Goal: Find specific page/section: Find specific page/section

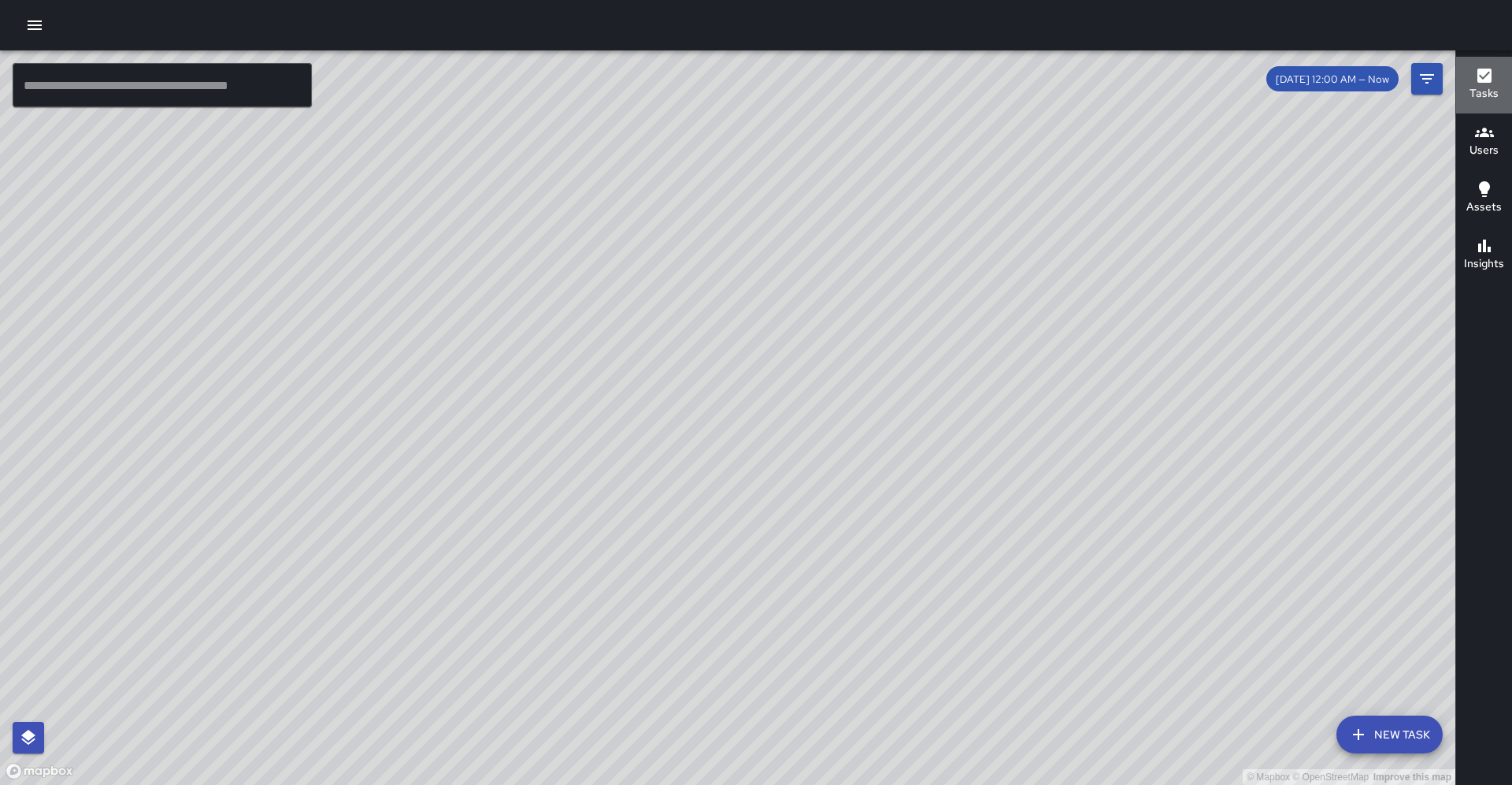
click at [1482, 88] on h6 "Tasks" at bounding box center [1484, 94] width 29 height 17
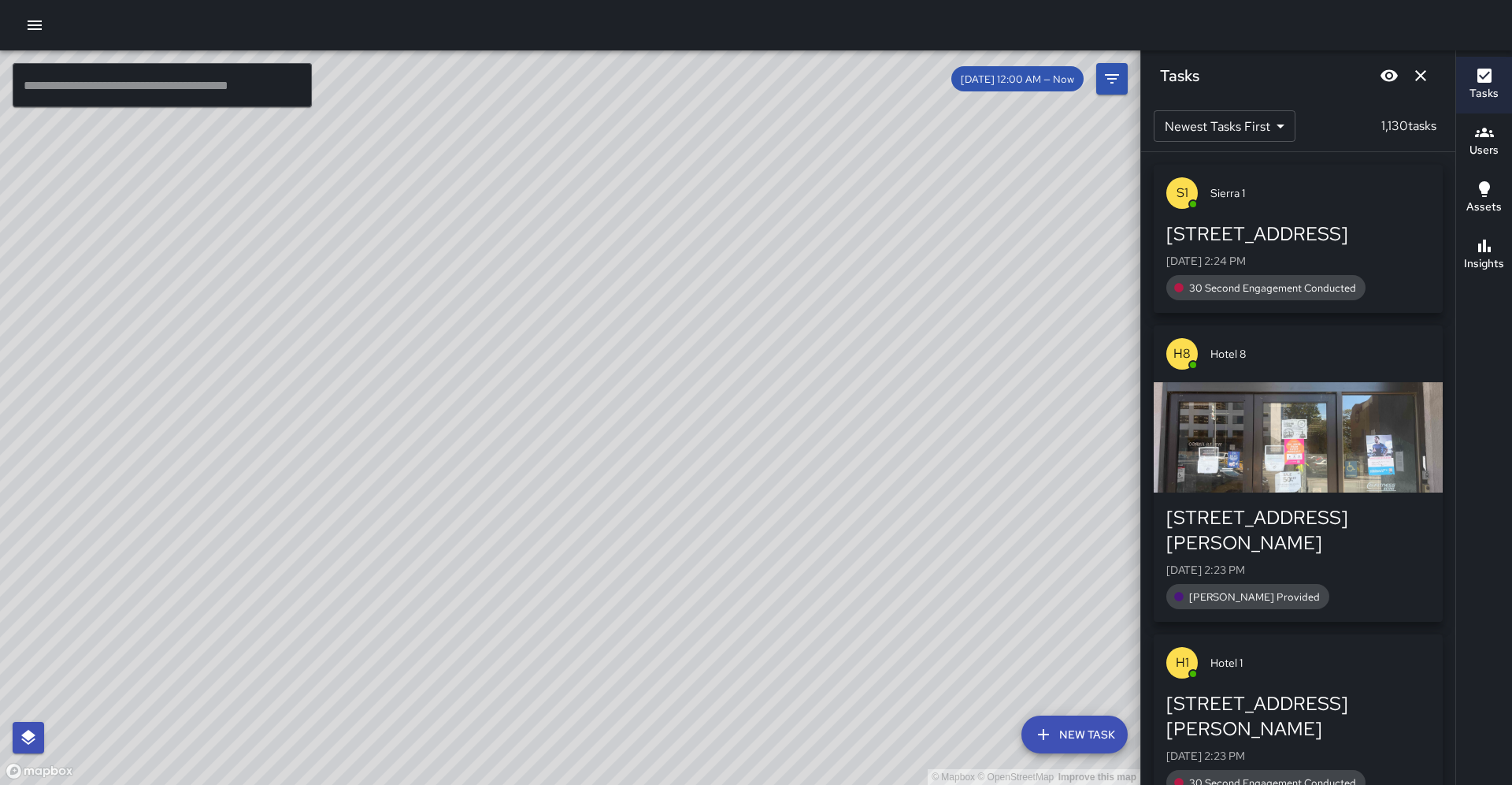
click at [1447, 265] on div "S1 Sierra 1 1120 Broadway Mon, Aug 11, 2:24 PM 30 Second Engagement Conducted H…" at bounding box center [1298, 469] width 315 height 633
click at [1453, 175] on div "S1 Sierra 1 1120 Broadway Mon, Aug 11, 2:24 PM 30 Second Engagement Conducted H…" at bounding box center [1298, 469] width 315 height 633
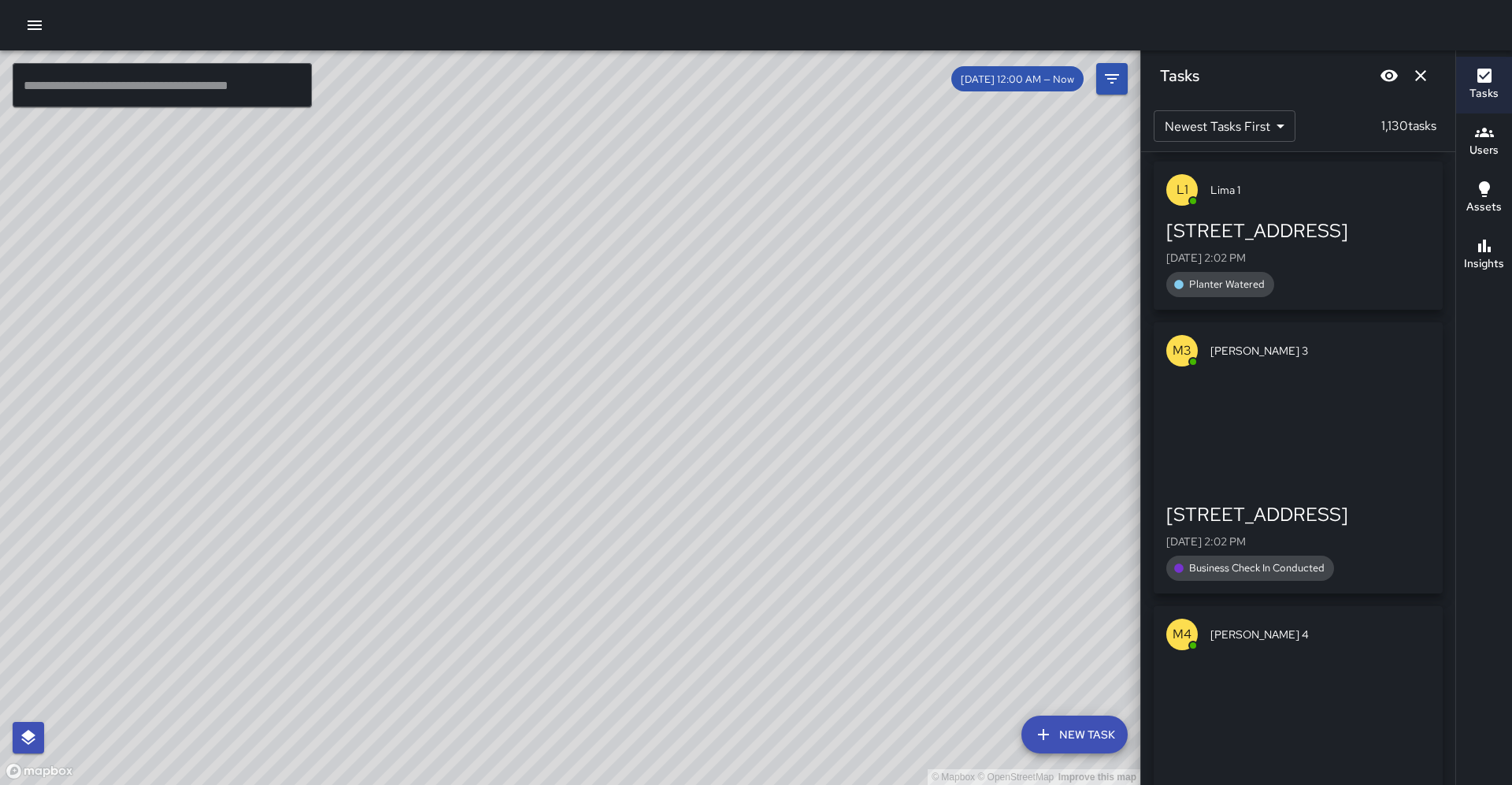
scroll to position [4199, 0]
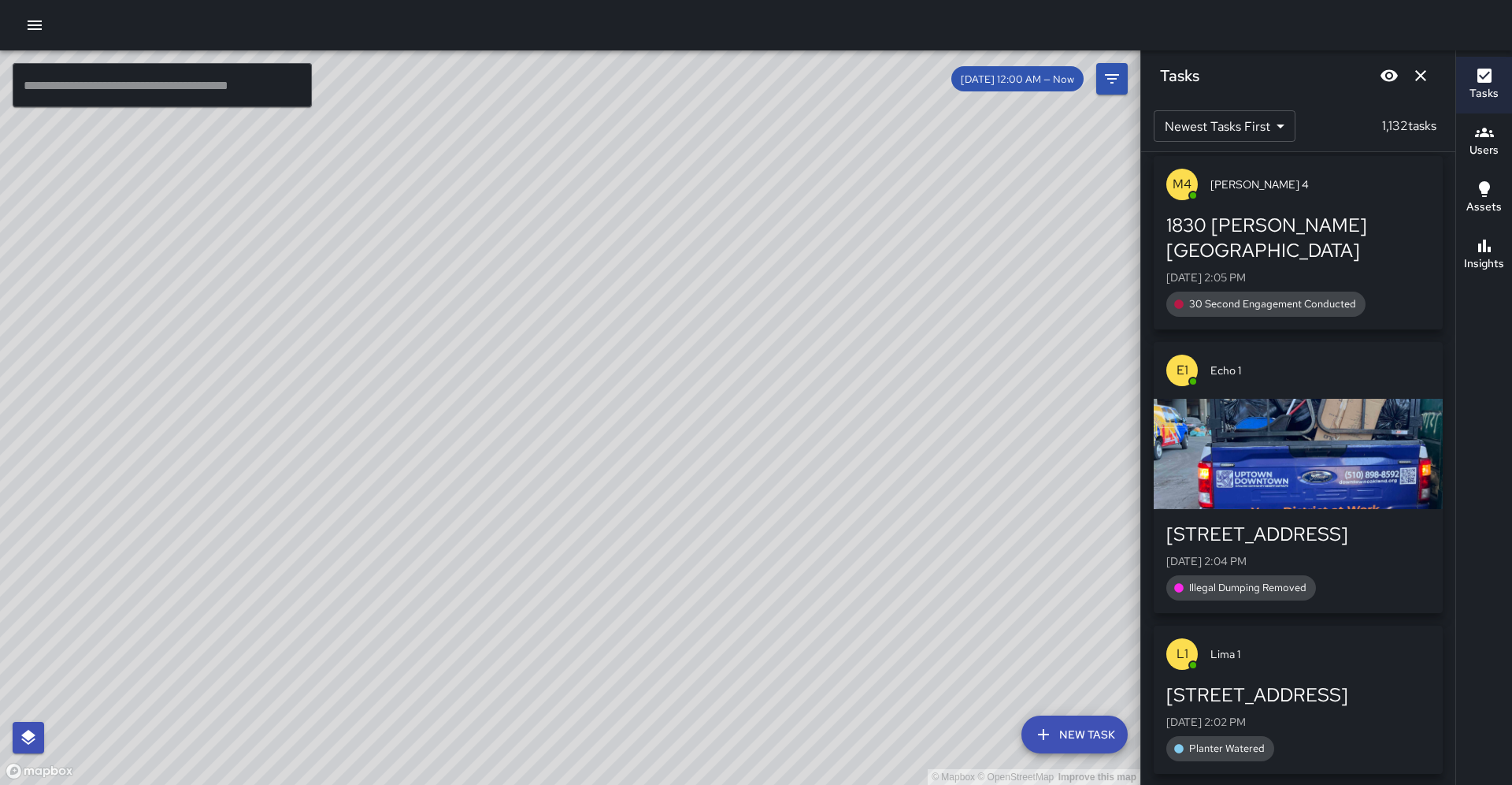
click at [1456, 297] on div "Tasks Users Assets Insights" at bounding box center [1484, 418] width 57 height 734
click at [1448, 305] on div "M9 Mike 9 1904 Franklin Street Mon, Aug 11, 2:26 PM 30 Second Engagement Conduc…" at bounding box center [1298, 469] width 315 height 633
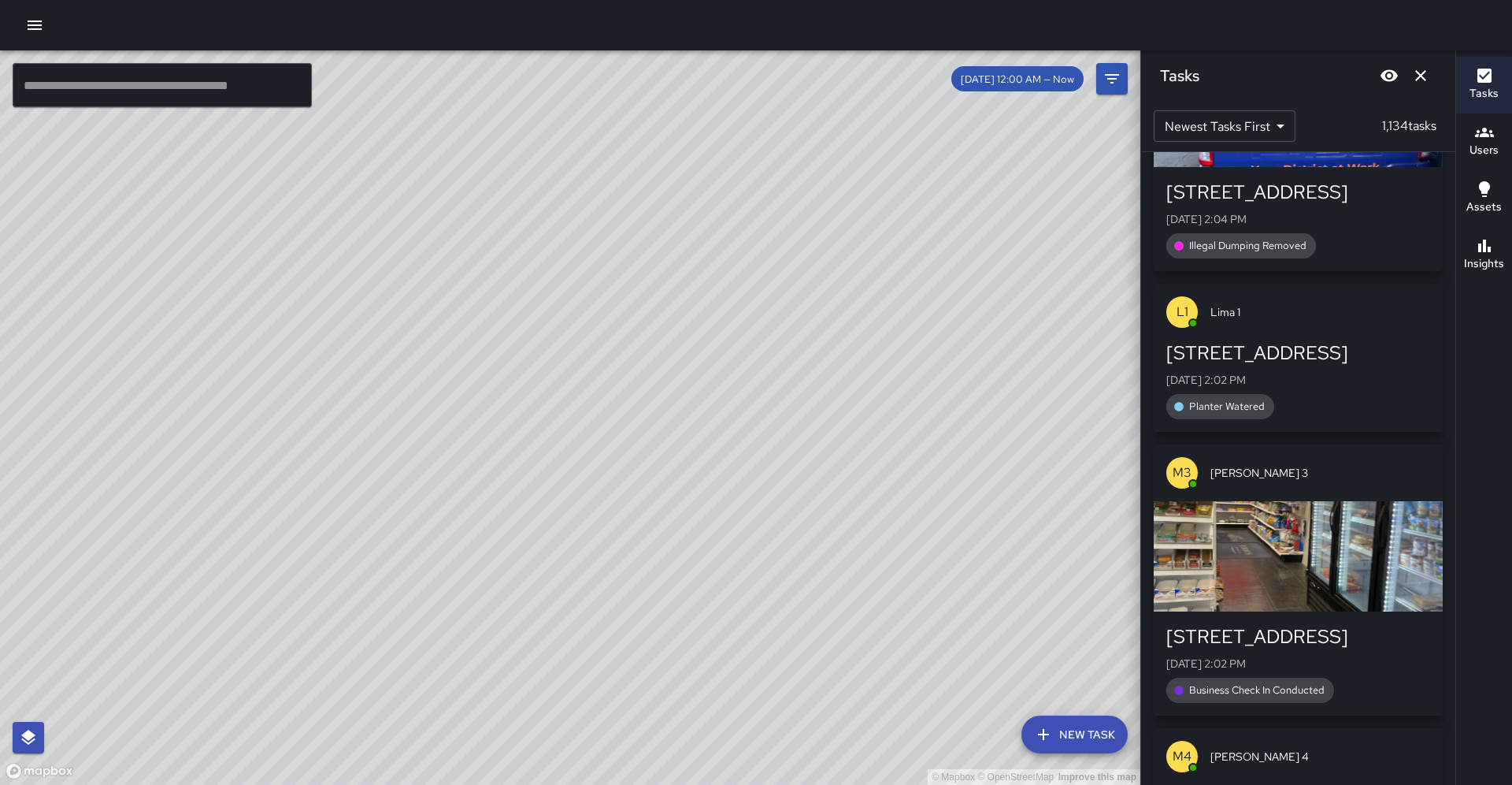
scroll to position [4854, 0]
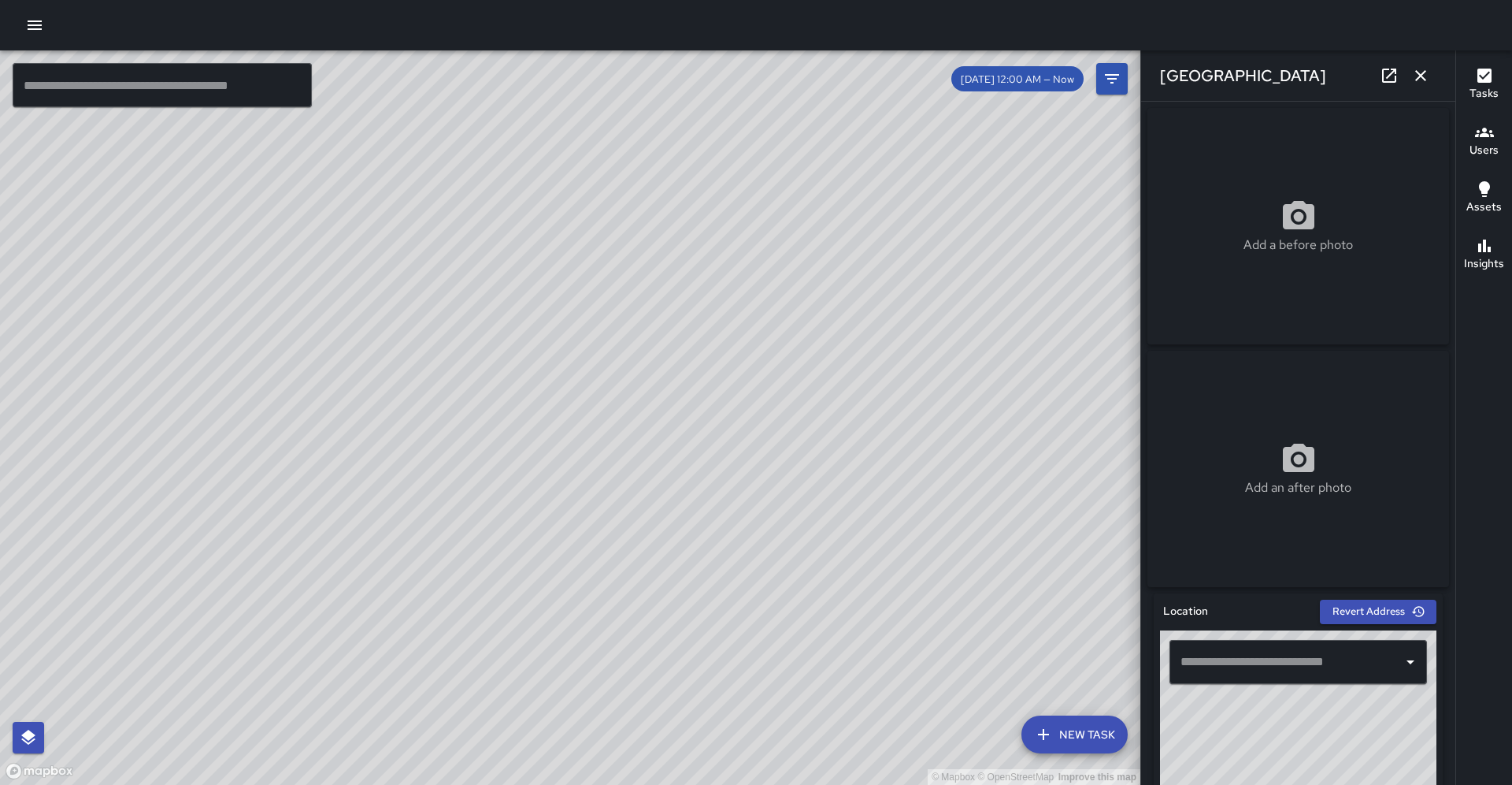
type input "**********"
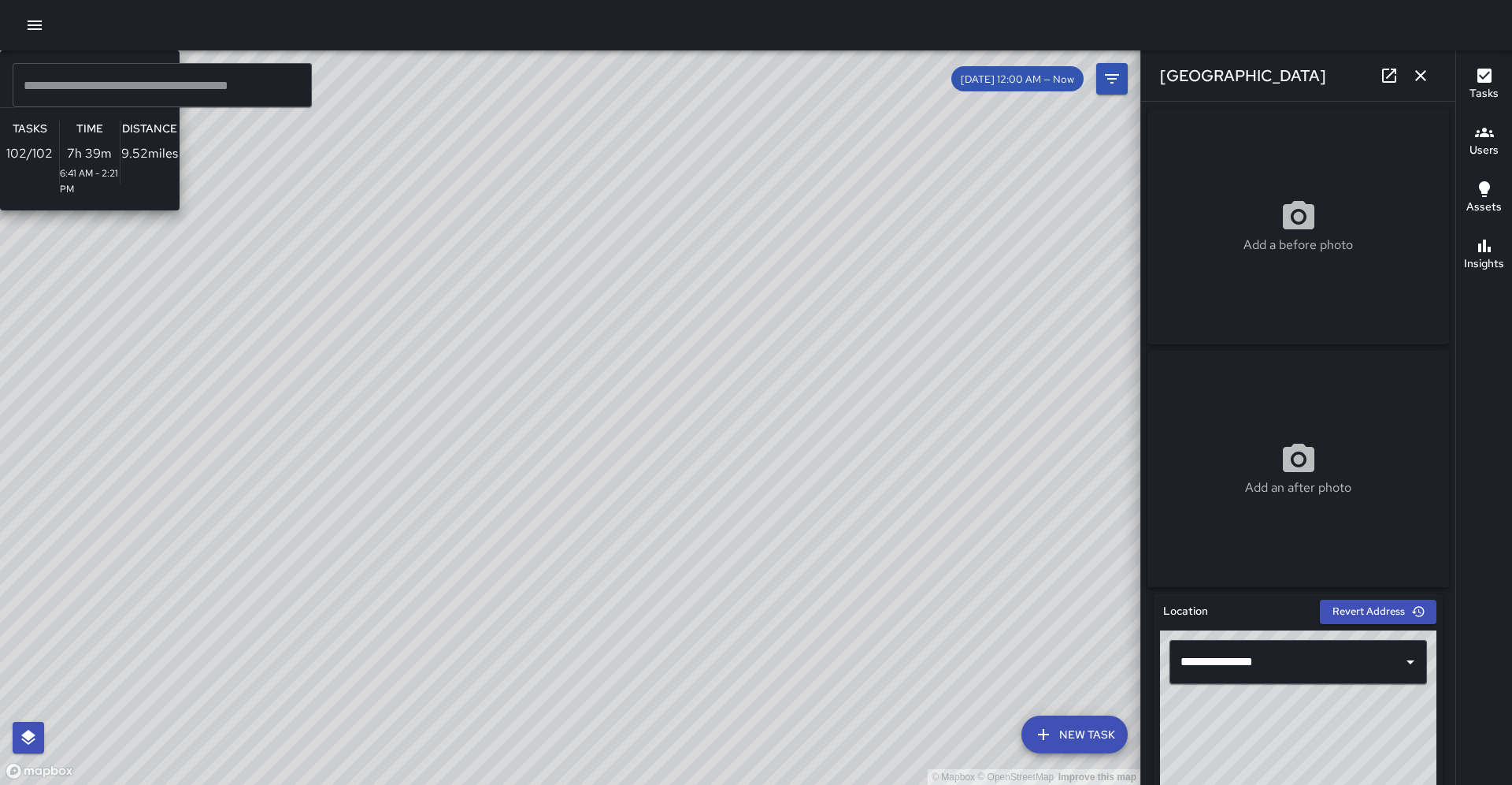
click at [564, 353] on div "© Mapbox © OpenStreetMap Improve this map M1 Mike 1 Supervisor Tasks 102 / 102 …" at bounding box center [570, 418] width 1140 height 734
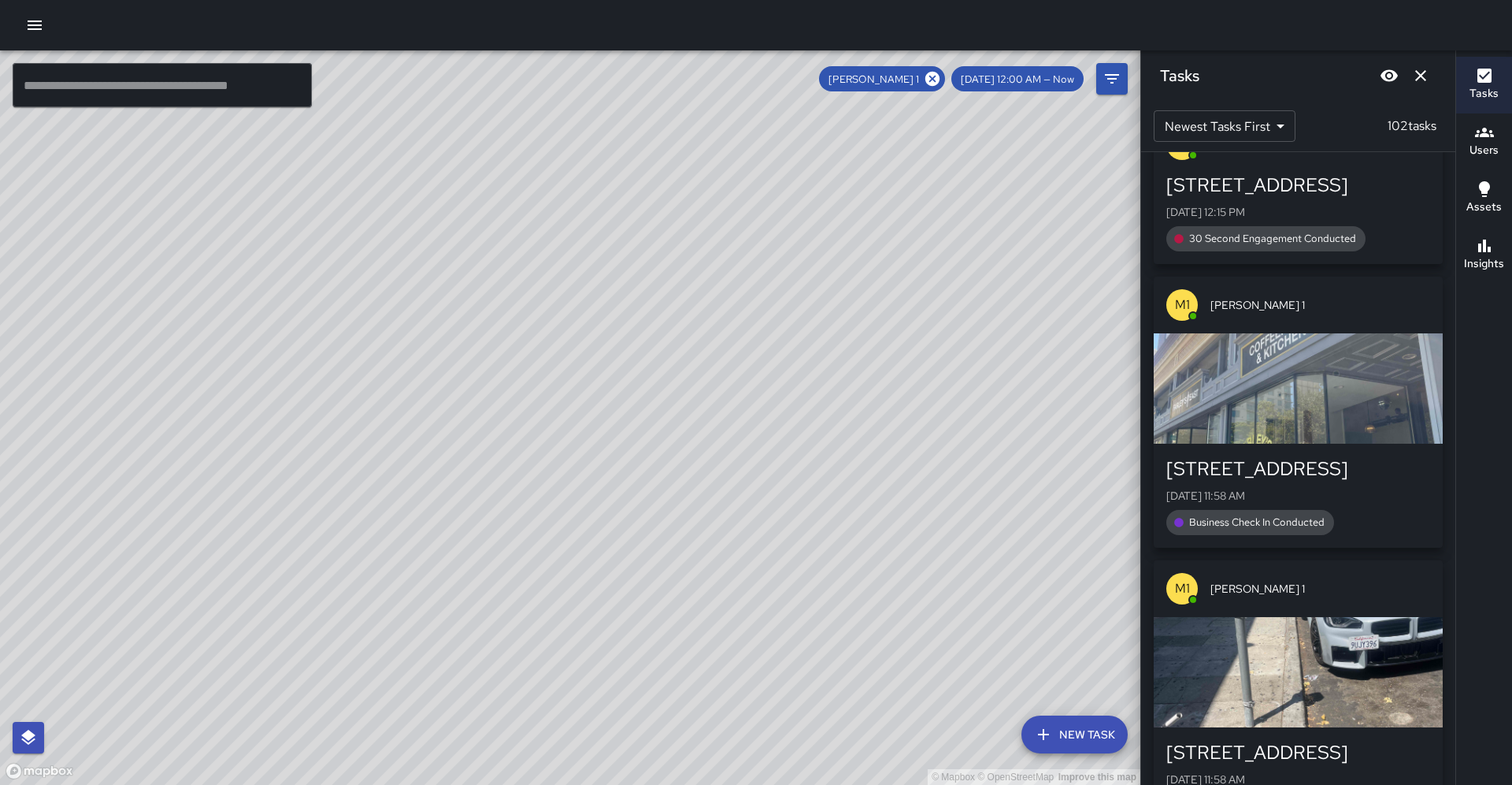
click at [962, 396] on div "© Mapbox © OpenStreetMap Improve this map" at bounding box center [570, 418] width 1140 height 734
click at [941, 78] on icon at bounding box center [933, 78] width 17 height 17
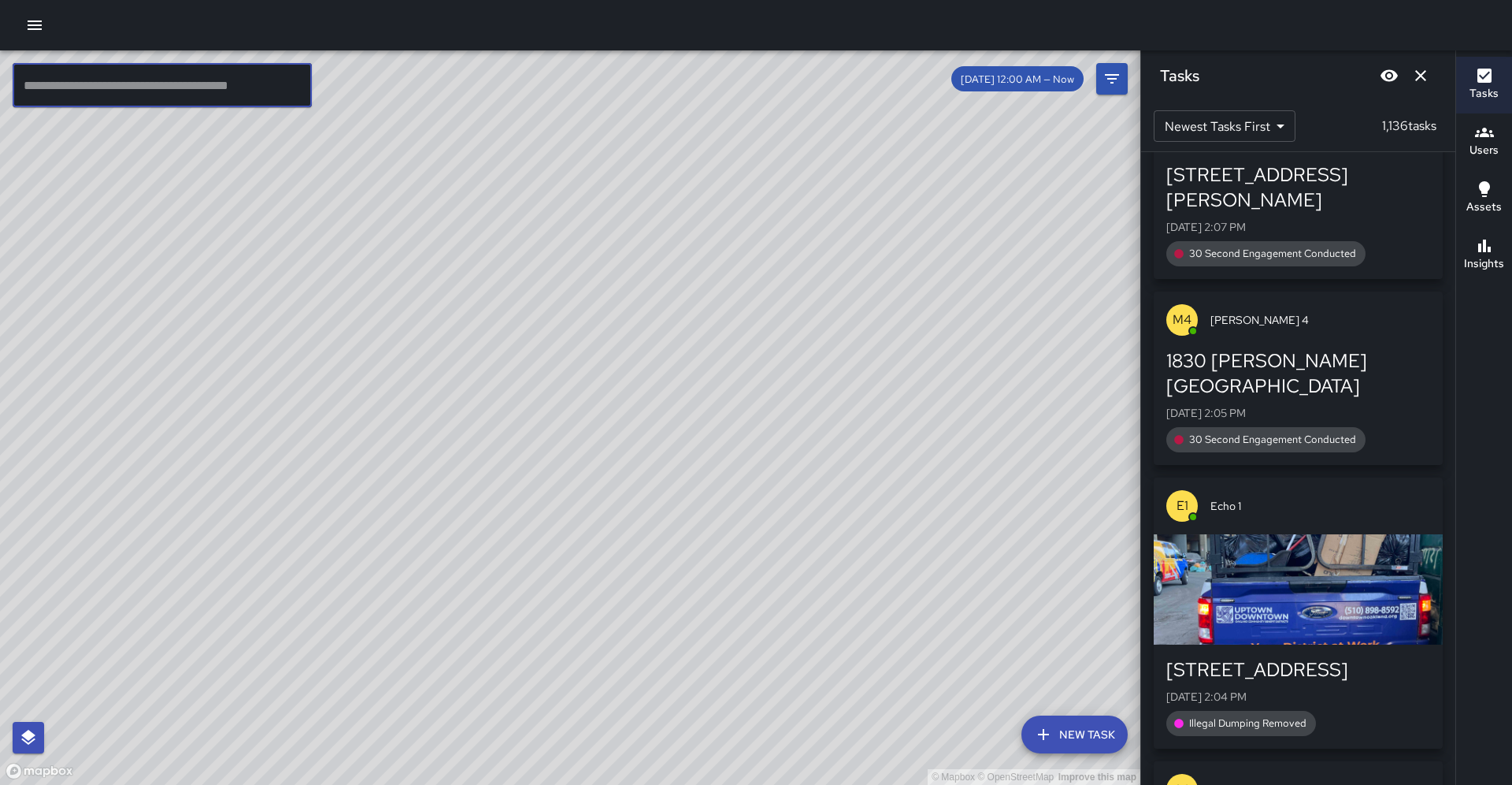
click at [194, 95] on input "text" at bounding box center [162, 86] width 300 height 44
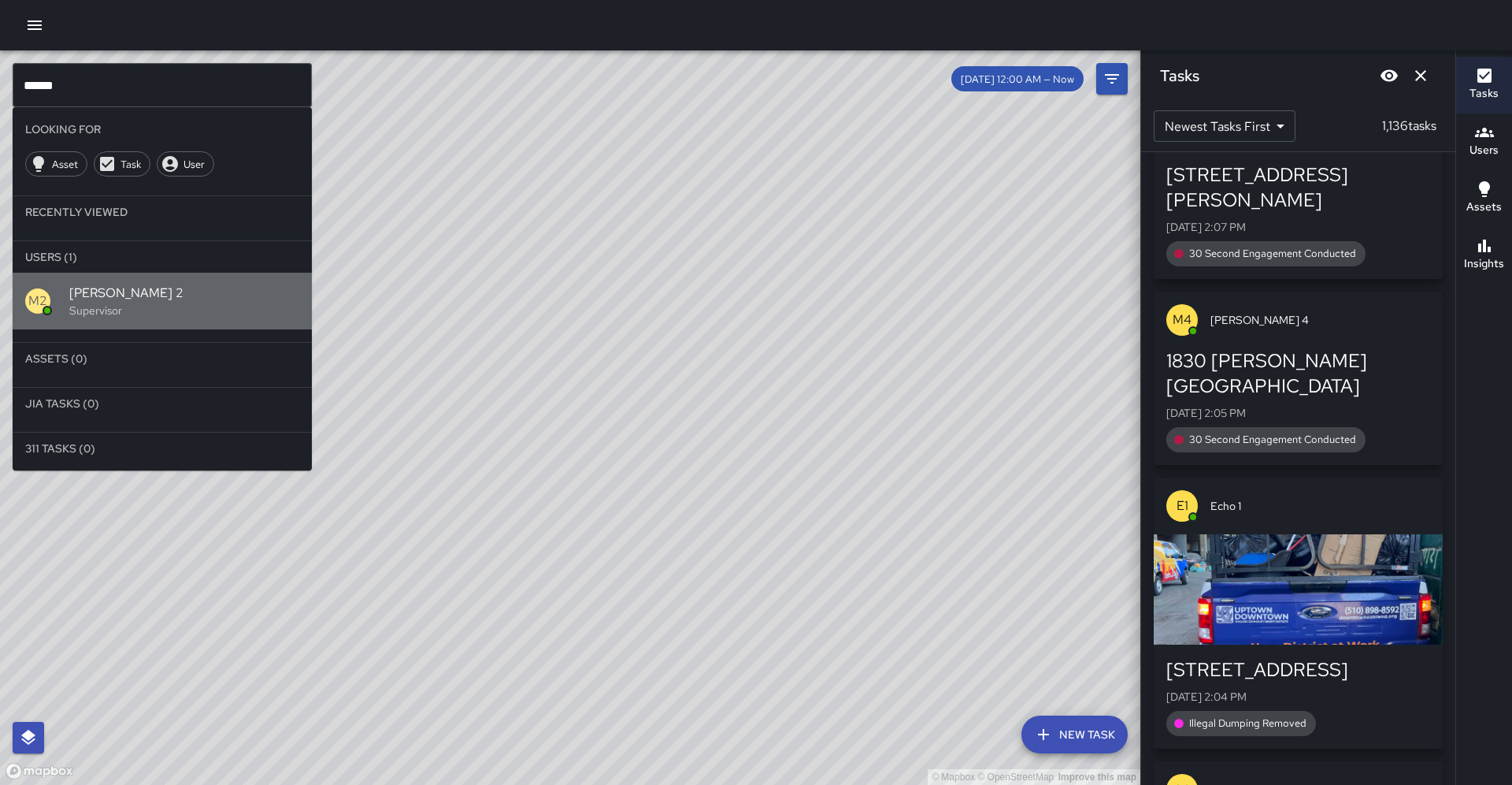
scroll to position [-1, 0]
click at [149, 284] on span "Mike 2" at bounding box center [184, 293] width 230 height 19
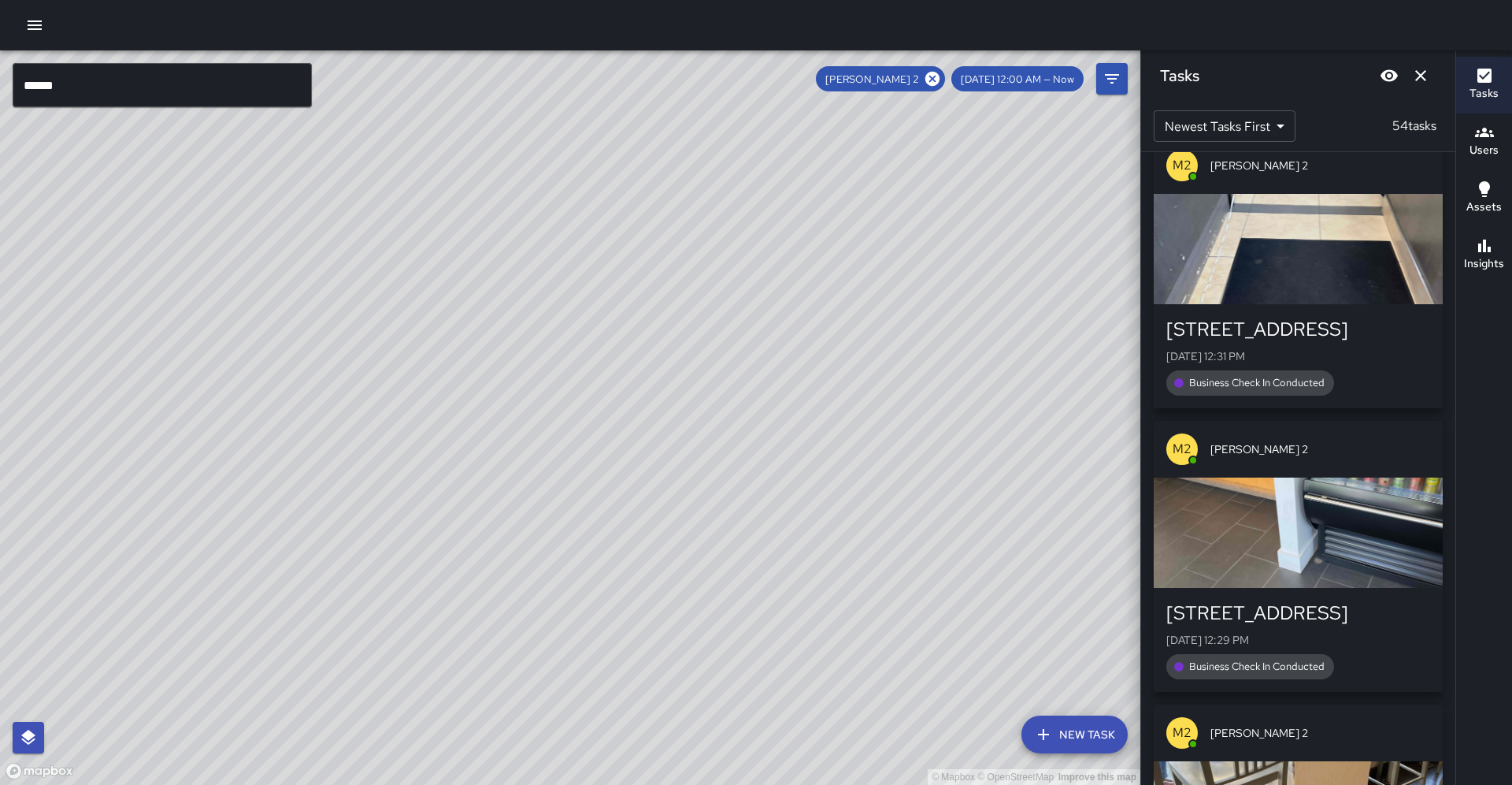
scroll to position [0, 0]
click at [428, 289] on div "© Mapbox © OpenStreetMap Improve this map" at bounding box center [570, 418] width 1140 height 734
click at [621, 240] on div "© Mapbox © OpenStreetMap Improve this map" at bounding box center [570, 418] width 1140 height 734
drag, startPoint x: 689, startPoint y: 228, endPoint x: 500, endPoint y: 408, distance: 261.0
click at [499, 409] on div "© Mapbox © OpenStreetMap Improve this map" at bounding box center [570, 418] width 1140 height 734
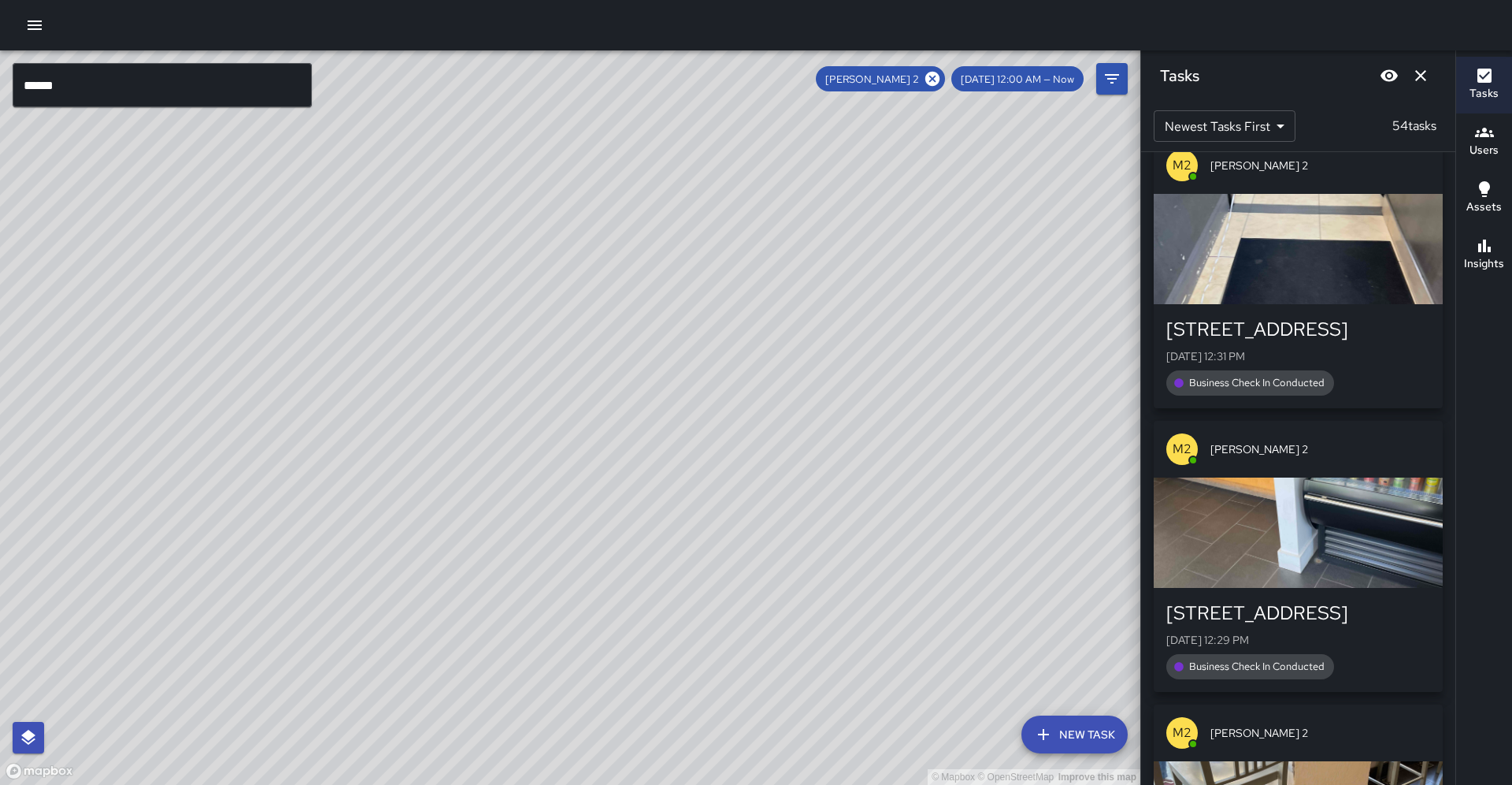
drag, startPoint x: 727, startPoint y: 257, endPoint x: 707, endPoint y: 290, distance: 38.6
click at [707, 290] on div "© Mapbox © OpenStreetMap Improve this map" at bounding box center [570, 418] width 1140 height 734
drag, startPoint x: 964, startPoint y: 78, endPoint x: 506, endPoint y: 86, distance: 458.1
click at [940, 78] on icon at bounding box center [933, 78] width 14 height 14
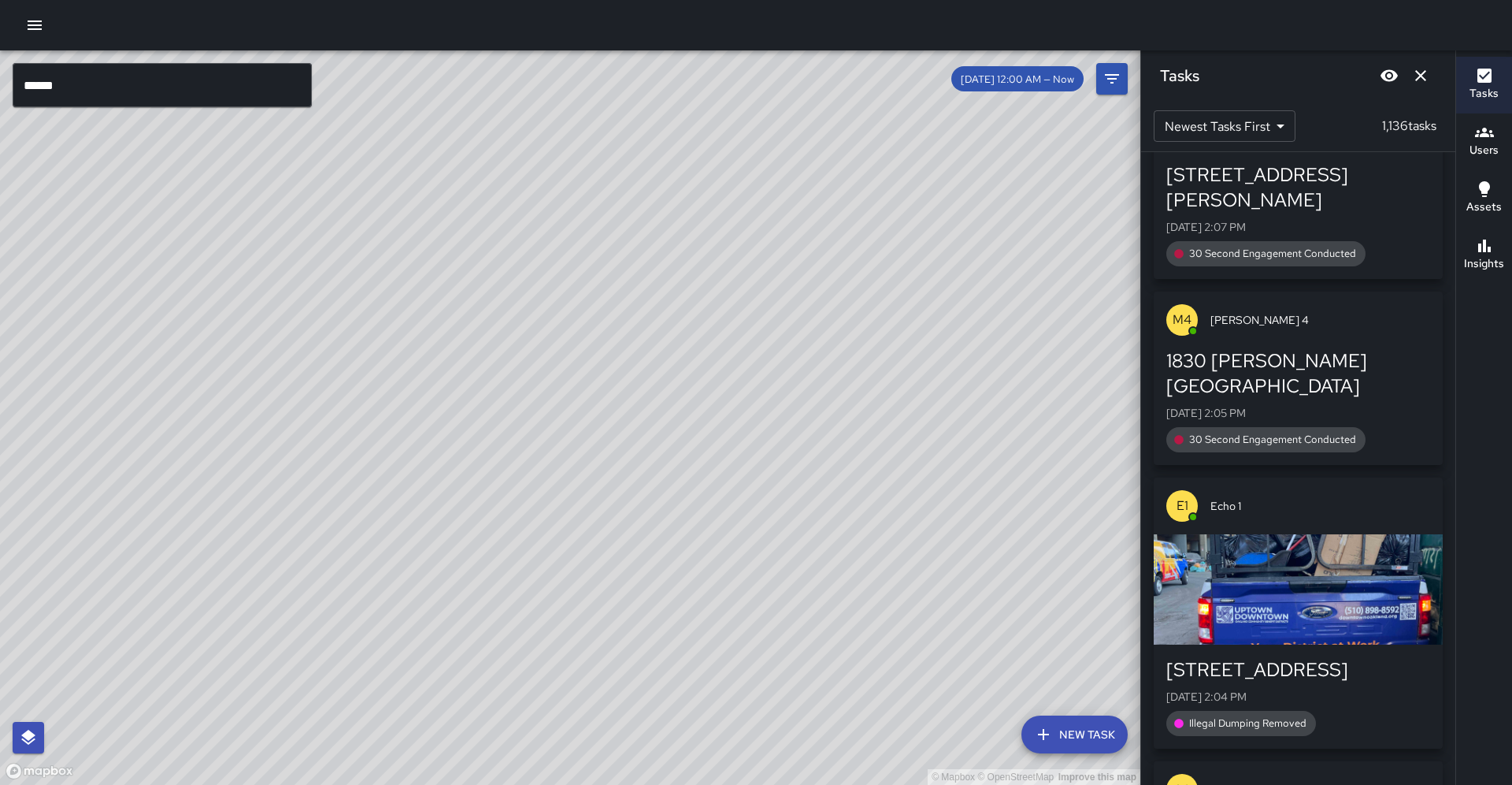
click at [223, 86] on input "******" at bounding box center [162, 86] width 300 height 44
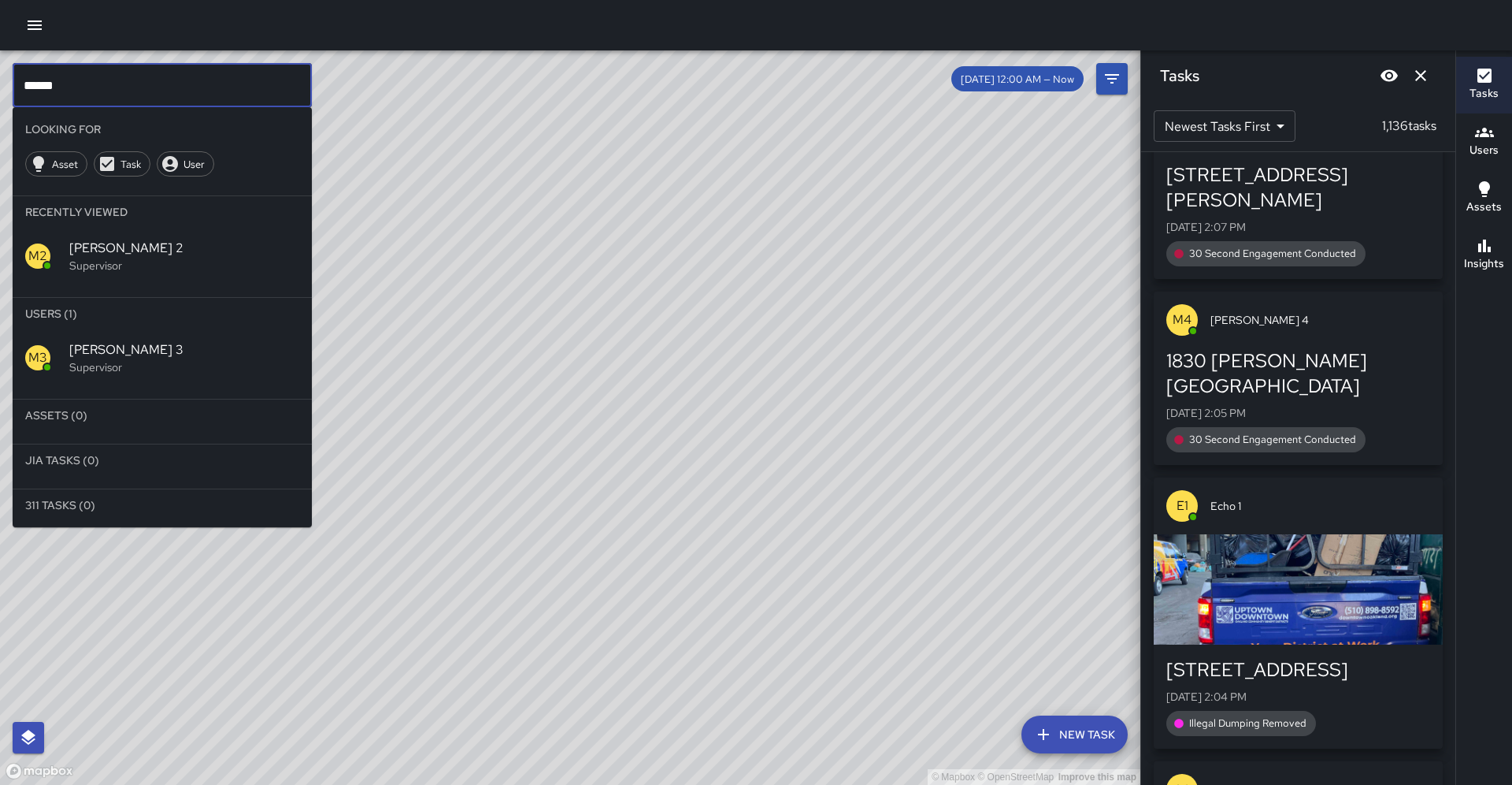
click at [177, 86] on input "******" at bounding box center [162, 86] width 300 height 44
click at [89, 340] on span "Mike 4" at bounding box center [184, 350] width 230 height 19
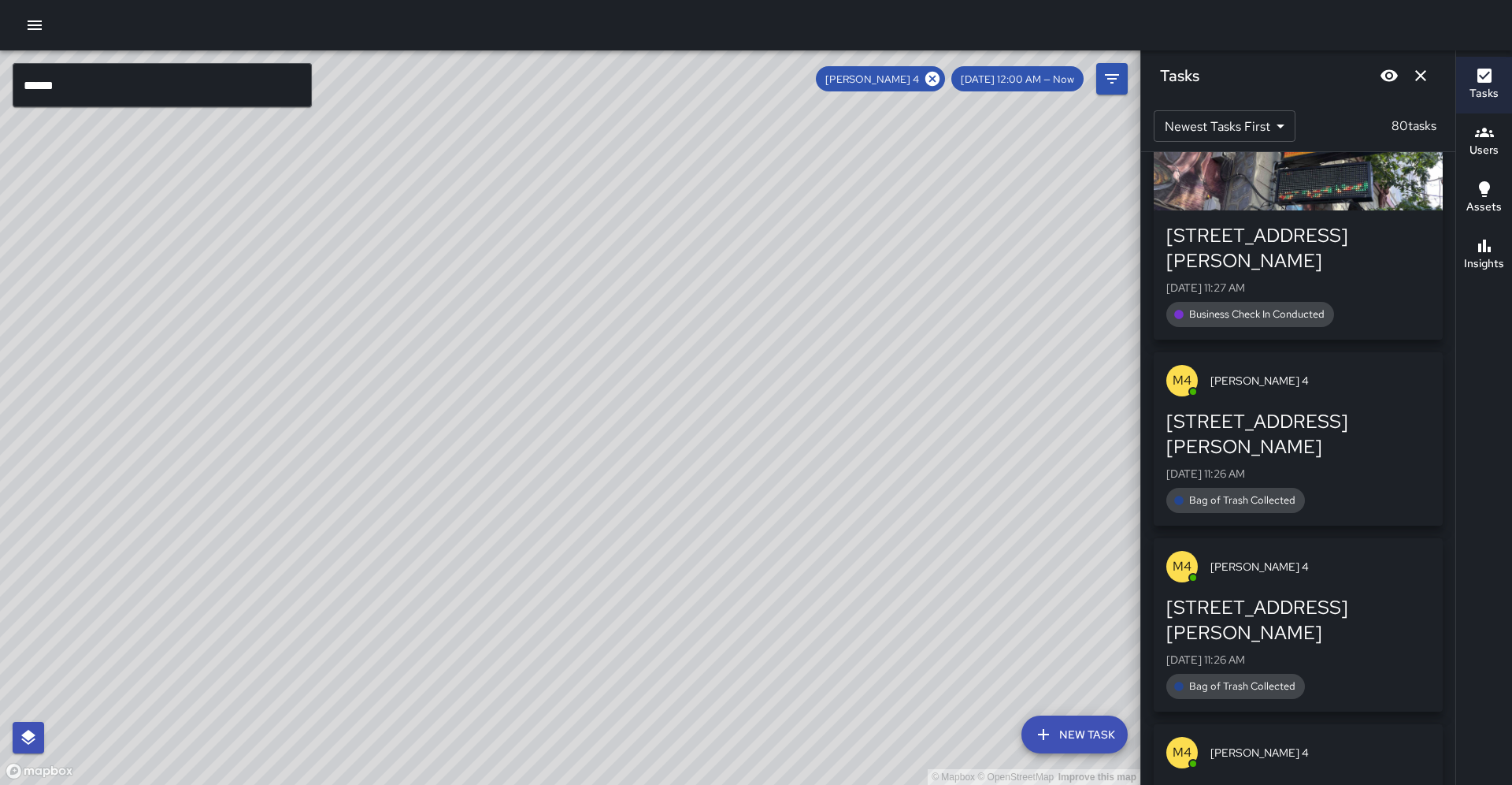
drag, startPoint x: 599, startPoint y: 447, endPoint x: 613, endPoint y: 314, distance: 133.7
click at [615, 311] on div "© Mapbox © OpenStreetMap Improve this map" at bounding box center [570, 418] width 1140 height 734
drag, startPoint x: 965, startPoint y: 77, endPoint x: 704, endPoint y: 132, distance: 266.7
click at [941, 77] on icon at bounding box center [933, 78] width 17 height 17
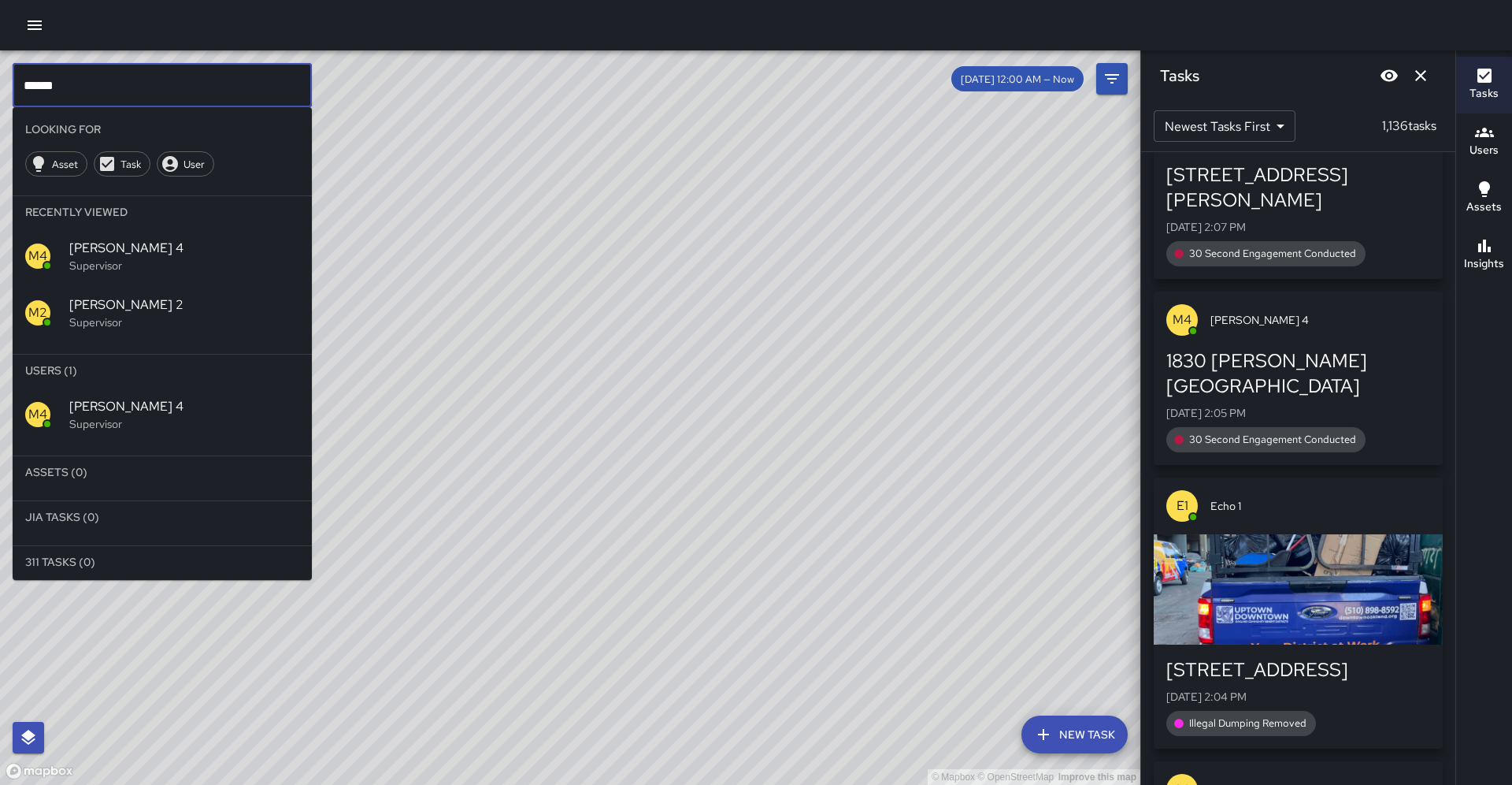
click at [123, 94] on input "******" at bounding box center [162, 86] width 300 height 44
click at [80, 397] on span "Mike 5" at bounding box center [184, 407] width 230 height 19
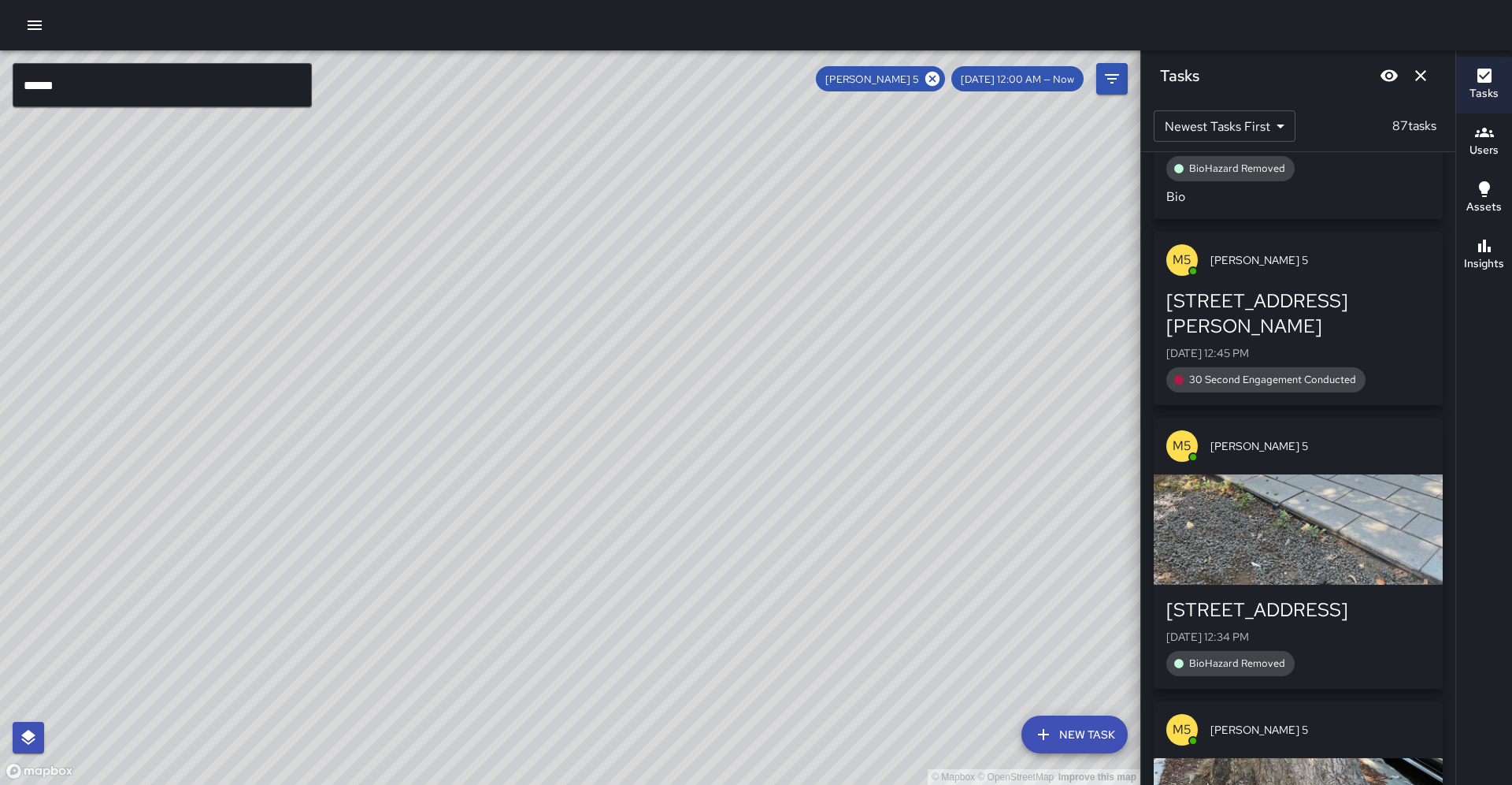
drag, startPoint x: 397, startPoint y: 197, endPoint x: 166, endPoint y: 626, distance: 487.2
click at [166, 626] on div "© Mapbox © OpenStreetMap Improve this map" at bounding box center [570, 418] width 1140 height 734
drag, startPoint x: 319, startPoint y: 442, endPoint x: 38, endPoint y: 747, distance: 414.7
click at [37, 749] on div "© Mapbox © OpenStreetMap Improve this map ****** ​ New Task Mike 5 8/11 12:00 A…" at bounding box center [570, 418] width 1140 height 734
drag, startPoint x: 421, startPoint y: 634, endPoint x: 412, endPoint y: 582, distance: 52.8
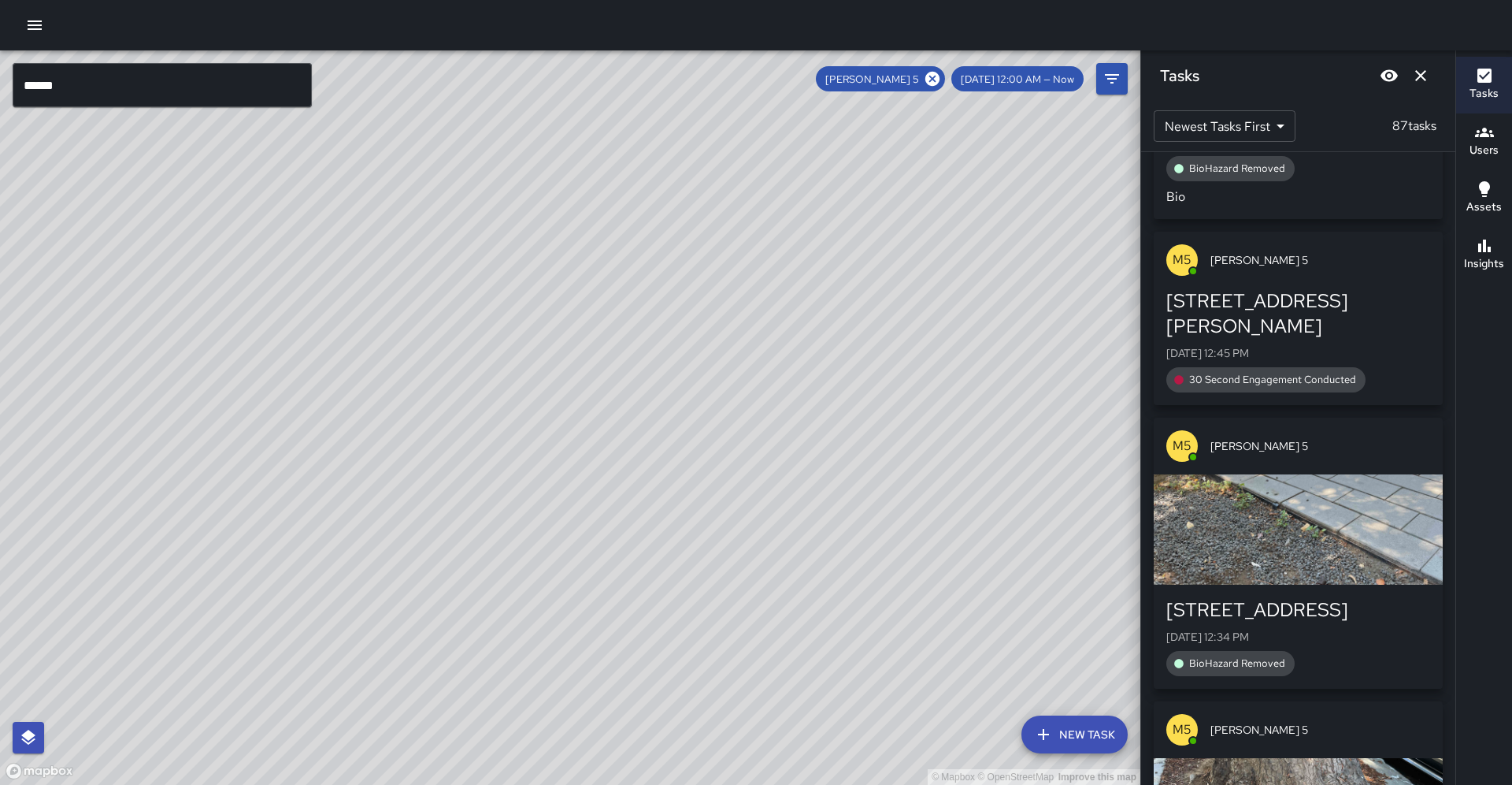
click at [426, 589] on div "© Mapbox © OpenStreetMap Improve this map" at bounding box center [570, 418] width 1140 height 734
click at [941, 80] on icon at bounding box center [933, 78] width 17 height 17
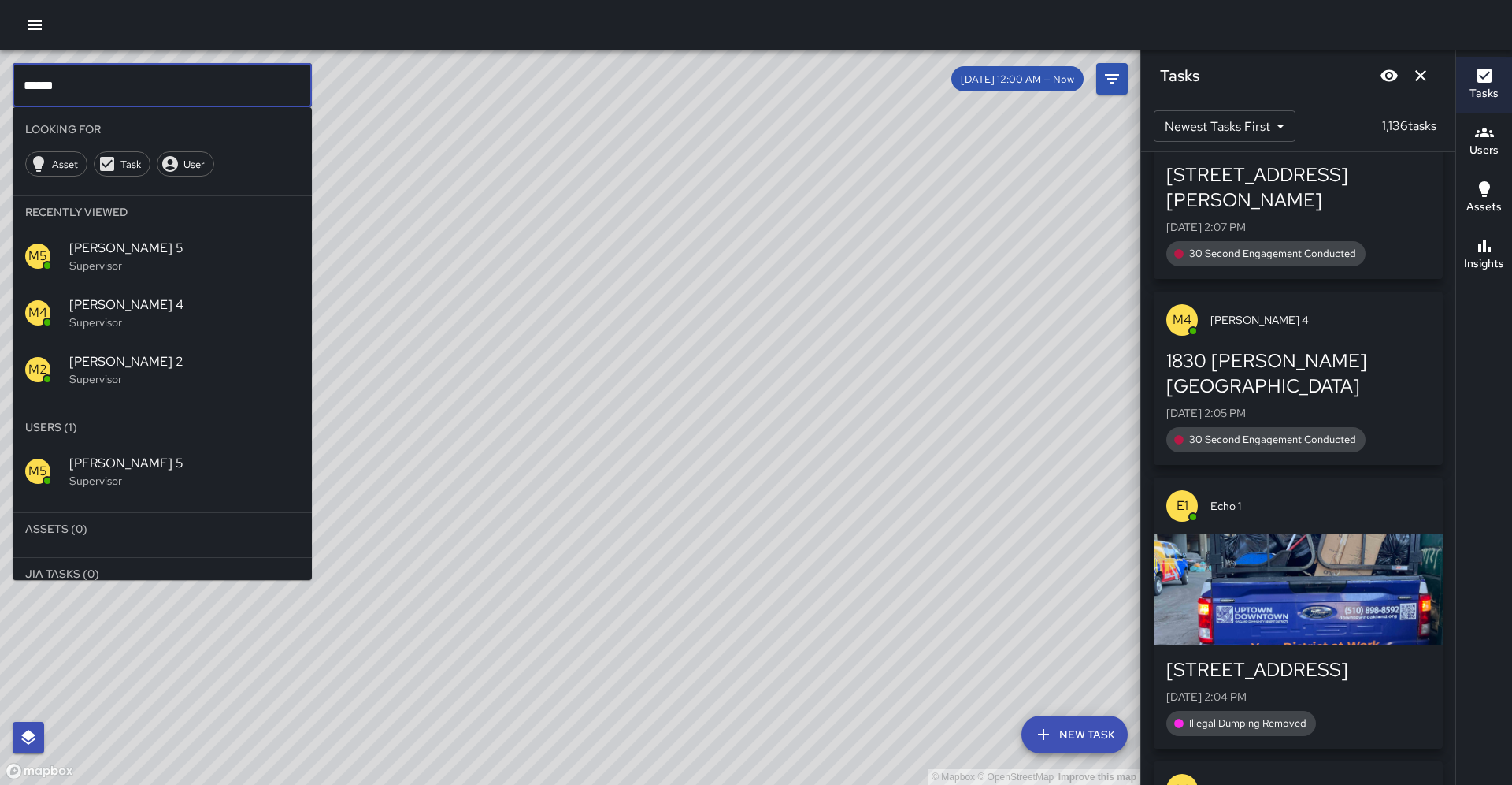
click at [88, 88] on input "******" at bounding box center [162, 86] width 300 height 44
type input "******"
click at [113, 443] on div "M7 Mike 7 Supervisor" at bounding box center [162, 472] width 300 height 57
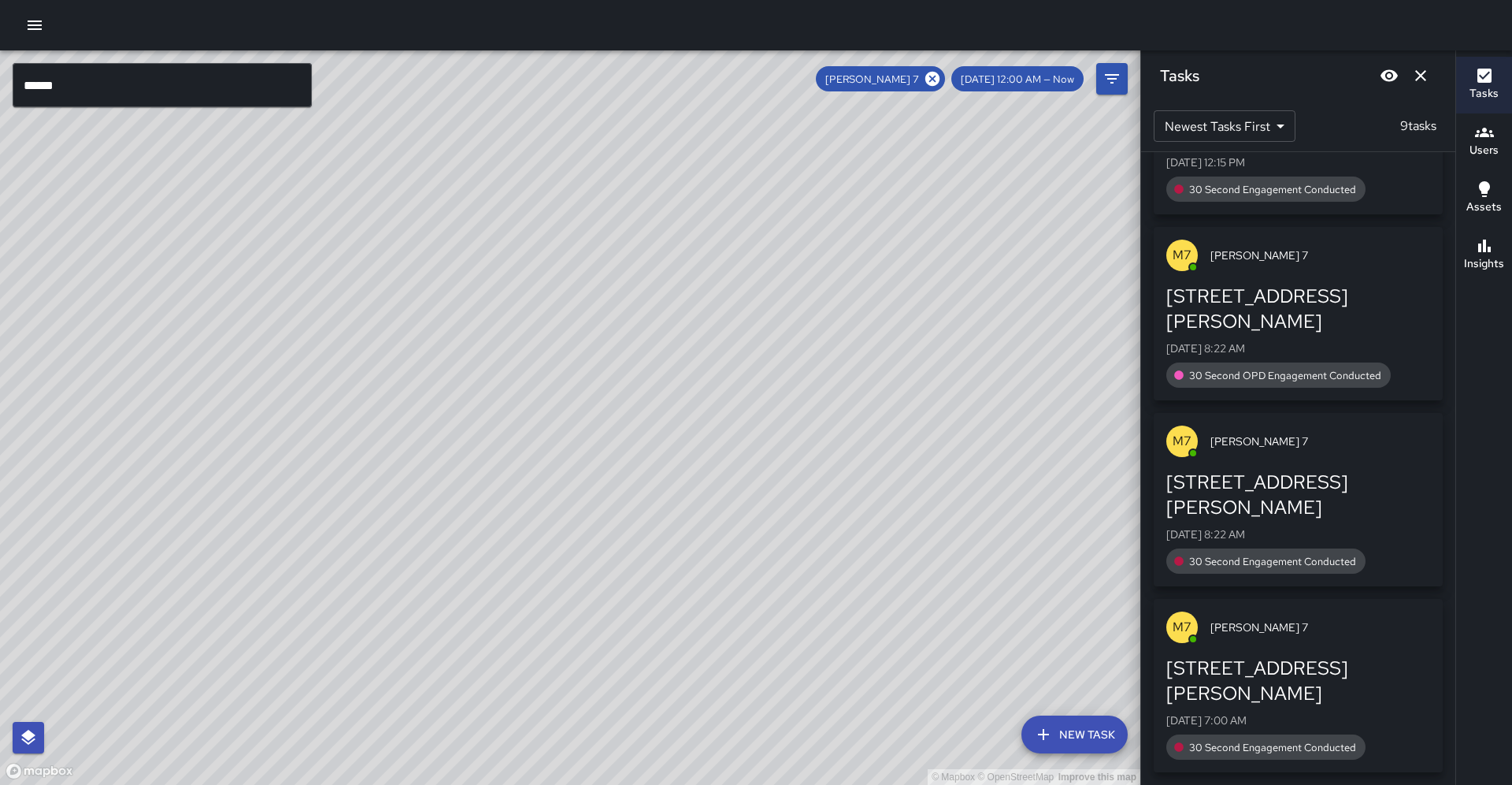
scroll to position [756, 0]
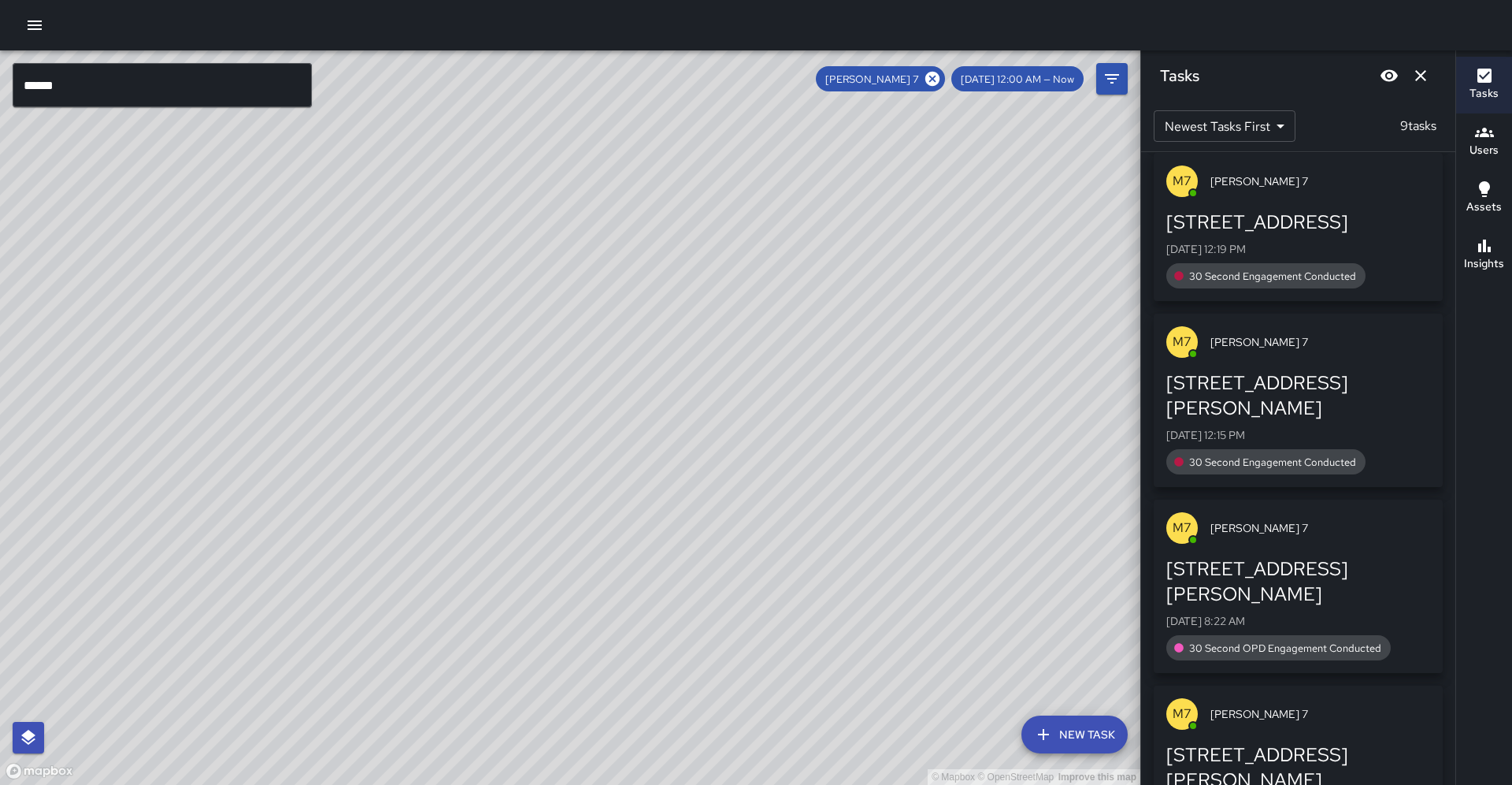
drag, startPoint x: 200, startPoint y: 483, endPoint x: 251, endPoint y: 379, distance: 115.8
click at [254, 369] on div "© Mapbox © OpenStreetMap Improve this map" at bounding box center [570, 418] width 1140 height 734
drag, startPoint x: 216, startPoint y: 465, endPoint x: 247, endPoint y: 382, distance: 88.6
click at [262, 340] on div "© Mapbox © OpenStreetMap Improve this map" at bounding box center [570, 418] width 1140 height 734
click at [941, 66] on div "Mike 7" at bounding box center [880, 78] width 129 height 25
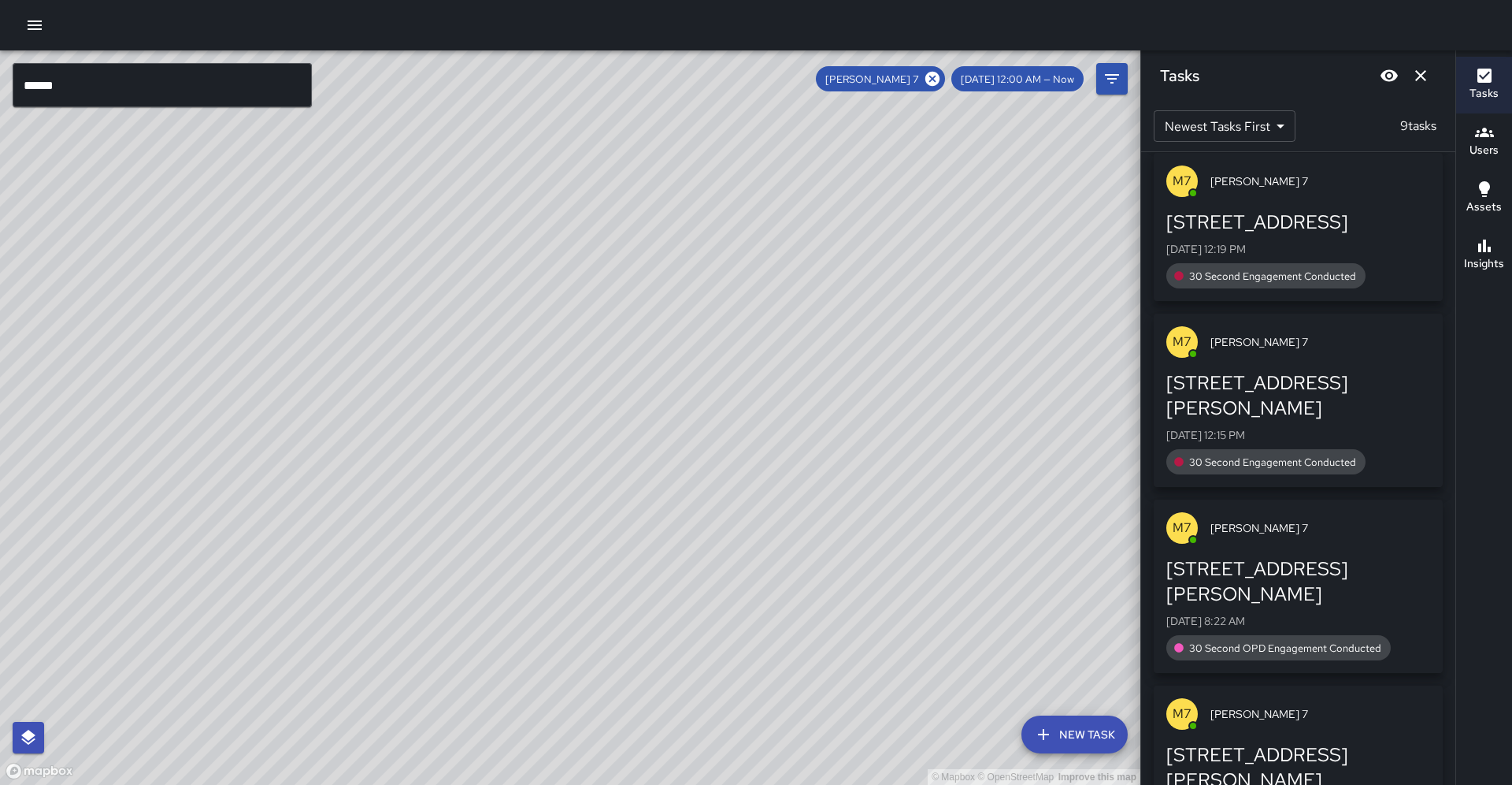
drag, startPoint x: 972, startPoint y: 77, endPoint x: 936, endPoint y: 71, distance: 36.5
click at [940, 76] on icon at bounding box center [933, 78] width 14 height 14
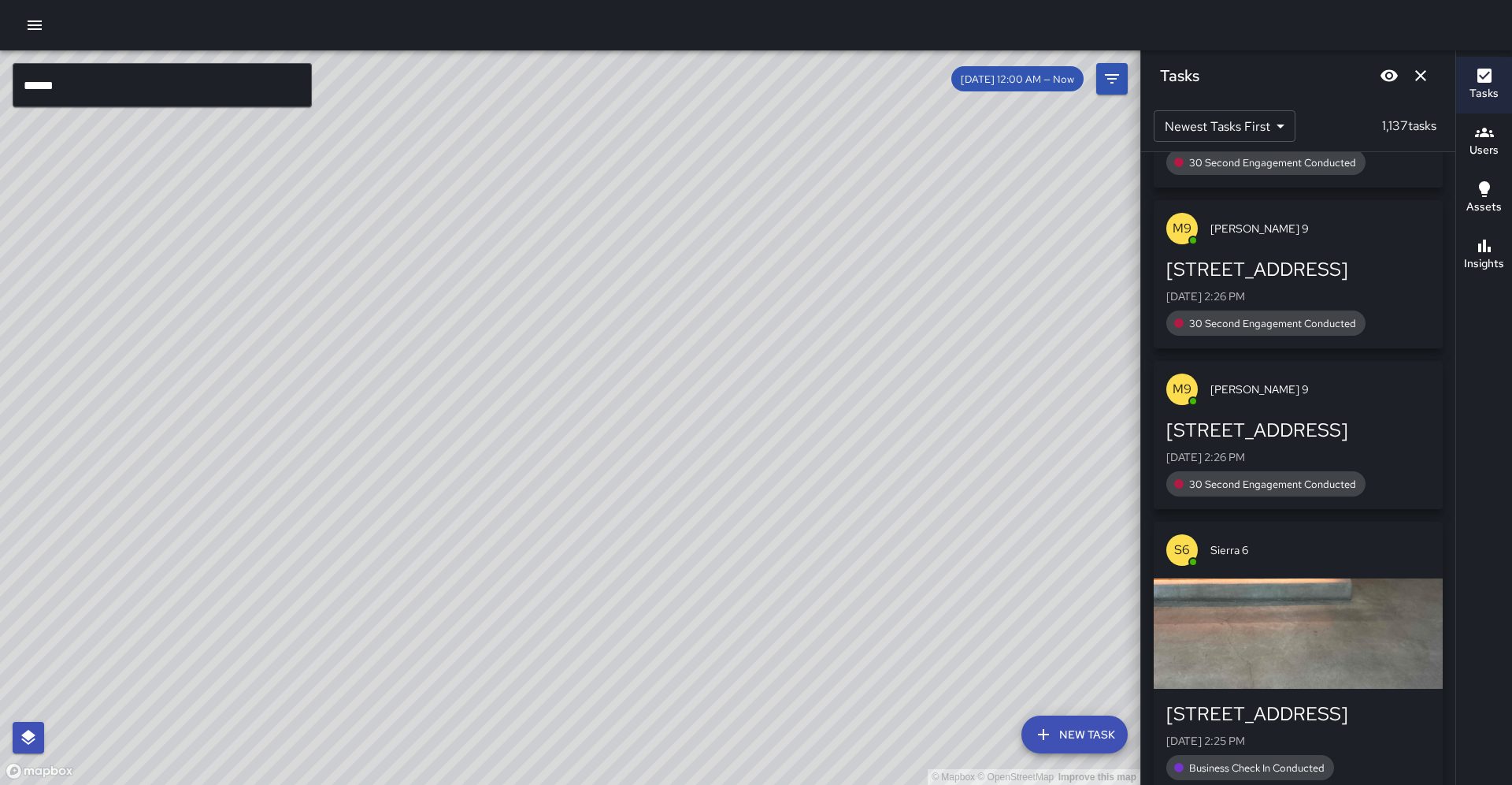
click at [282, 97] on input "******" at bounding box center [162, 86] width 300 height 44
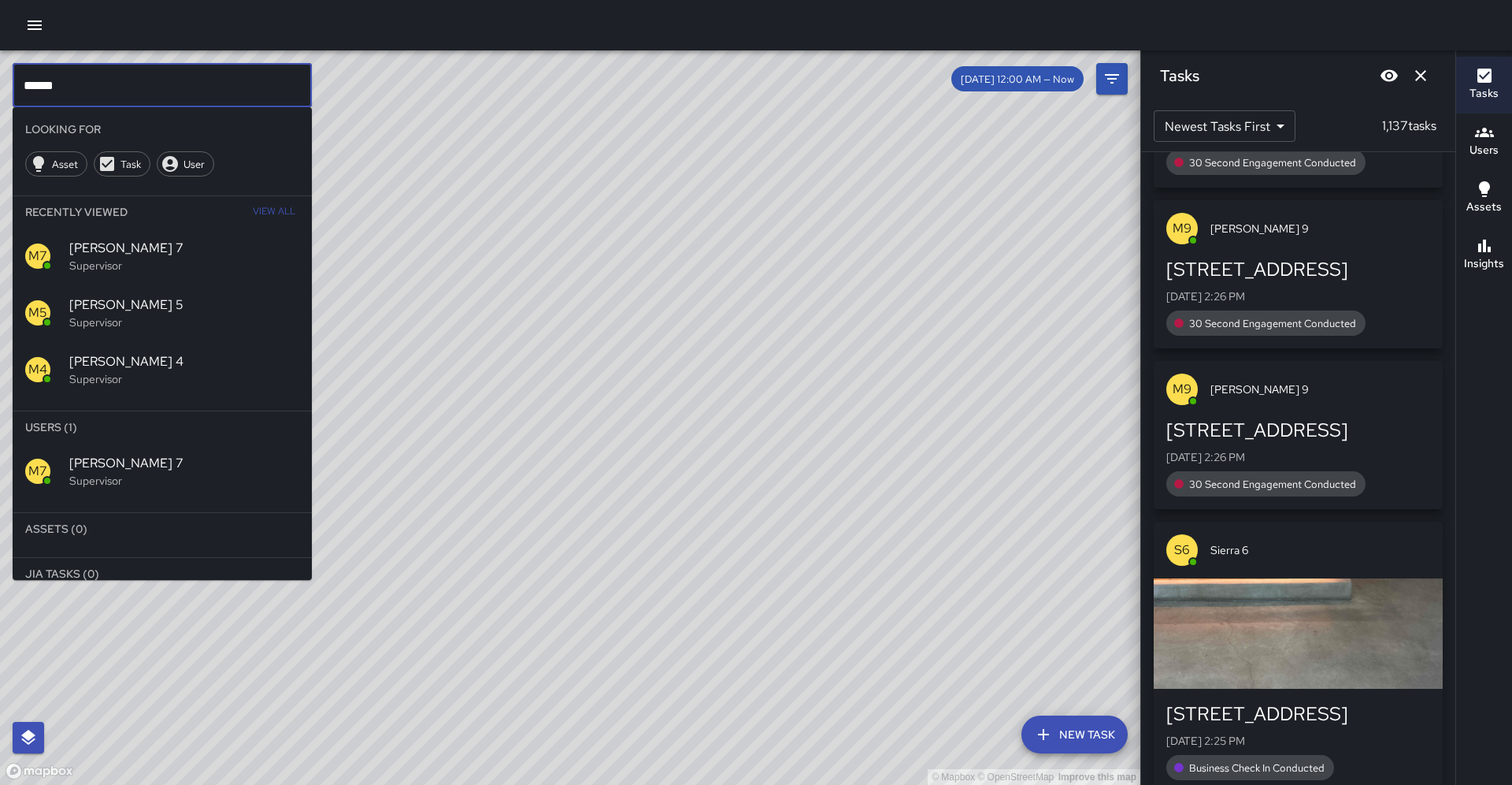
click at [282, 97] on input "******" at bounding box center [162, 86] width 300 height 44
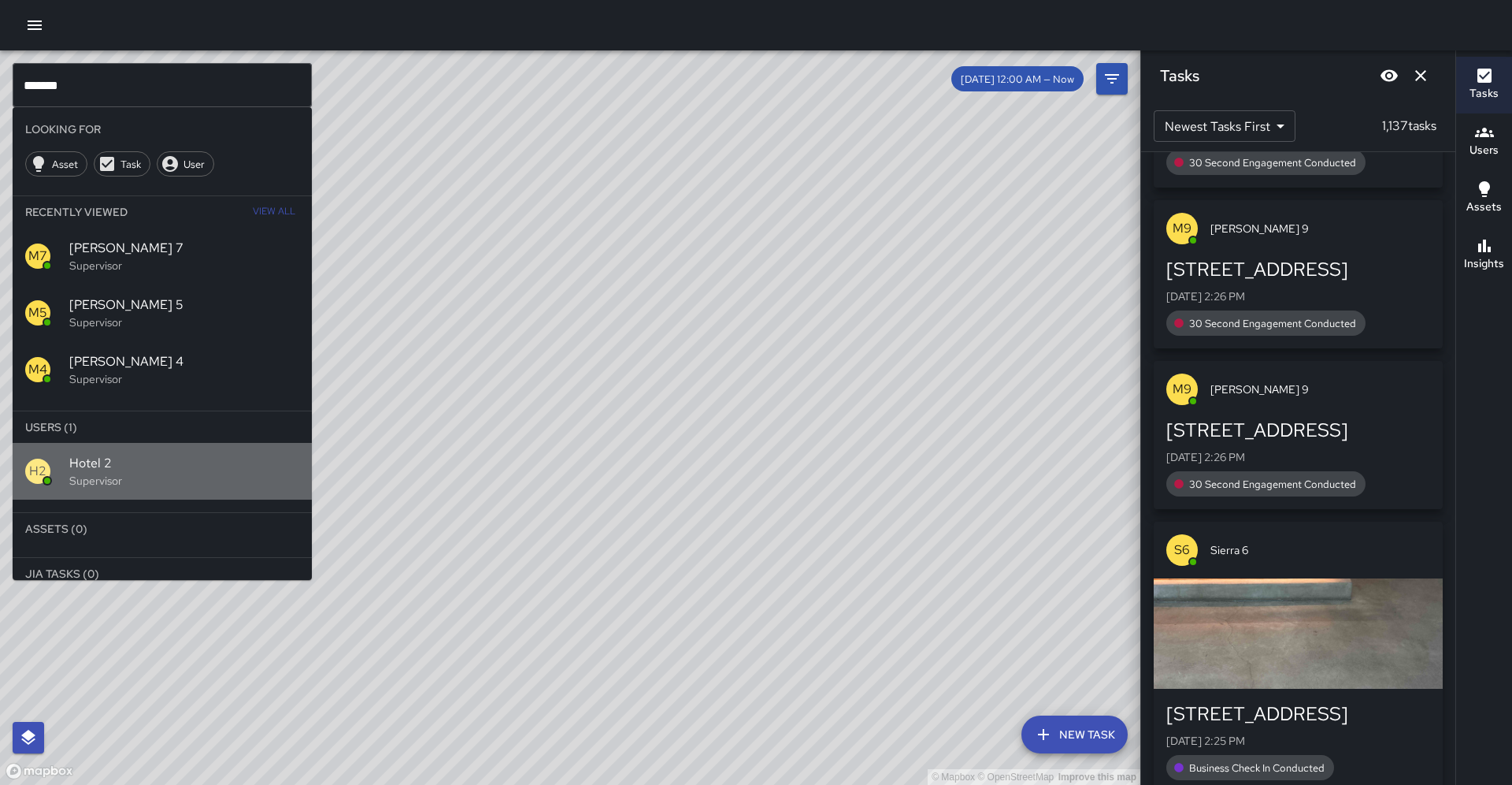
click at [65, 458] on div "H2" at bounding box center [48, 471] width 44 height 25
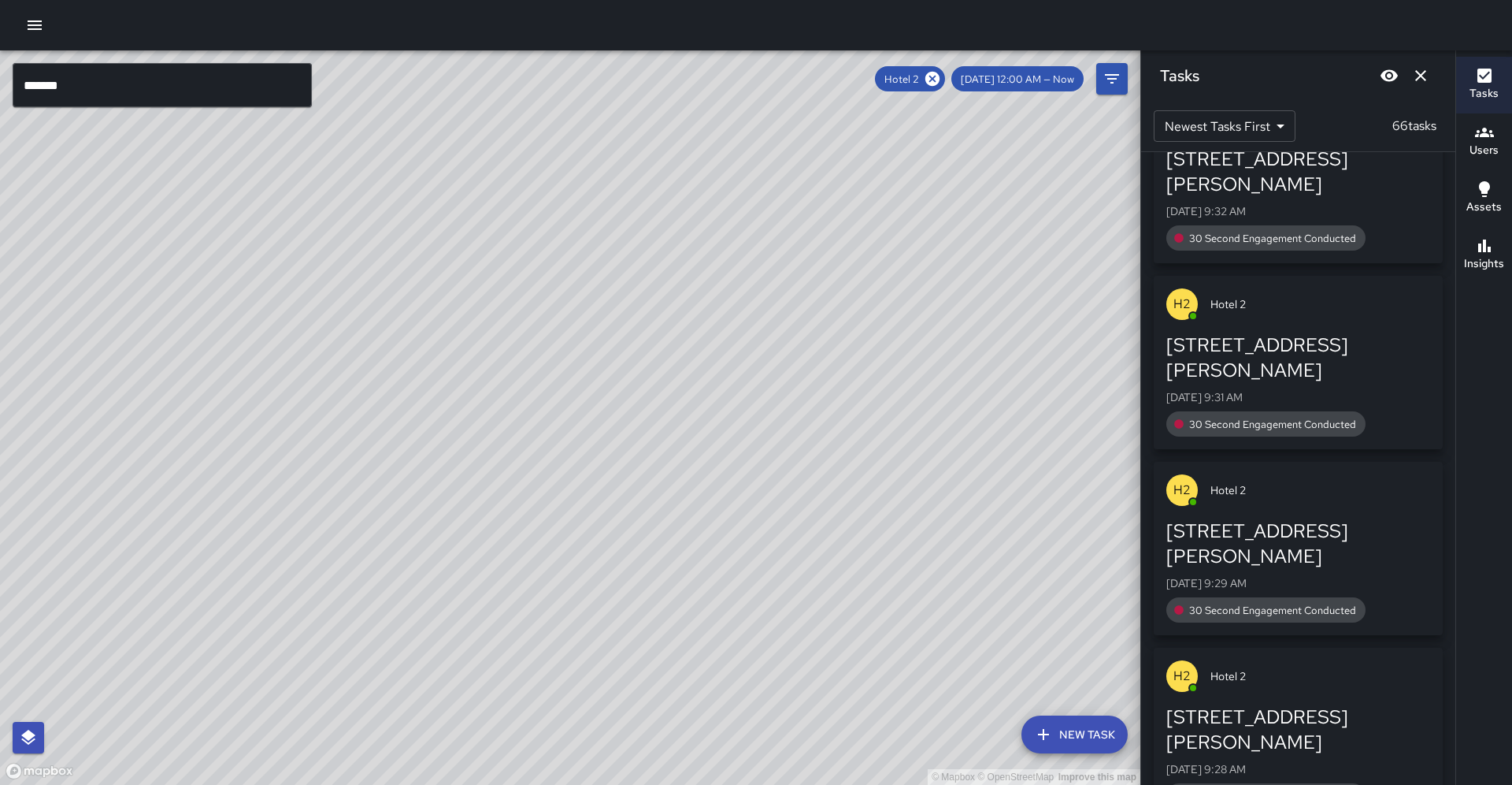
drag, startPoint x: 163, startPoint y: 458, endPoint x: 353, endPoint y: 323, distance: 233.1
click at [352, 312] on div "© Mapbox © OpenStreetMap Improve this map" at bounding box center [570, 418] width 1140 height 734
drag, startPoint x: 338, startPoint y: 473, endPoint x: 452, endPoint y: 360, distance: 160.5
click at [452, 360] on div "© Mapbox © OpenStreetMap Improve this map" at bounding box center [570, 418] width 1140 height 734
click at [940, 77] on icon at bounding box center [933, 78] width 14 height 14
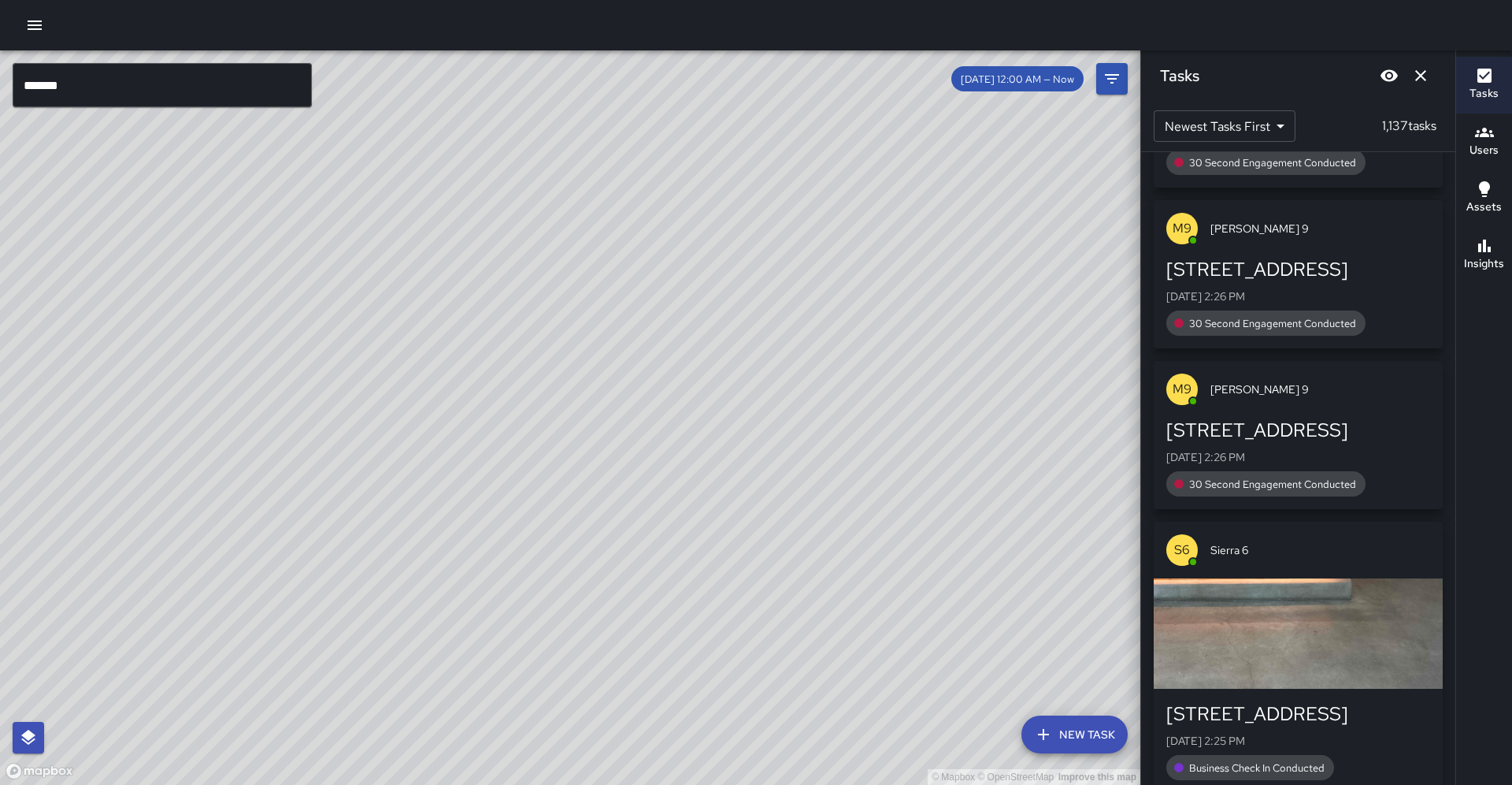
click at [281, 91] on input "*******" at bounding box center [162, 86] width 300 height 44
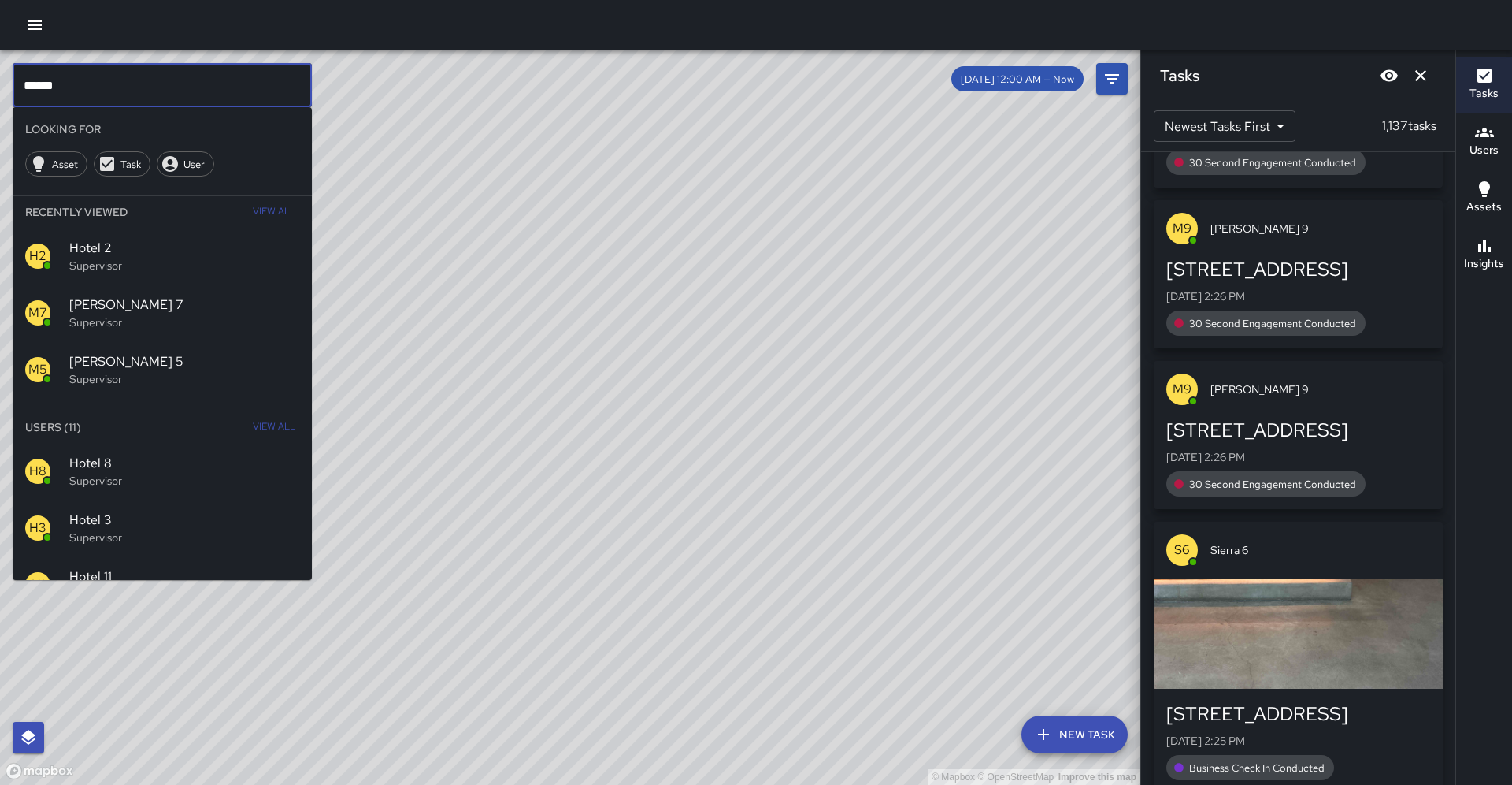
click at [104, 530] on p "Supervisor" at bounding box center [184, 538] width 230 height 16
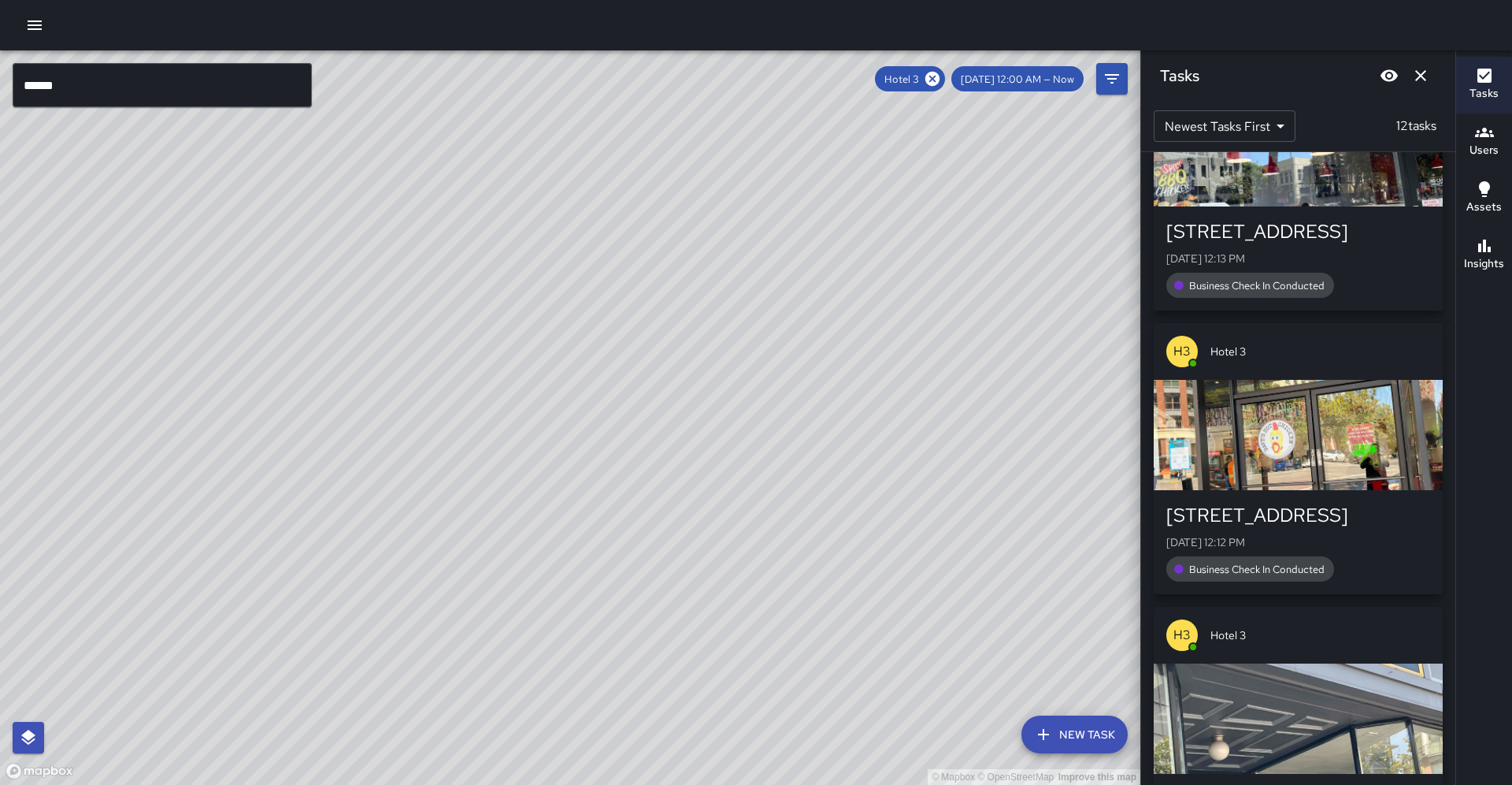
drag, startPoint x: 452, startPoint y: 303, endPoint x: 352, endPoint y: 350, distance: 110.5
click at [357, 347] on div "© Mapbox © OpenStreetMap Improve this map" at bounding box center [570, 418] width 1140 height 734
click at [940, 82] on icon at bounding box center [933, 78] width 14 height 14
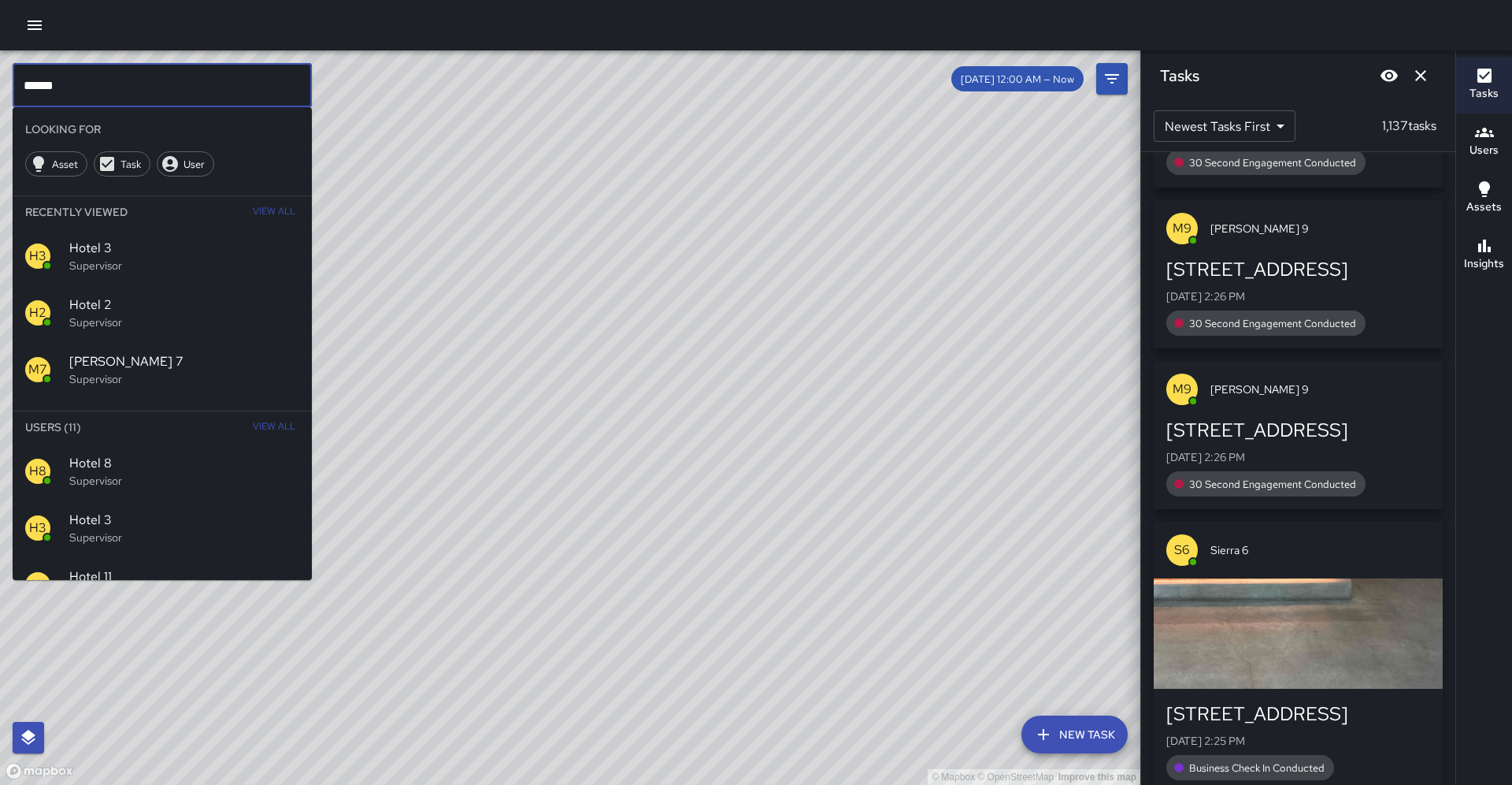
click at [194, 90] on input "*****" at bounding box center [162, 86] width 300 height 44
type input "*****"
click at [229, 71] on input "*****" at bounding box center [162, 86] width 300 height 44
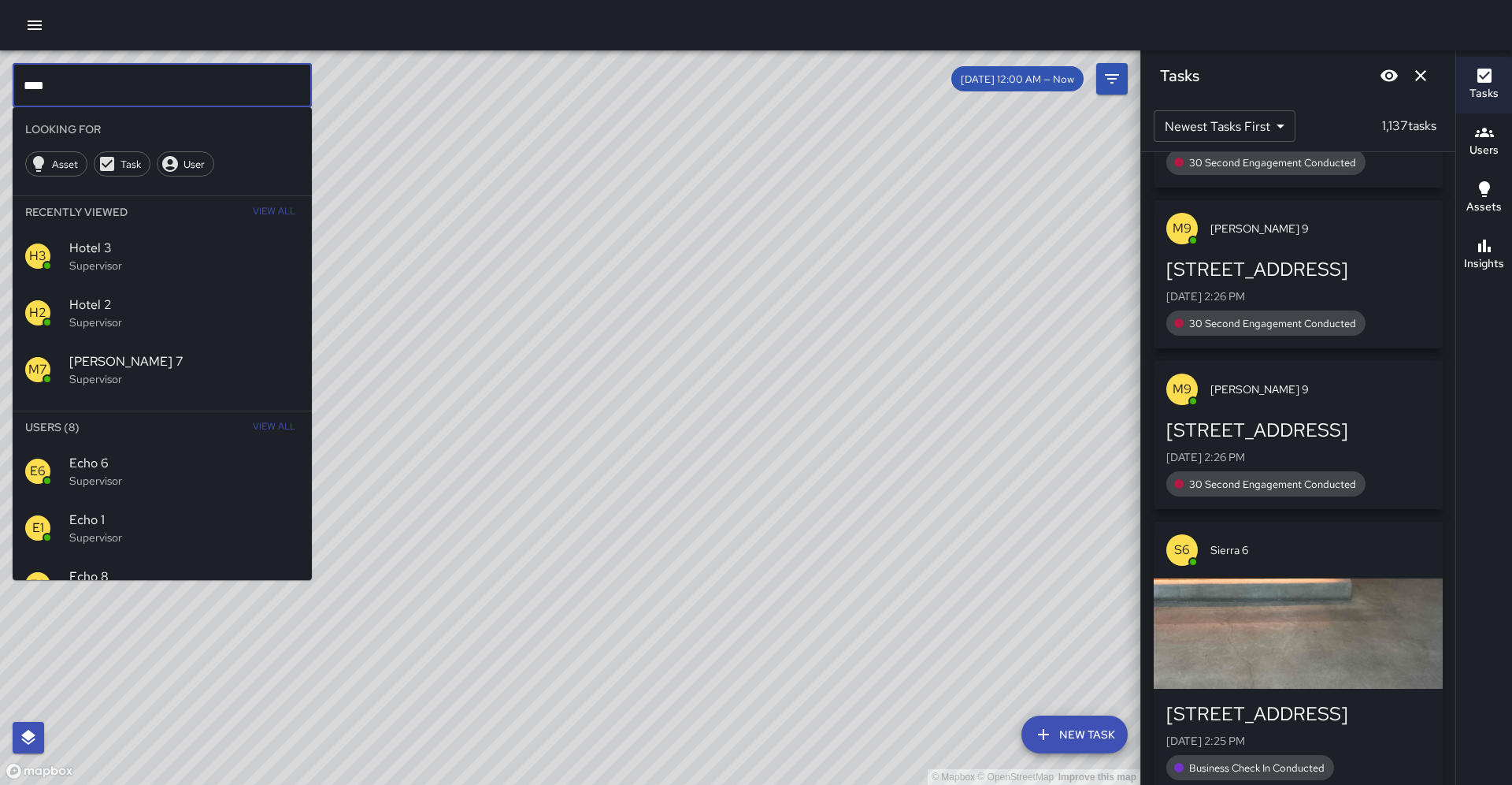
type input "****"
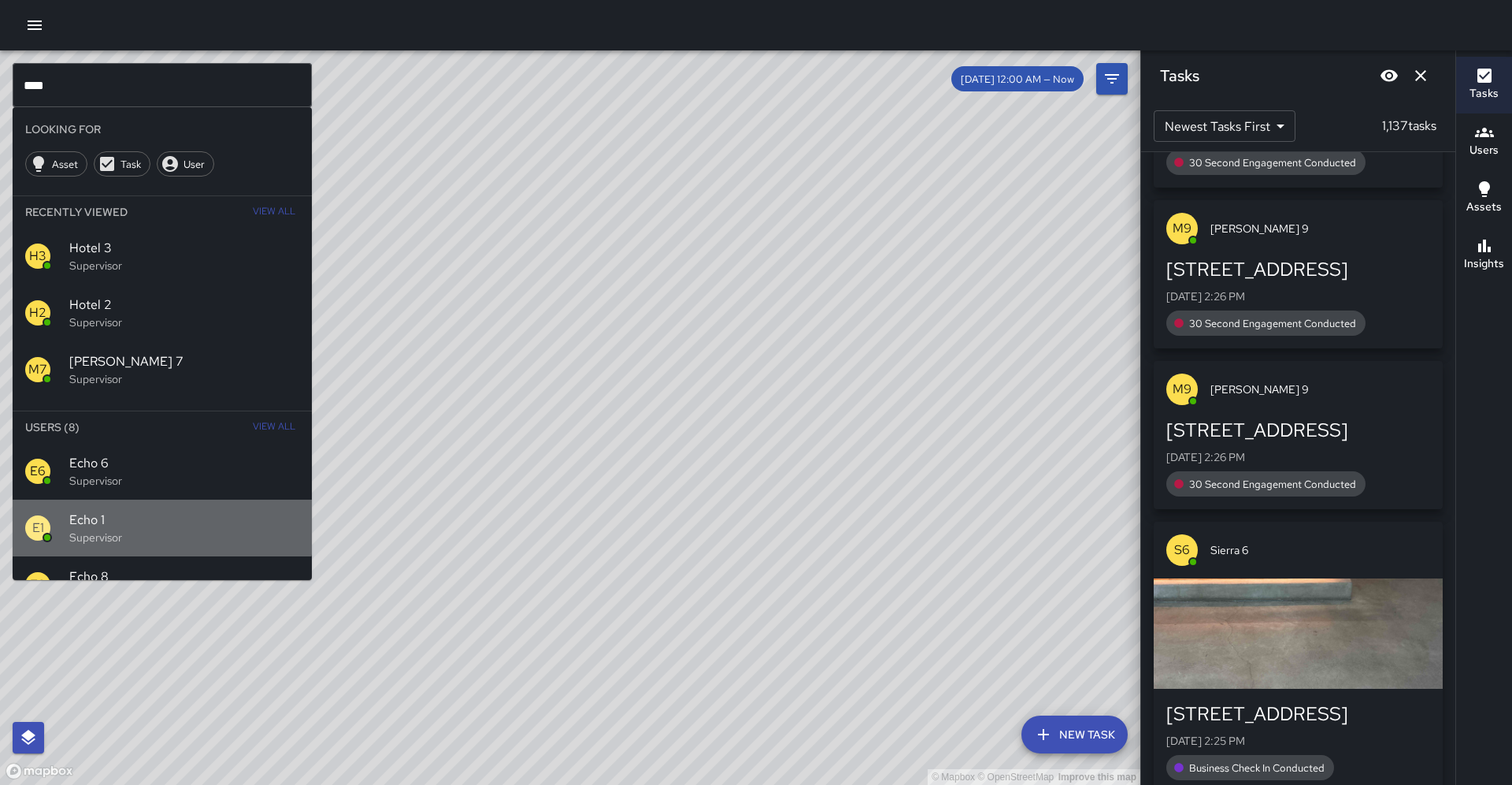
click at [93, 511] on span "Echo 1" at bounding box center [184, 520] width 230 height 19
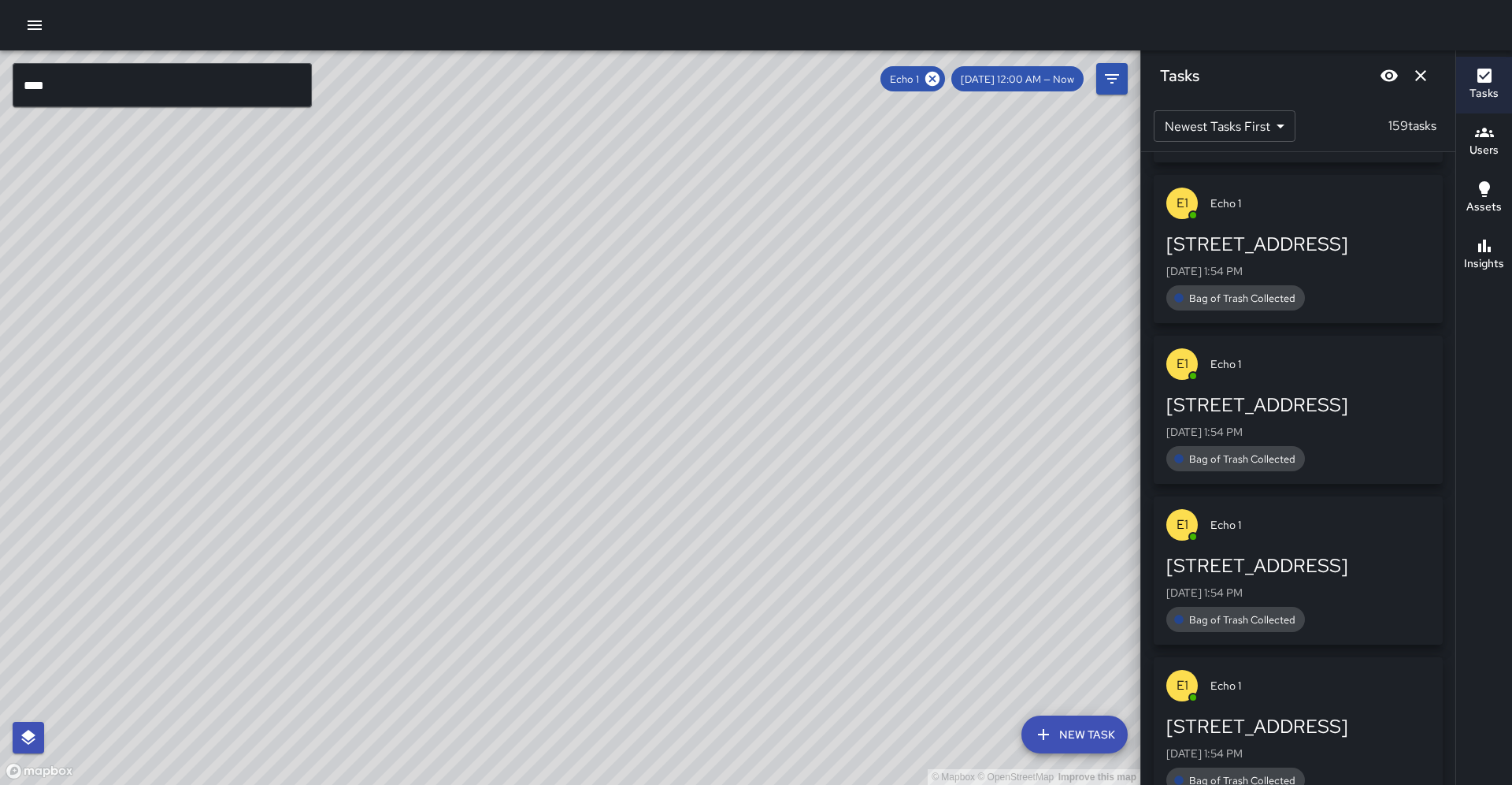
drag, startPoint x: 414, startPoint y: 492, endPoint x: 469, endPoint y: 430, distance: 82.9
click at [509, 366] on div "© Mapbox © OpenStreetMap Improve this map" at bounding box center [570, 418] width 1140 height 734
drag, startPoint x: 258, startPoint y: 537, endPoint x: 297, endPoint y: 492, distance: 59.5
click at [296, 491] on div "© Mapbox © OpenStreetMap Improve this map" at bounding box center [570, 418] width 1140 height 734
click at [940, 78] on icon at bounding box center [933, 78] width 14 height 14
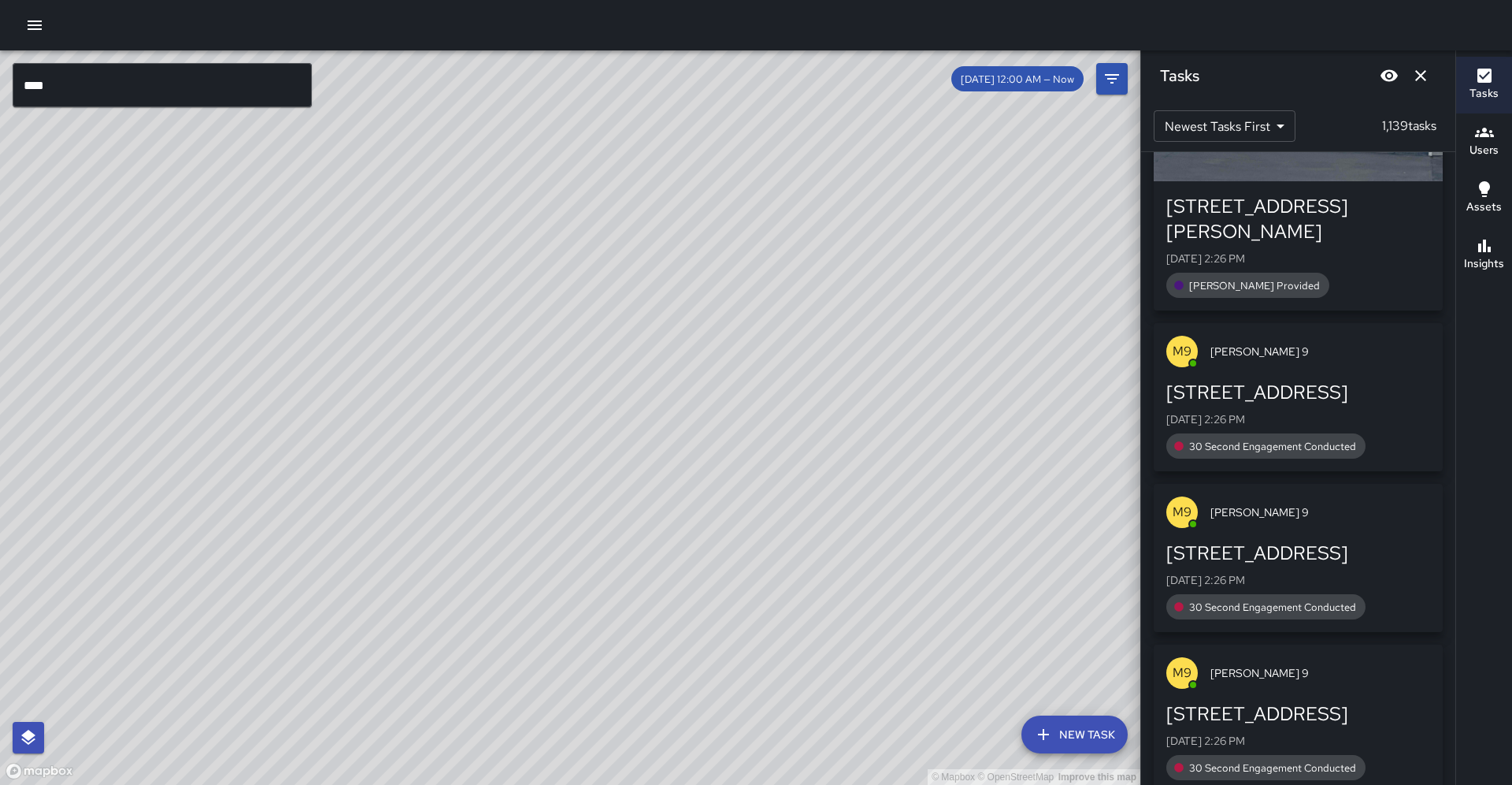
drag, startPoint x: 567, startPoint y: 354, endPoint x: 653, endPoint y: 260, distance: 127.4
click at [653, 253] on div "© Mapbox © OpenStreetMap Improve this map" at bounding box center [570, 418] width 1140 height 734
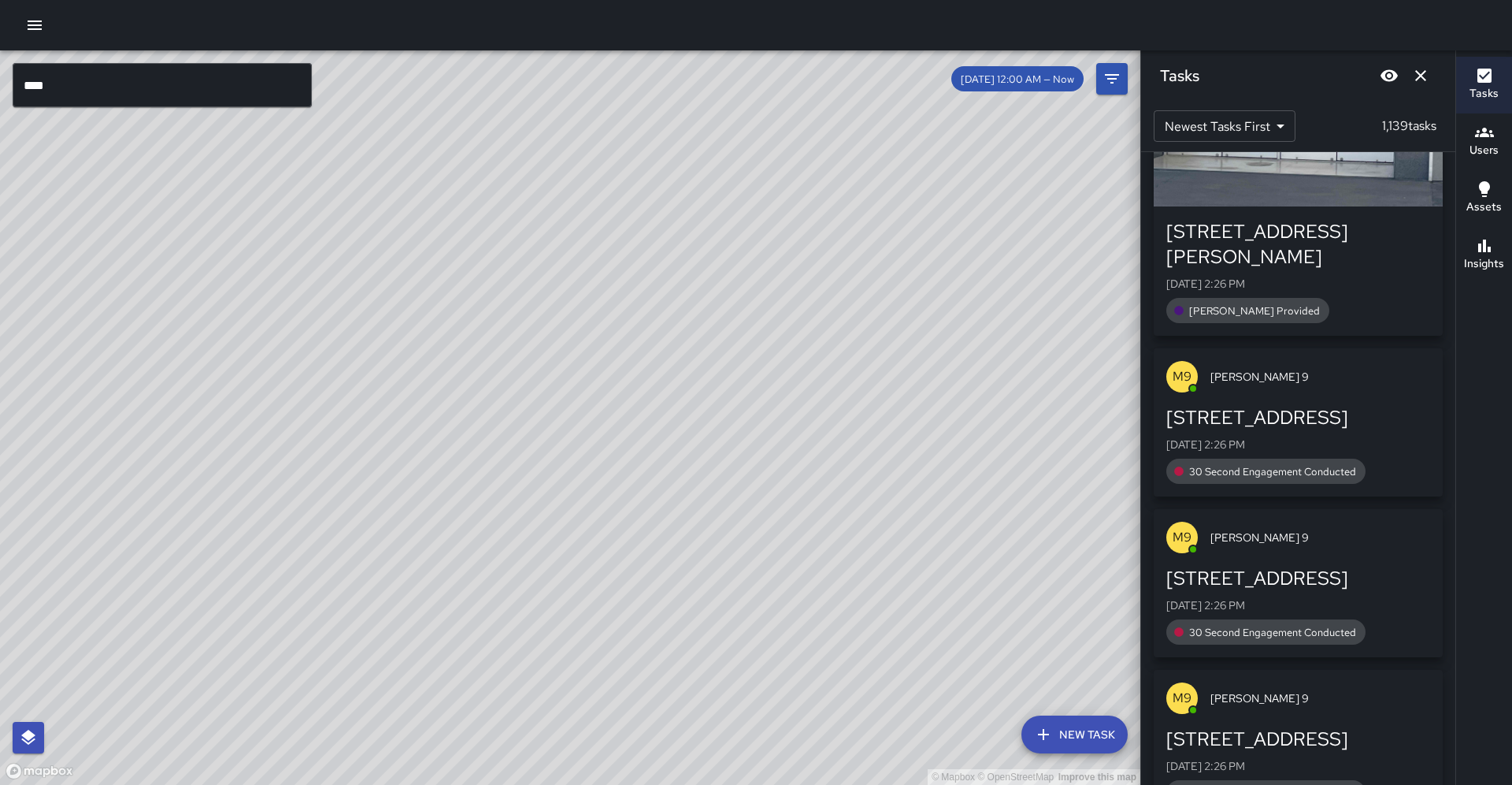
drag, startPoint x: 543, startPoint y: 547, endPoint x: 621, endPoint y: 435, distance: 136.5
click at [621, 435] on div "© Mapbox © OpenStreetMap Improve this map" at bounding box center [570, 418] width 1140 height 734
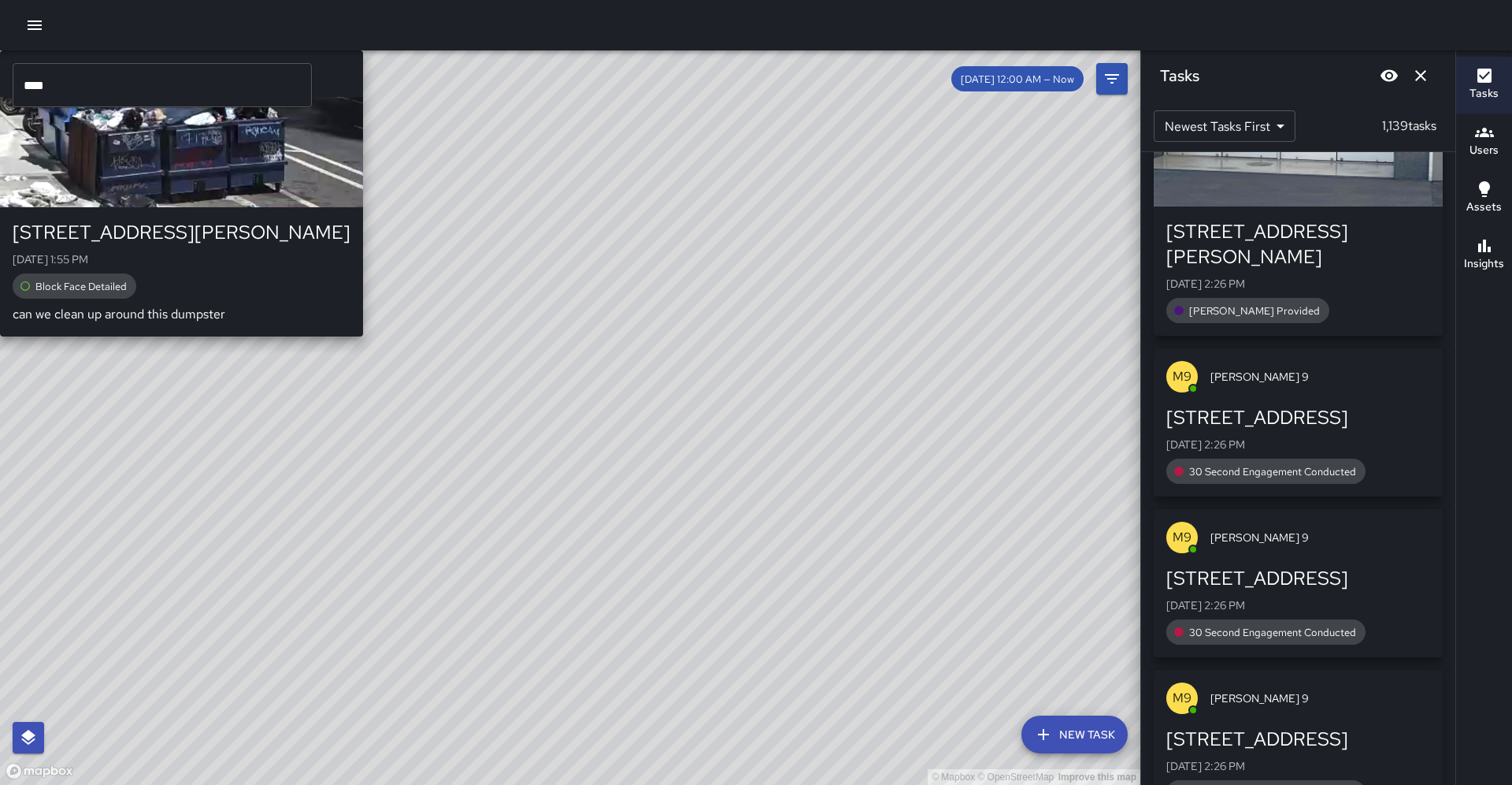
click at [434, 488] on div "© Mapbox © OpenStreetMap Improve this map Unassigned 1717 Webster Street Mon, A…" at bounding box center [570, 418] width 1140 height 734
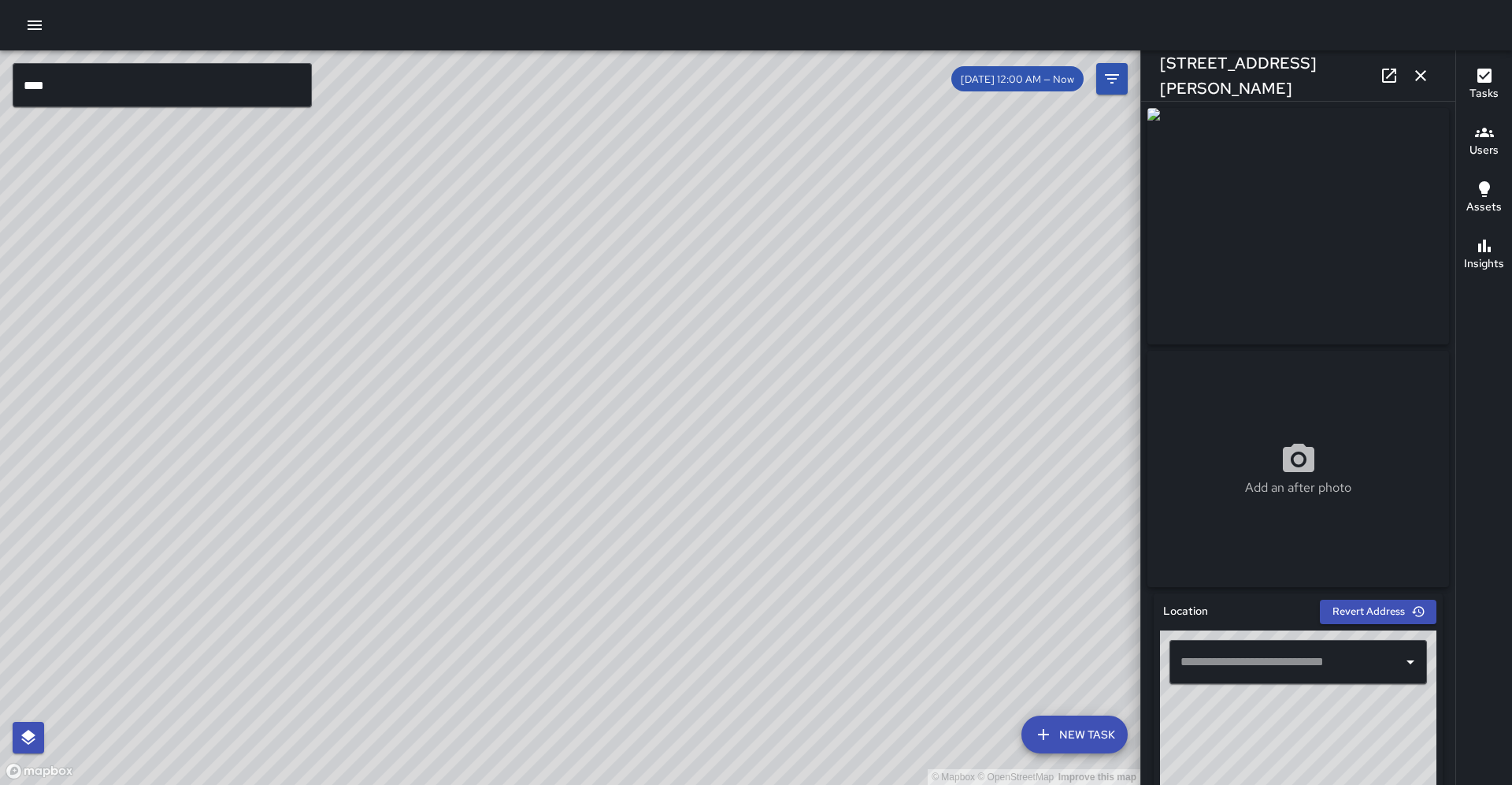
type input "**********"
click at [1418, 79] on icon "button" at bounding box center [1421, 75] width 19 height 19
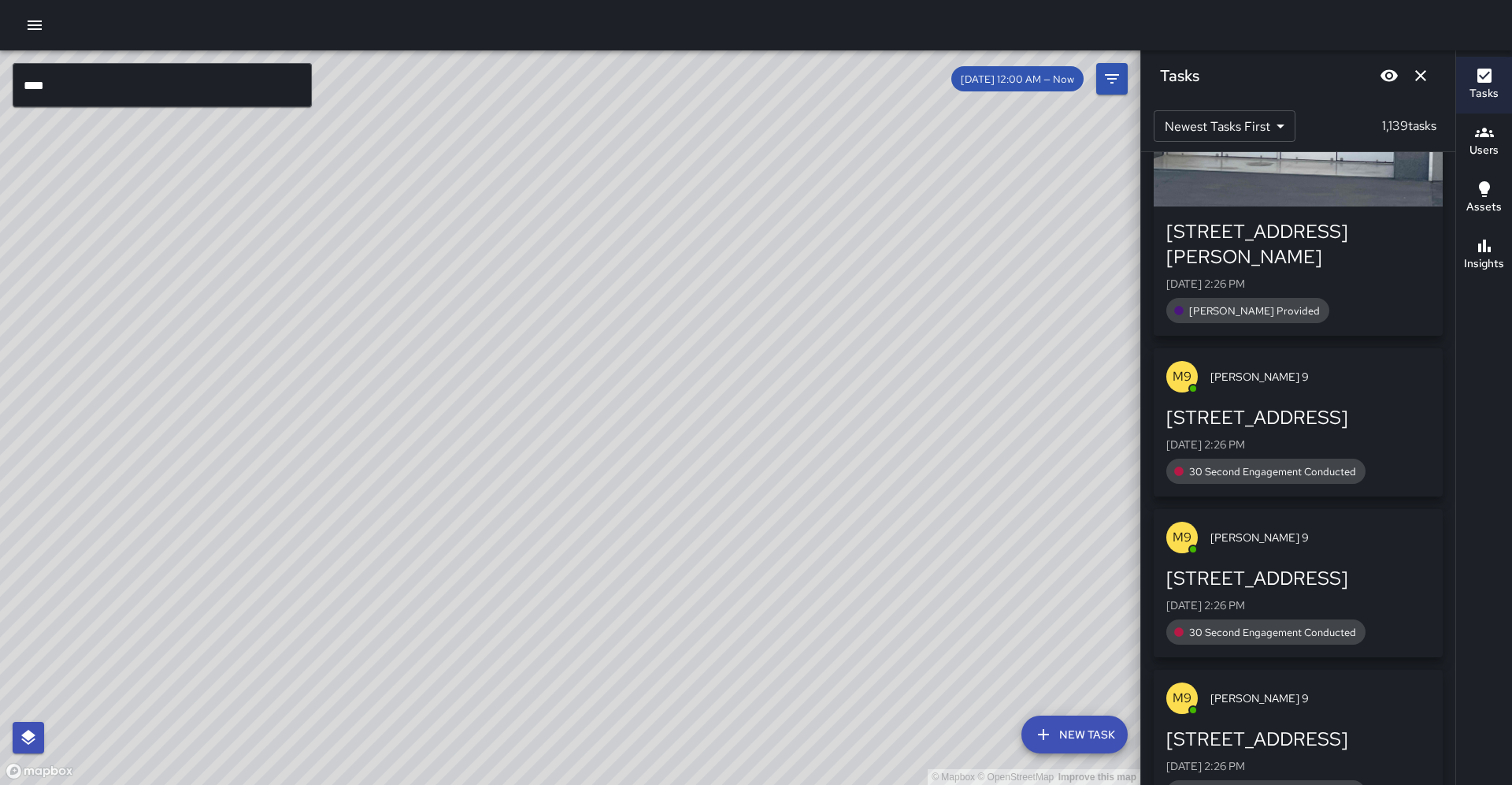
click at [624, 353] on div "© Mapbox © OpenStreetMap Improve this map" at bounding box center [570, 418] width 1140 height 734
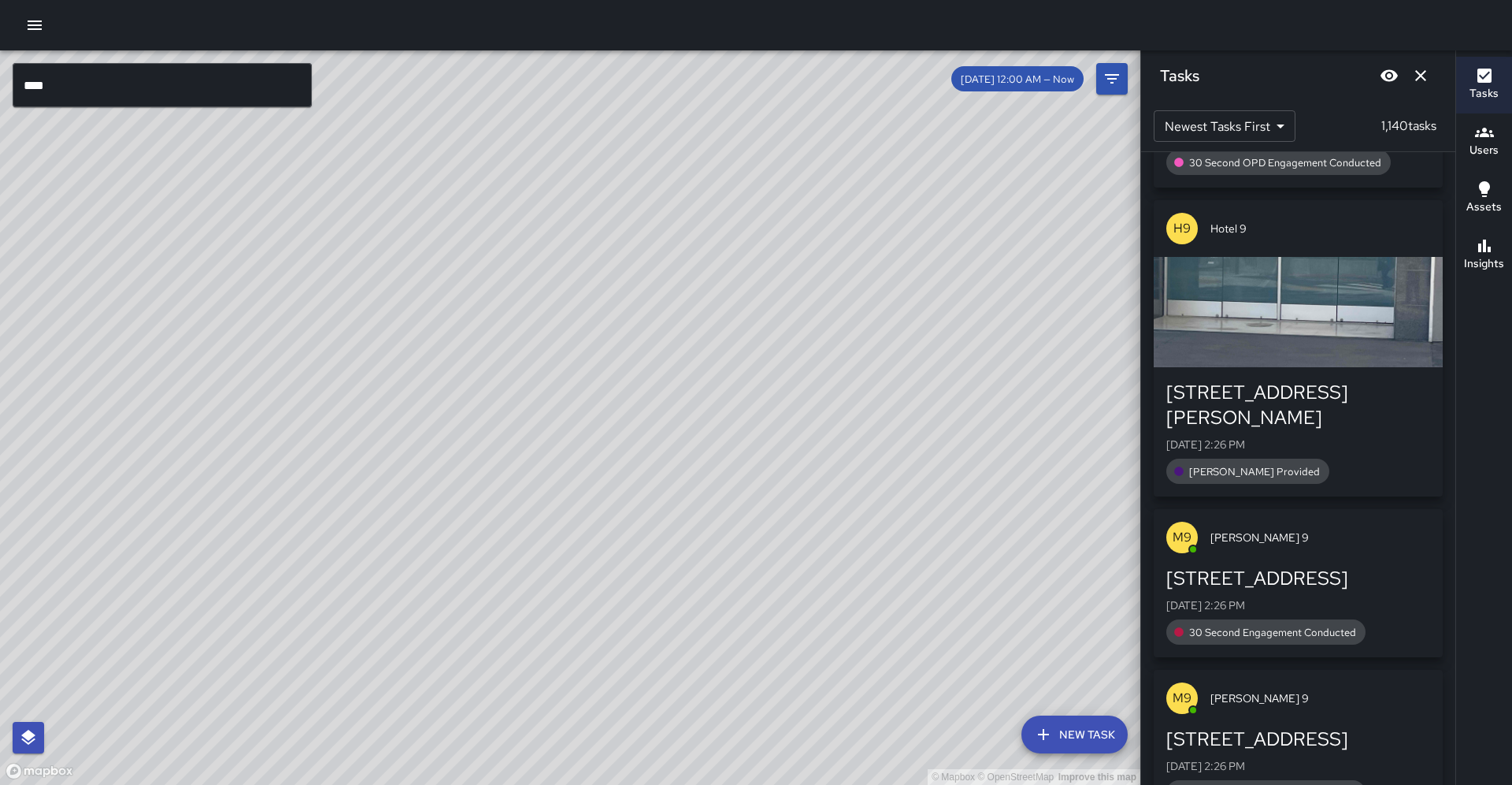
drag, startPoint x: 662, startPoint y: 422, endPoint x: 658, endPoint y: 405, distance: 17.5
click at [658, 406] on div "© Mapbox © OpenStreetMap Improve this map" at bounding box center [570, 418] width 1140 height 734
drag, startPoint x: 681, startPoint y: 435, endPoint x: 674, endPoint y: 408, distance: 27.9
click at [674, 408] on div "© Mapbox © OpenStreetMap Improve this map" at bounding box center [570, 418] width 1140 height 734
drag, startPoint x: 269, startPoint y: 432, endPoint x: 280, endPoint y: 412, distance: 22.8
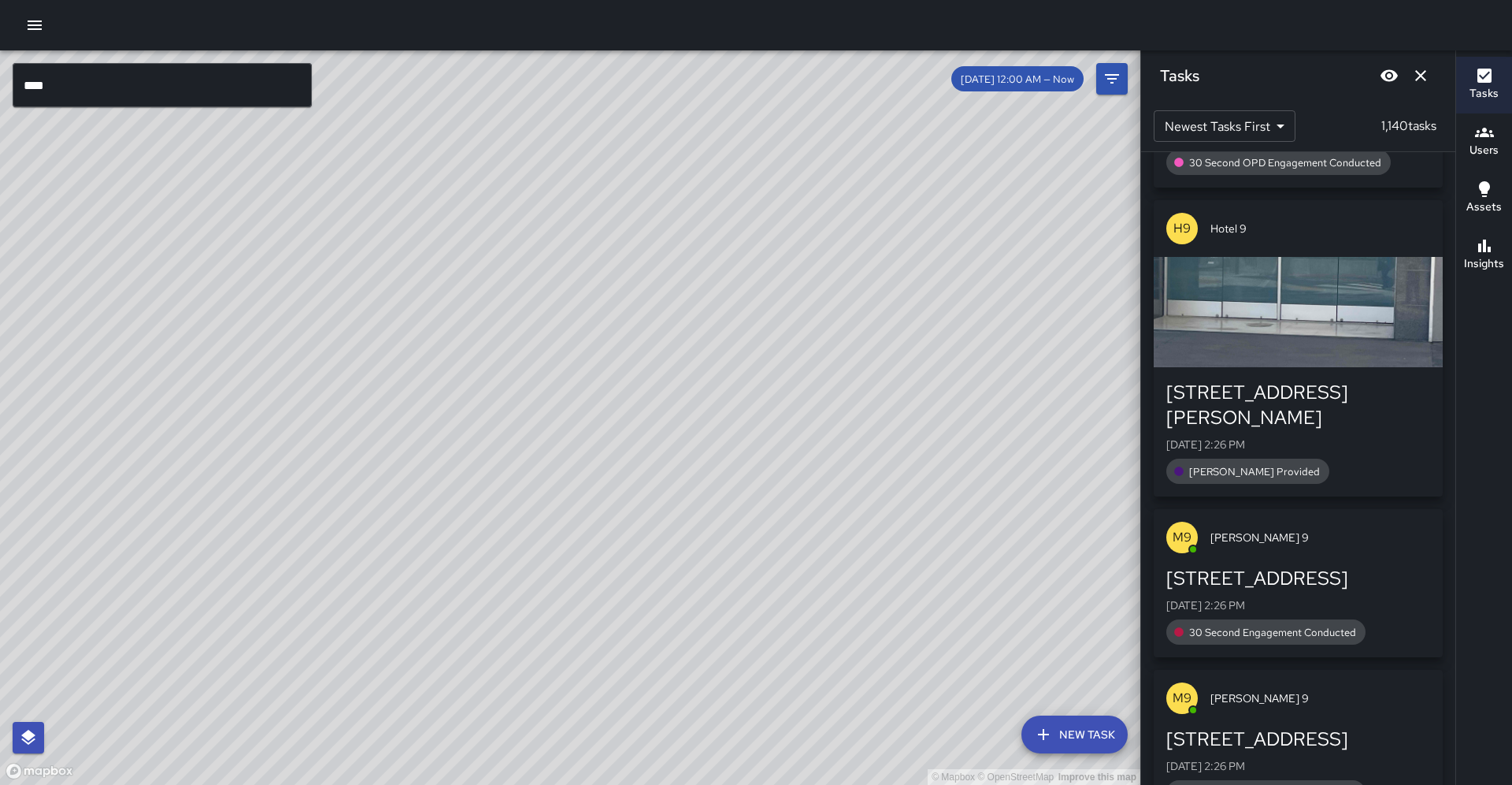
click at [280, 412] on div "© Mapbox © OpenStreetMap Improve this map" at bounding box center [570, 418] width 1140 height 734
click at [123, 82] on input "****" at bounding box center [162, 86] width 300 height 44
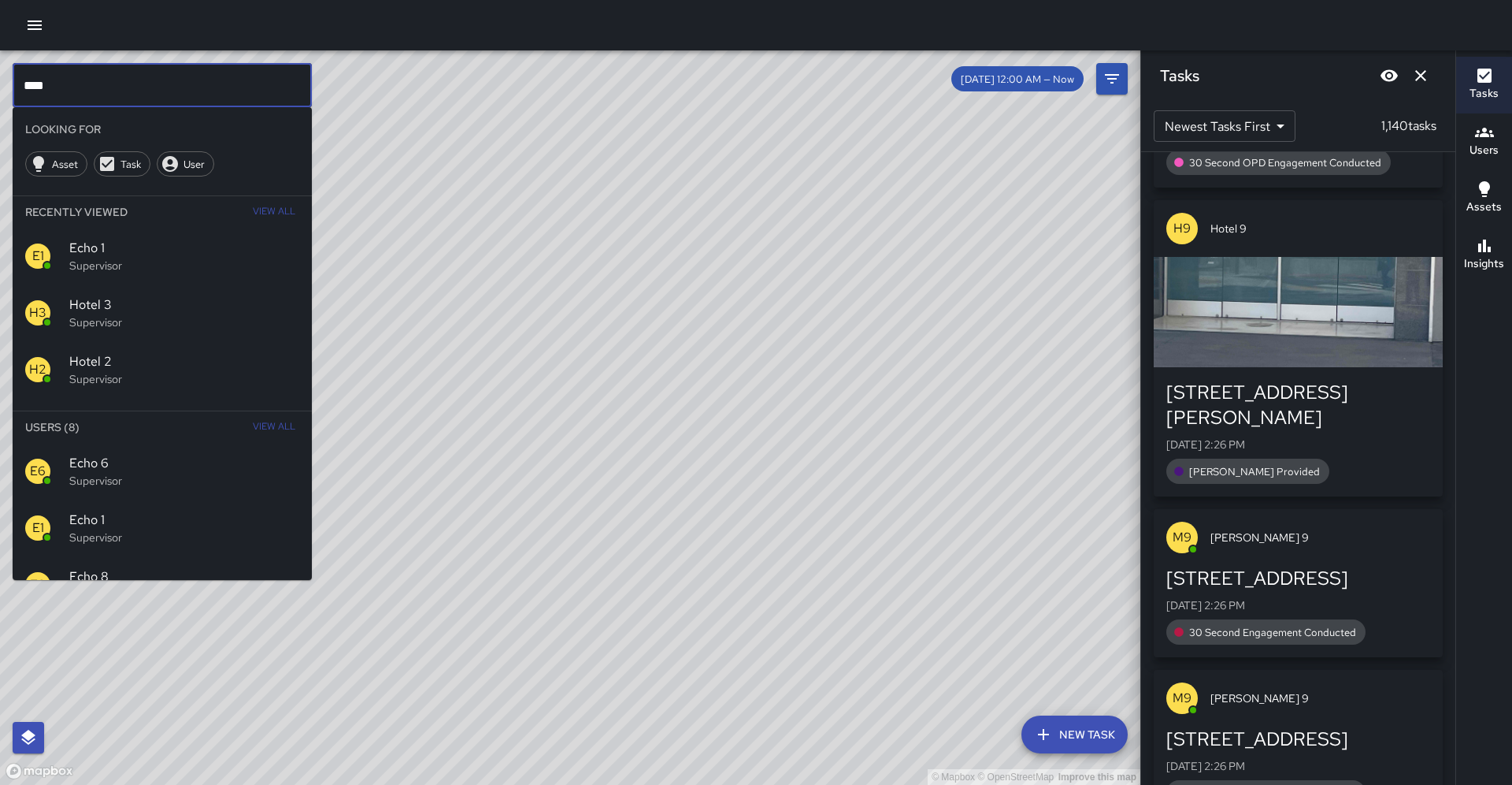
click at [123, 82] on input "****" at bounding box center [162, 86] width 300 height 44
type input "***"
drag, startPoint x: 364, startPoint y: 220, endPoint x: 371, endPoint y: 181, distance: 39.6
click at [371, 181] on div "© Mapbox © OpenStreetMap Improve this map" at bounding box center [570, 418] width 1140 height 734
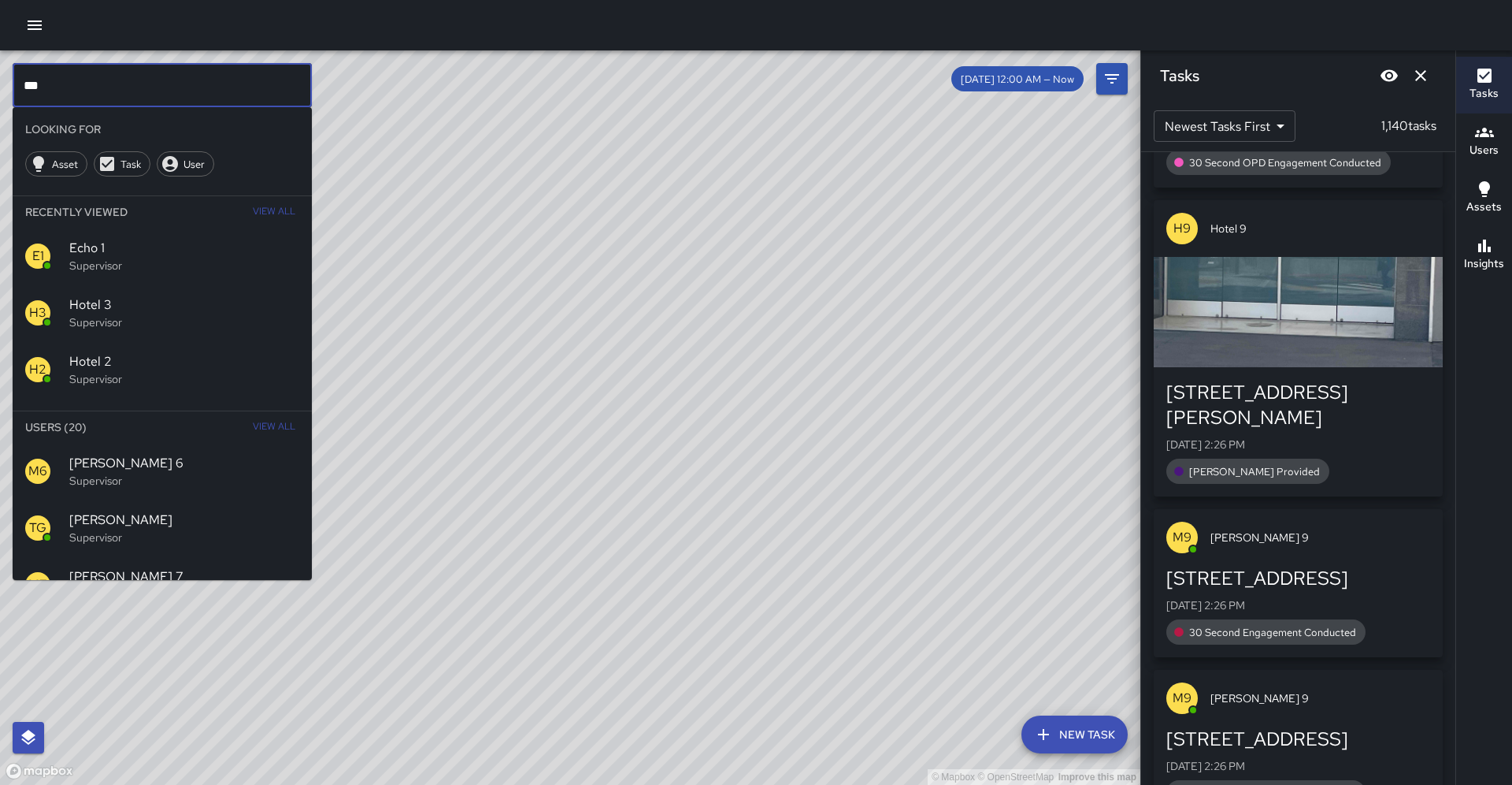
click at [136, 91] on input "***" at bounding box center [162, 86] width 300 height 44
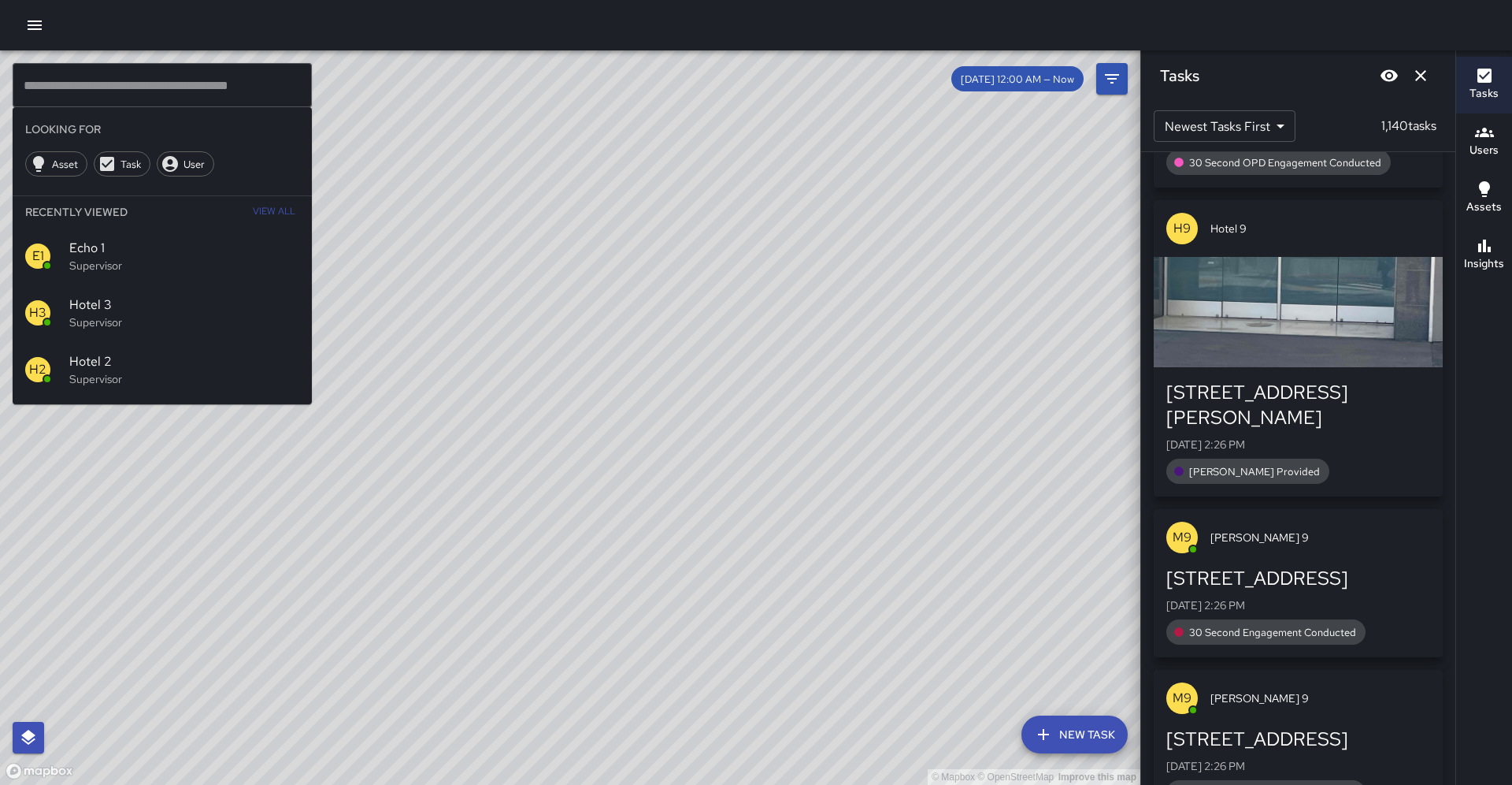
drag, startPoint x: 263, startPoint y: 424, endPoint x: 293, endPoint y: 404, distance: 36.1
click at [284, 406] on div "© Mapbox © OpenStreetMap Improve this map" at bounding box center [570, 418] width 1140 height 734
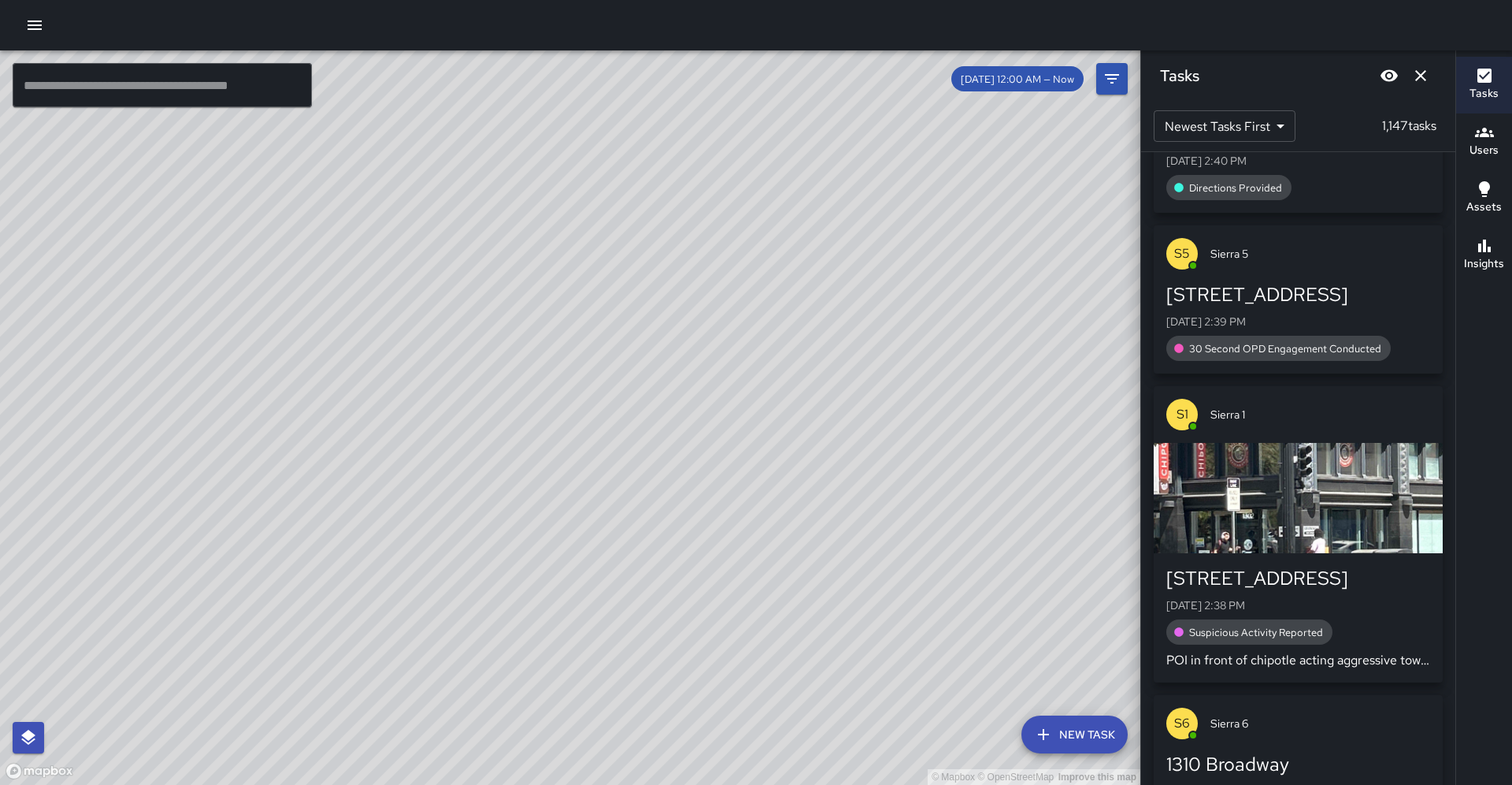
click at [1421, 76] on icon "Dismiss" at bounding box center [1421, 75] width 11 height 11
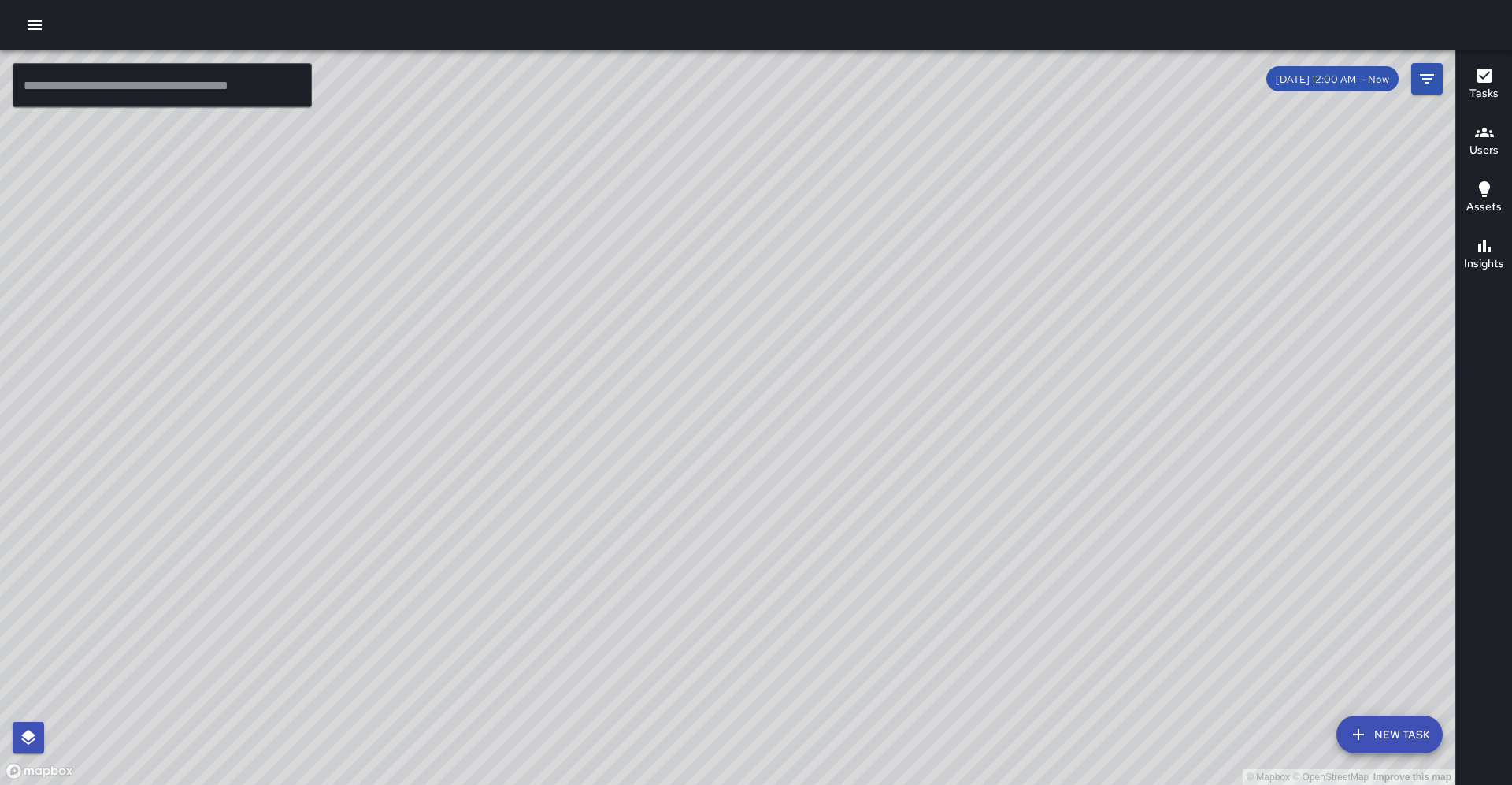
drag, startPoint x: 687, startPoint y: 202, endPoint x: 637, endPoint y: 334, distance: 141.2
click at [637, 334] on div "© Mapbox © OpenStreetMap Improve this map" at bounding box center [727, 418] width 1456 height 734
drag, startPoint x: 831, startPoint y: 529, endPoint x: 814, endPoint y: 582, distance: 55.7
click at [817, 599] on div "© Mapbox © OpenStreetMap Improve this map" at bounding box center [727, 418] width 1456 height 734
drag, startPoint x: 1043, startPoint y: 150, endPoint x: 1166, endPoint y: 222, distance: 142.5
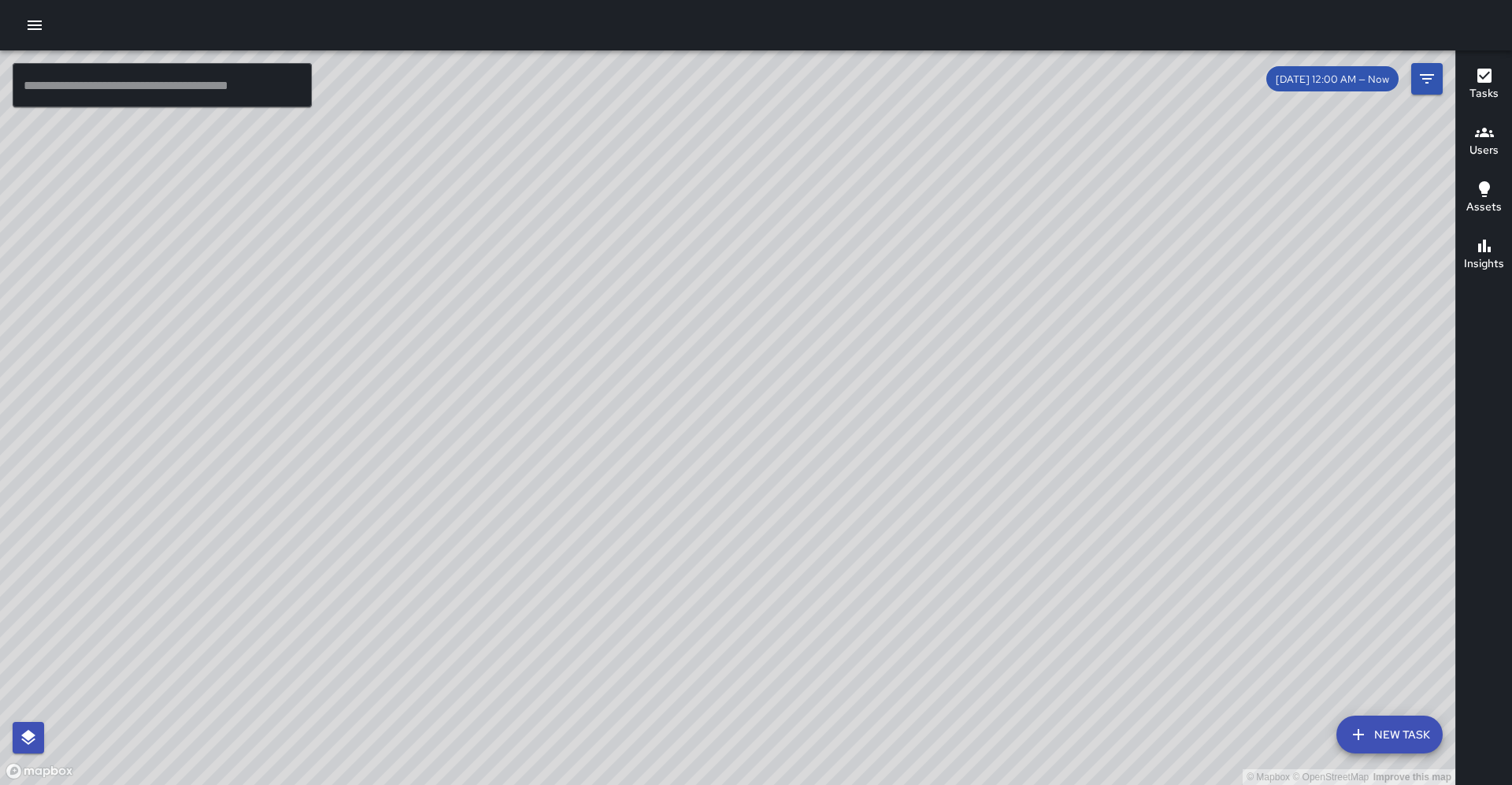
click at [1166, 222] on div "© Mapbox © OpenStreetMap Improve this map" at bounding box center [727, 418] width 1456 height 734
drag, startPoint x: 937, startPoint y: 256, endPoint x: 701, endPoint y: 537, distance: 367.0
click at [701, 537] on div "© Mapbox © OpenStreetMap Improve this map" at bounding box center [727, 419] width 1456 height 737
drag, startPoint x: 615, startPoint y: 676, endPoint x: 318, endPoint y: 470, distance: 361.4
click at [246, 432] on div "© Mapbox © OpenStreetMap Improve this map" at bounding box center [727, 419] width 1456 height 737
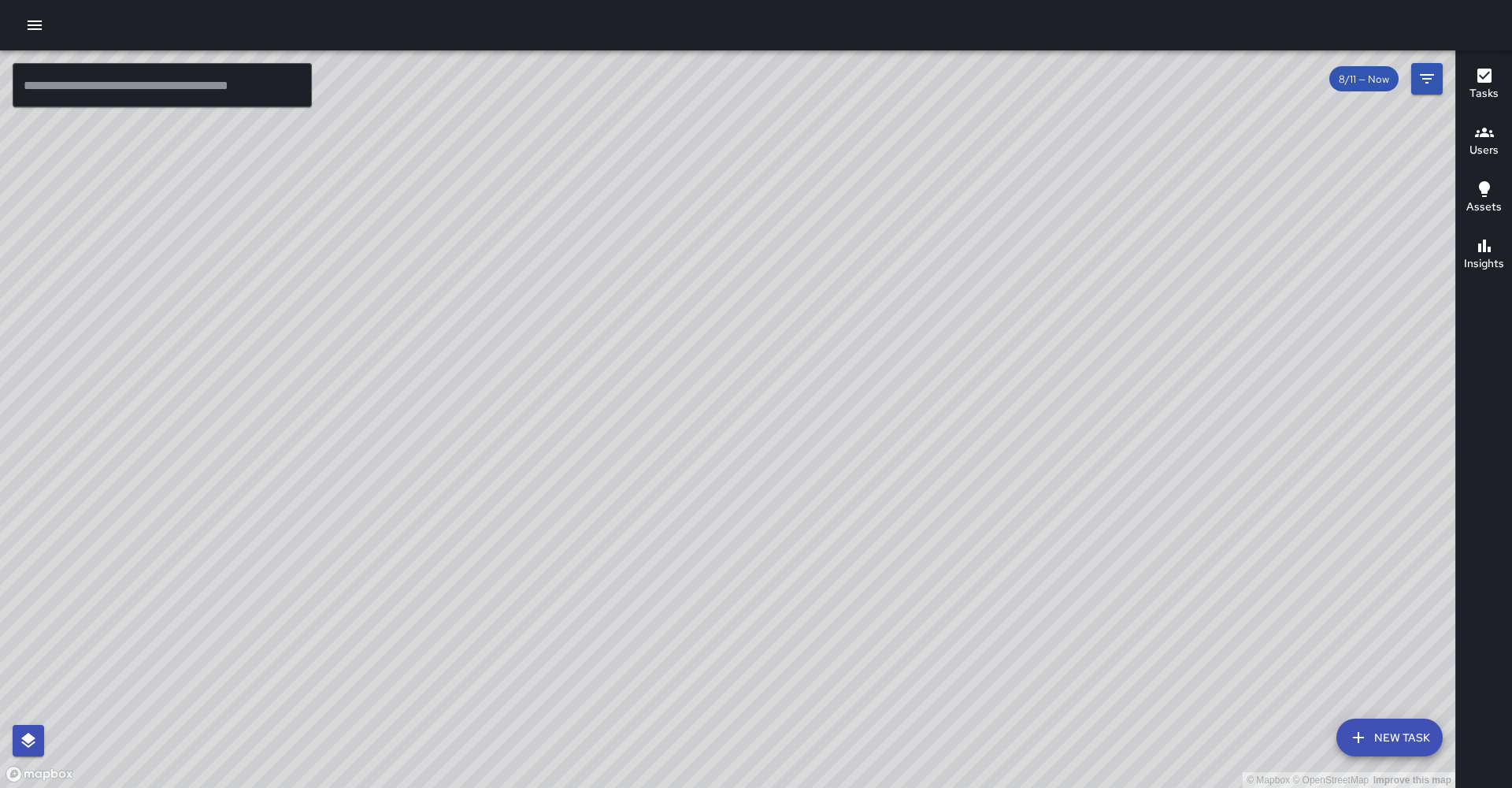
drag, startPoint x: 796, startPoint y: 669, endPoint x: 724, endPoint y: 642, distance: 76.9
click at [724, 648] on div "© Mapbox © OpenStreetMap Improve this map" at bounding box center [727, 419] width 1456 height 737
drag, startPoint x: 714, startPoint y: 618, endPoint x: 658, endPoint y: 633, distance: 58.0
click at [714, 618] on div "© Mapbox © OpenStreetMap Improve this map S4 Sierra 4 410 19th Street Completed…" at bounding box center [727, 419] width 1456 height 737
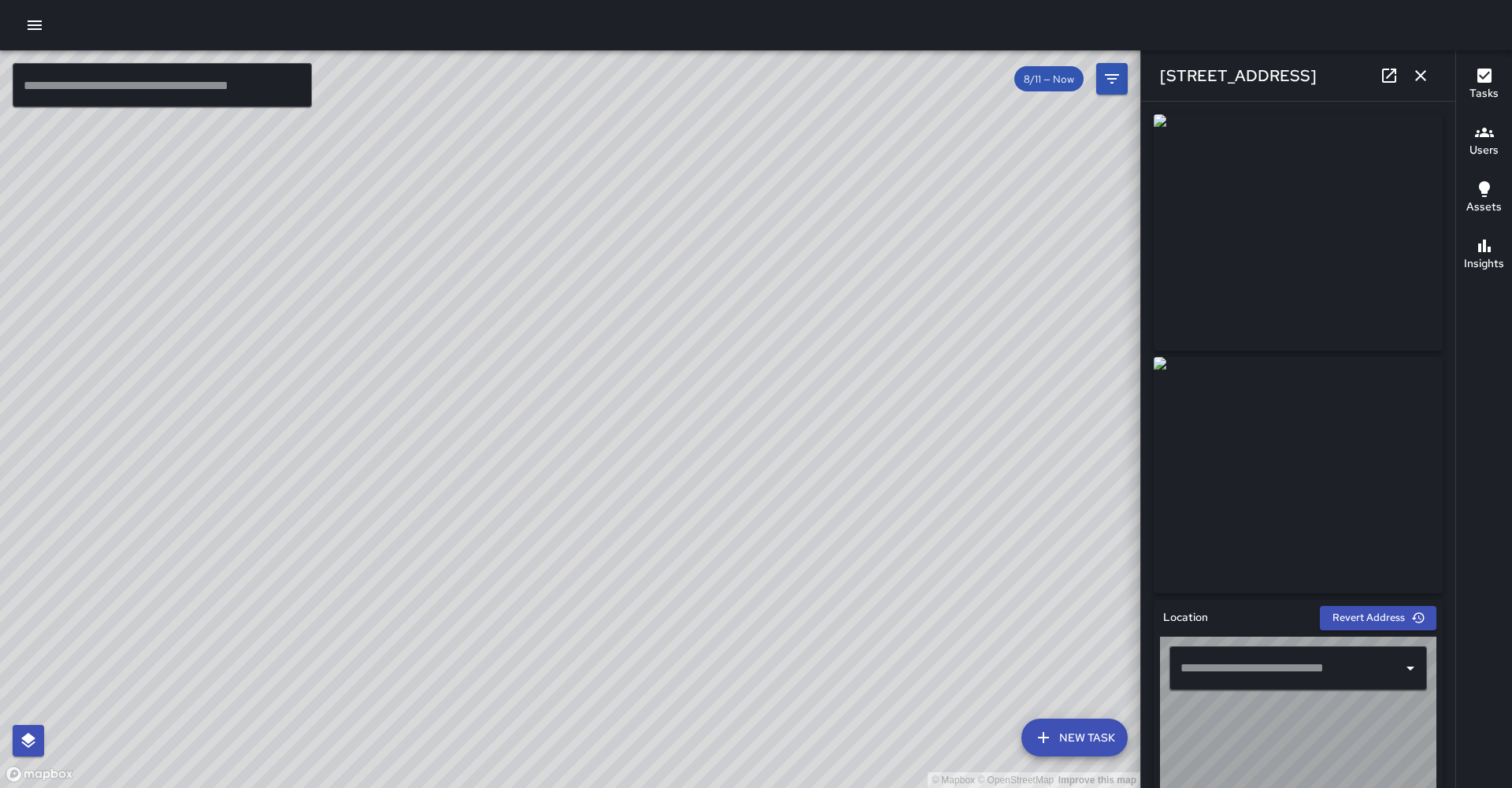
type input "**********"
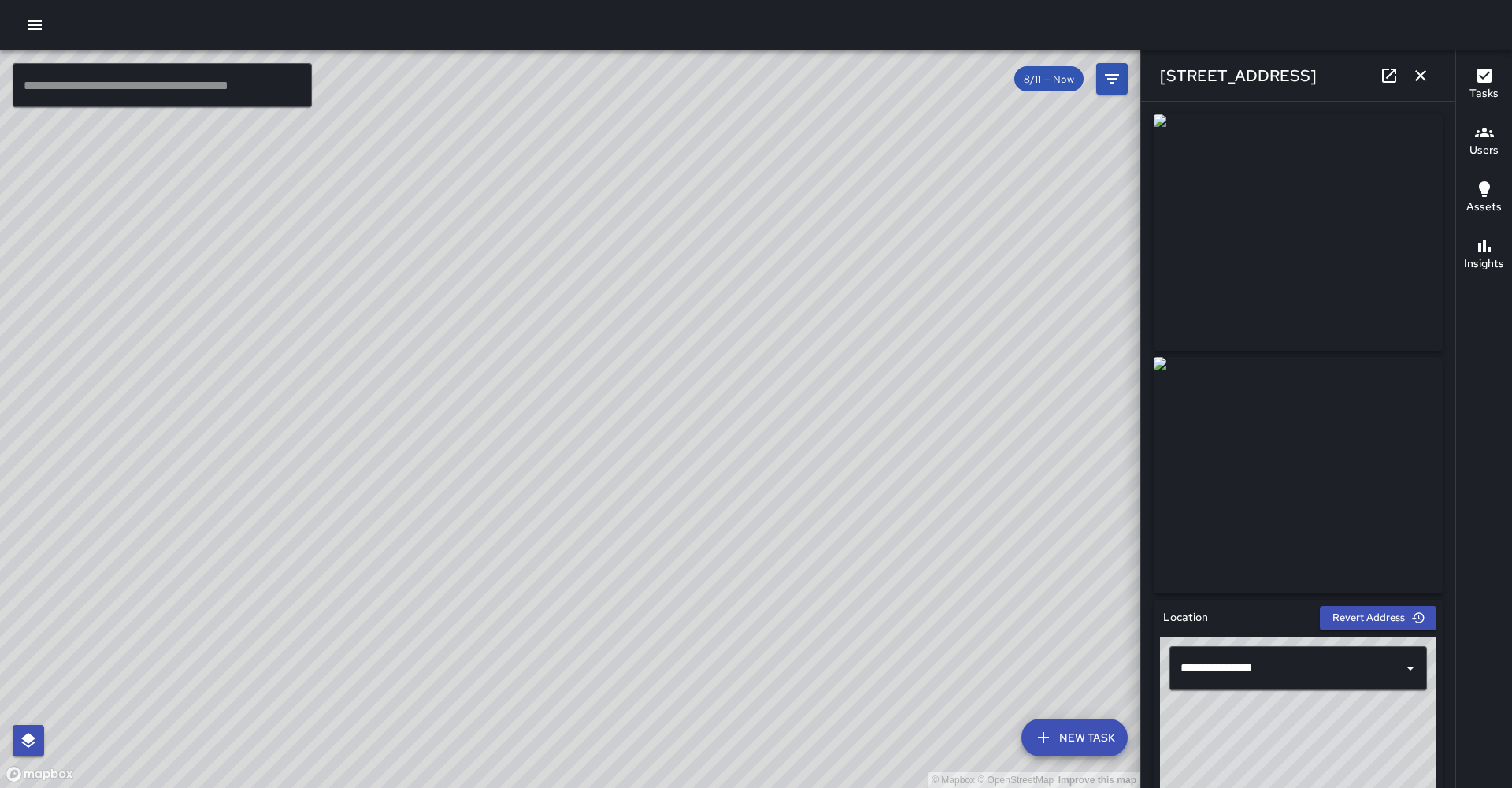
click at [1392, 74] on icon at bounding box center [1389, 75] width 14 height 14
click at [604, 445] on div "© Mapbox © OpenStreetMap Improve this map C5 Cobra 5 410 19th Street Completed …" at bounding box center [570, 419] width 1140 height 737
click at [1379, 75] on link at bounding box center [1389, 76] width 32 height 32
drag, startPoint x: 669, startPoint y: 351, endPoint x: 638, endPoint y: 541, distance: 192.5
click at [640, 543] on div "© Mapbox © OpenStreetMap Improve this map" at bounding box center [570, 419] width 1140 height 737
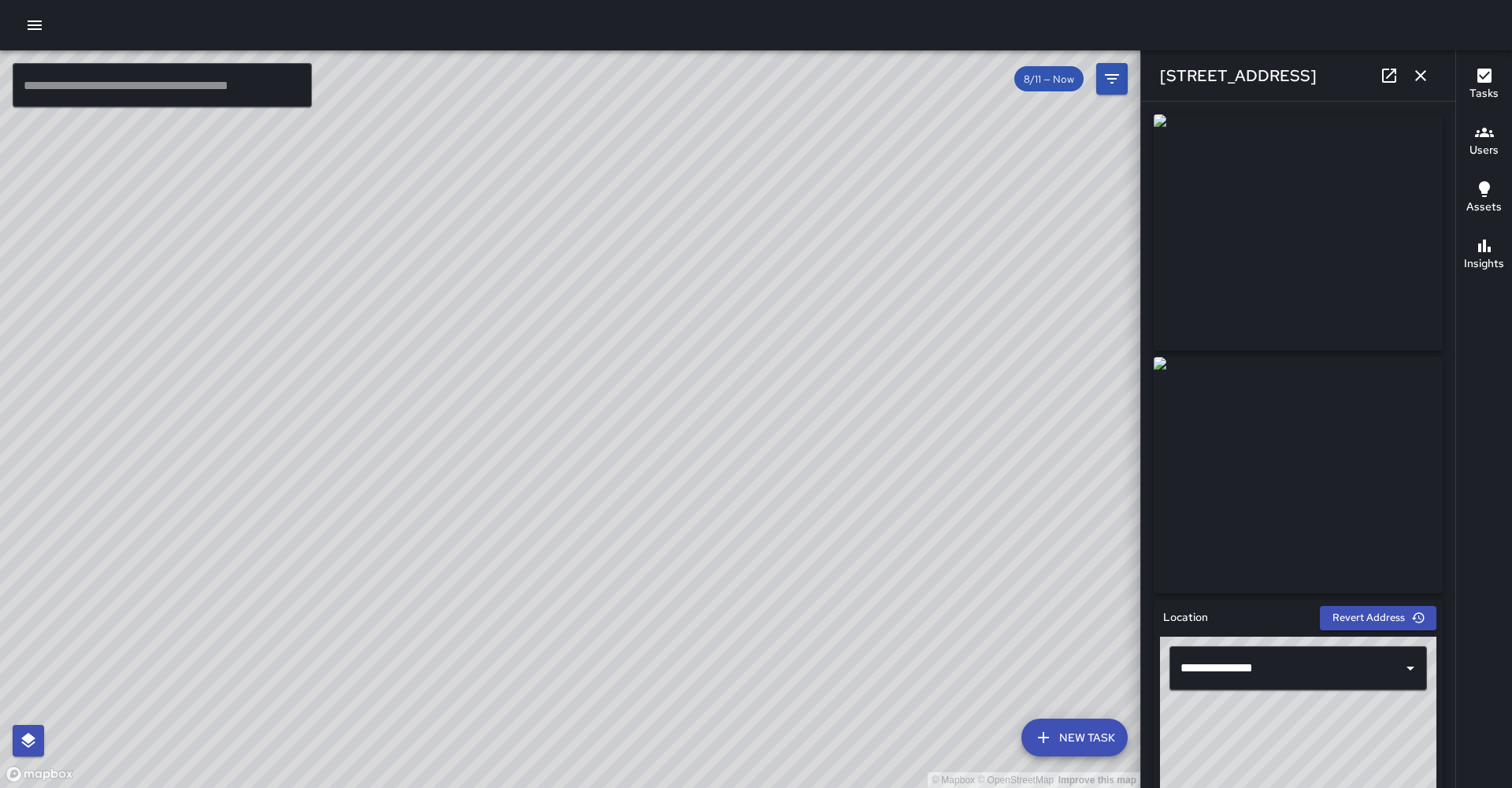
drag, startPoint x: 187, startPoint y: 499, endPoint x: 271, endPoint y: 518, distance: 86.1
click at [273, 519] on div "© Mapbox © OpenStreetMap Improve this map" at bounding box center [570, 419] width 1140 height 737
click at [232, 449] on div "© Mapbox © OpenStreetMap Improve this map S4 Sierra 4 1900 Telegraph Avenue Com…" at bounding box center [570, 419] width 1140 height 737
drag, startPoint x: 546, startPoint y: 430, endPoint x: 528, endPoint y: 555, distance: 126.3
click at [525, 572] on div "© Mapbox © OpenStreetMap Improve this map" at bounding box center [570, 419] width 1140 height 737
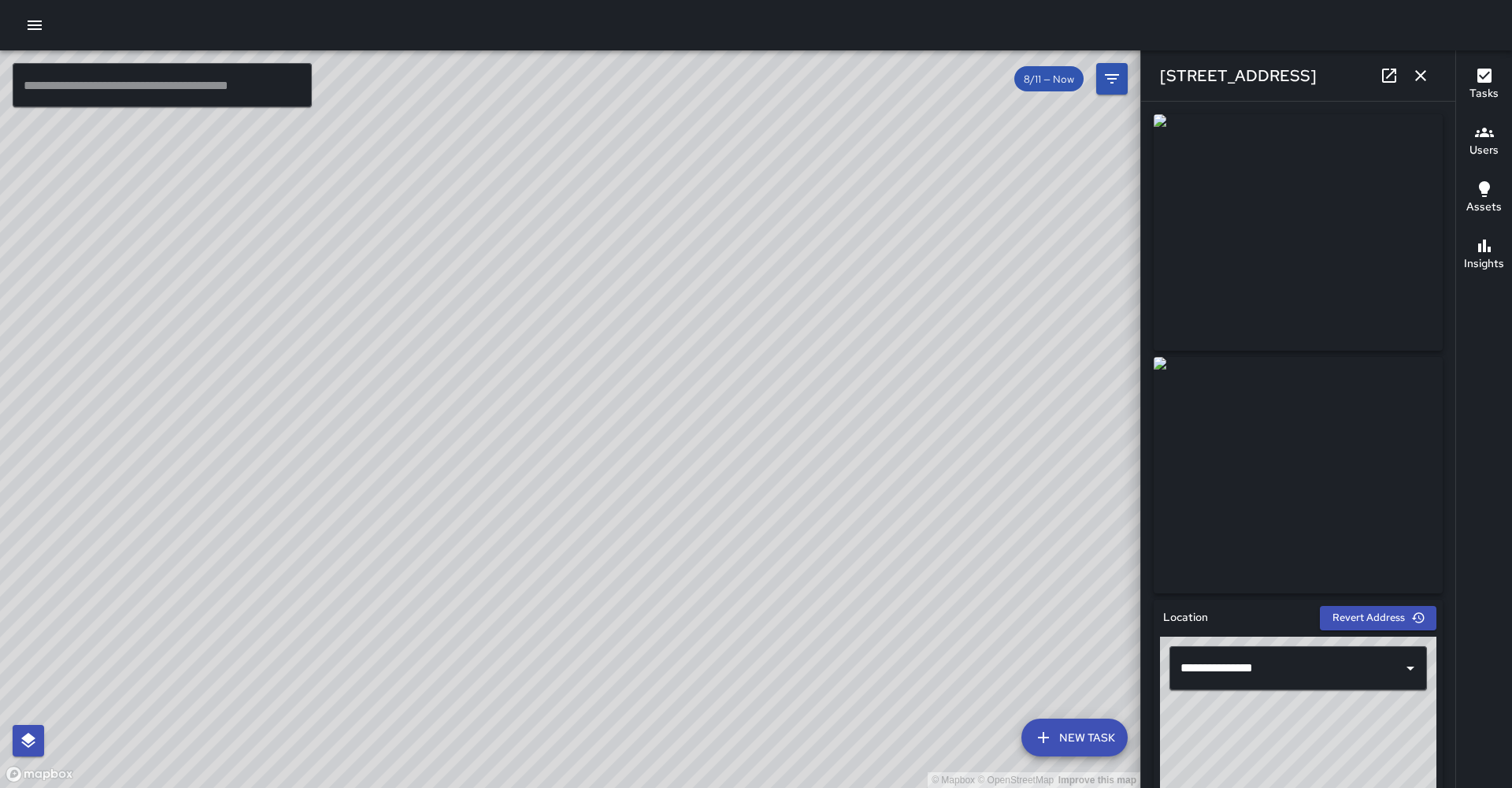
drag, startPoint x: 473, startPoint y: 584, endPoint x: 471, endPoint y: 556, distance: 28.1
click at [452, 485] on div "© Mapbox © OpenStreetMap Improve this map" at bounding box center [570, 419] width 1140 height 737
drag, startPoint x: 285, startPoint y: 623, endPoint x: 189, endPoint y: 436, distance: 210.2
click at [189, 436] on div "© Mapbox © OpenStreetMap Improve this map" at bounding box center [570, 419] width 1140 height 737
click at [1429, 71] on icon "button" at bounding box center [1421, 75] width 19 height 19
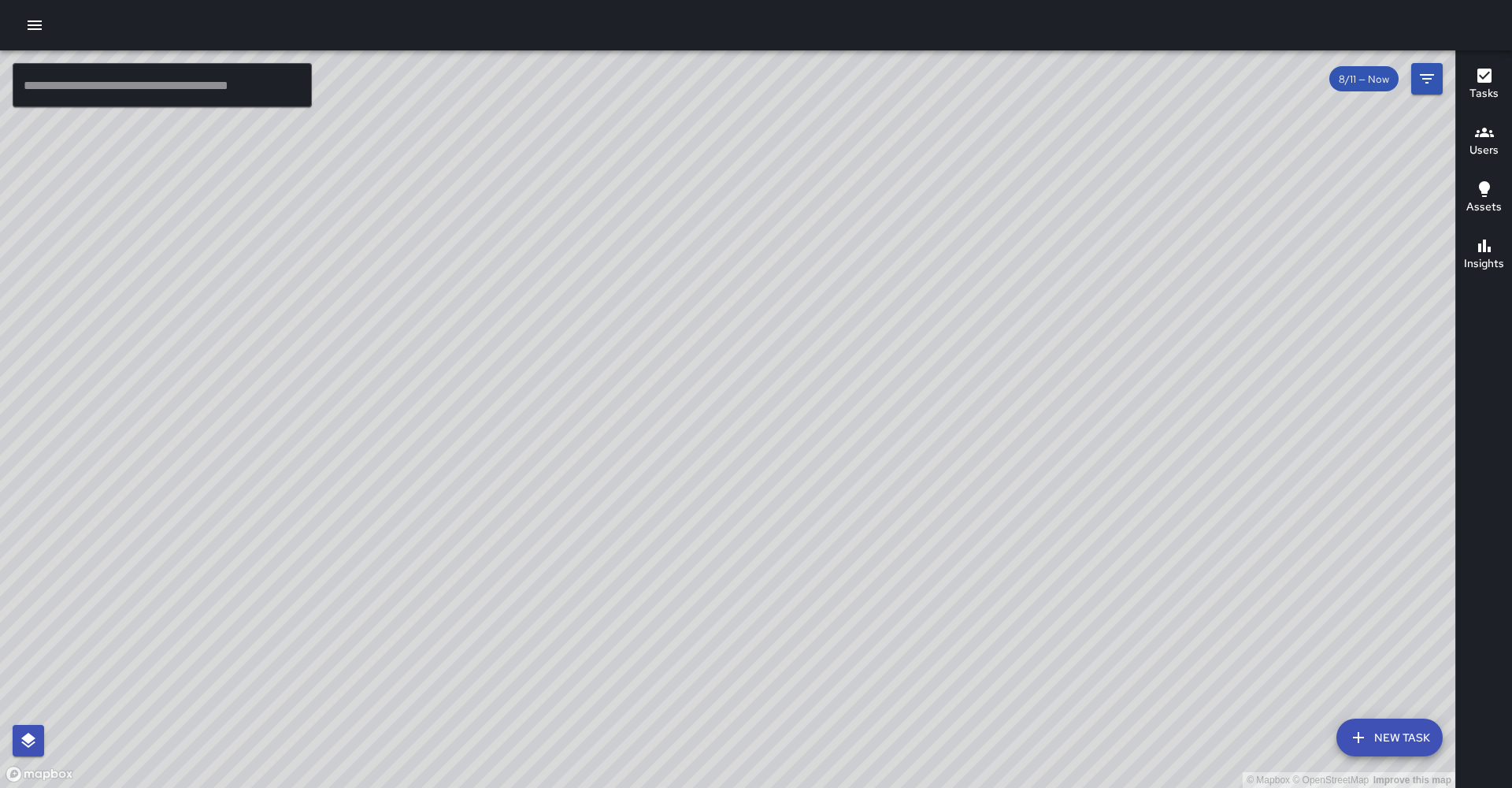
click at [1491, 137] on icon "button" at bounding box center [1485, 132] width 19 height 10
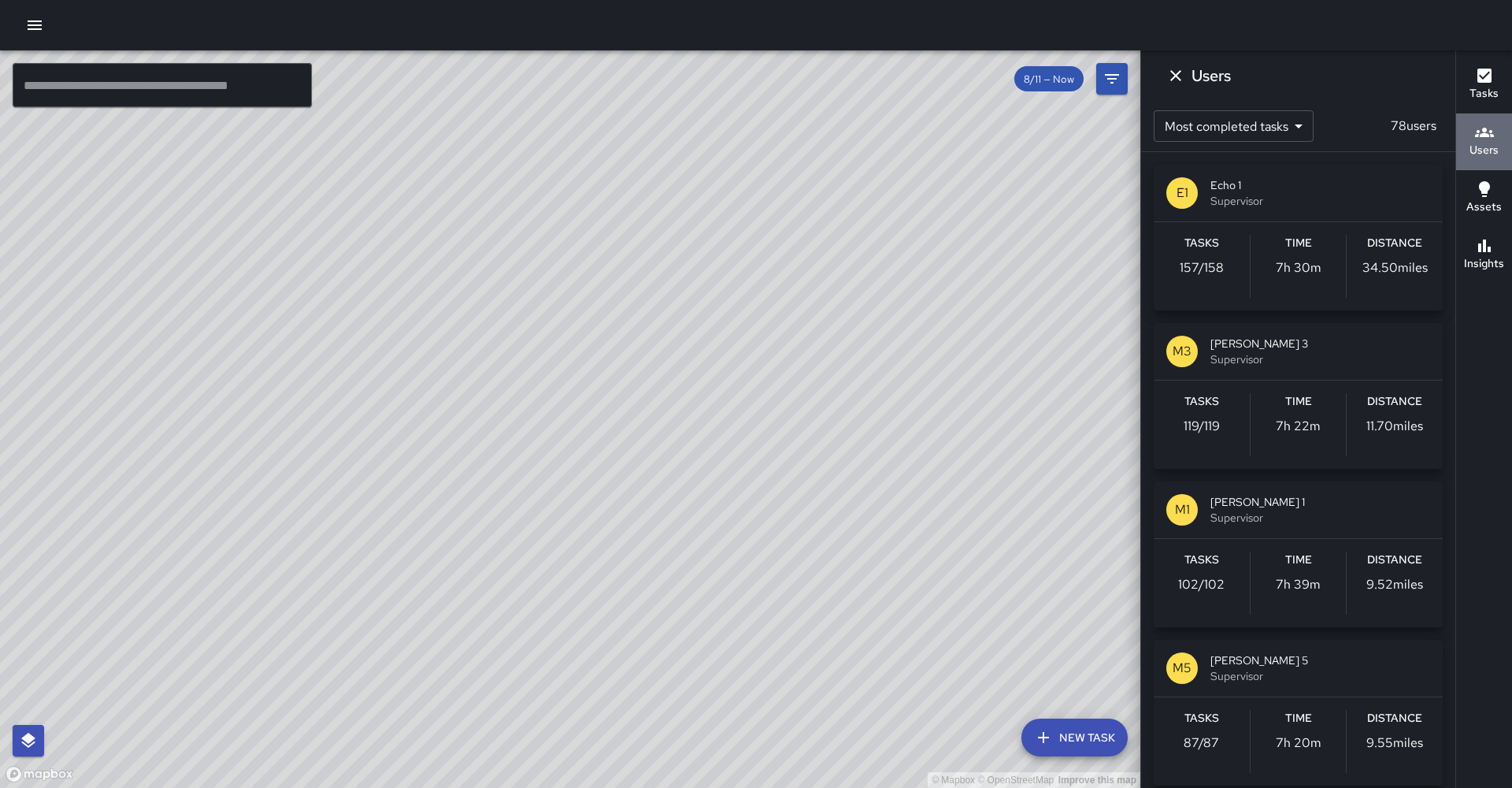
click at [1485, 146] on h6 "Users" at bounding box center [1484, 151] width 29 height 17
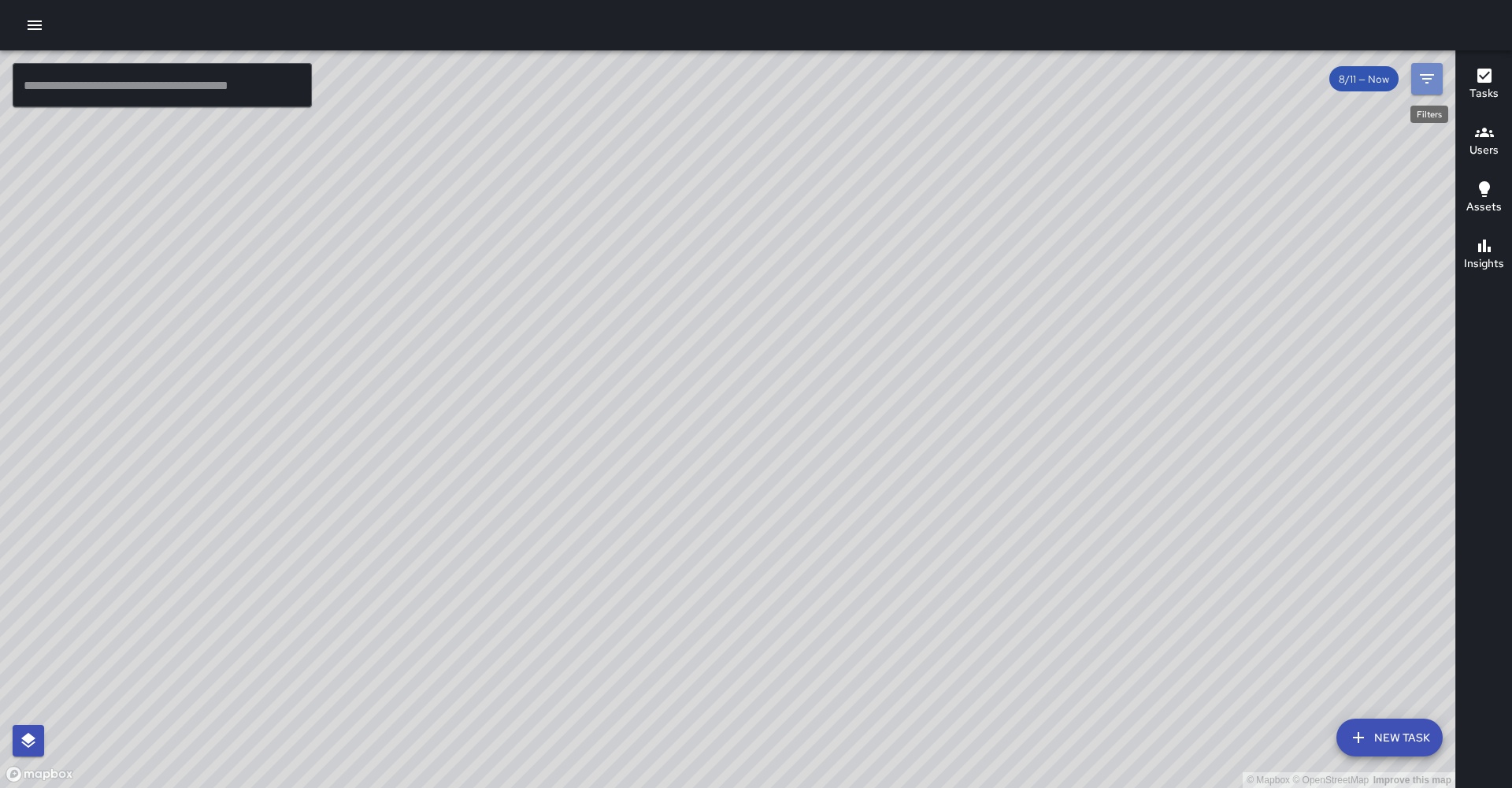
drag, startPoint x: 1427, startPoint y: 82, endPoint x: 1356, endPoint y: 117, distance: 79.2
click at [1427, 82] on icon "Filters" at bounding box center [1427, 78] width 14 height 10
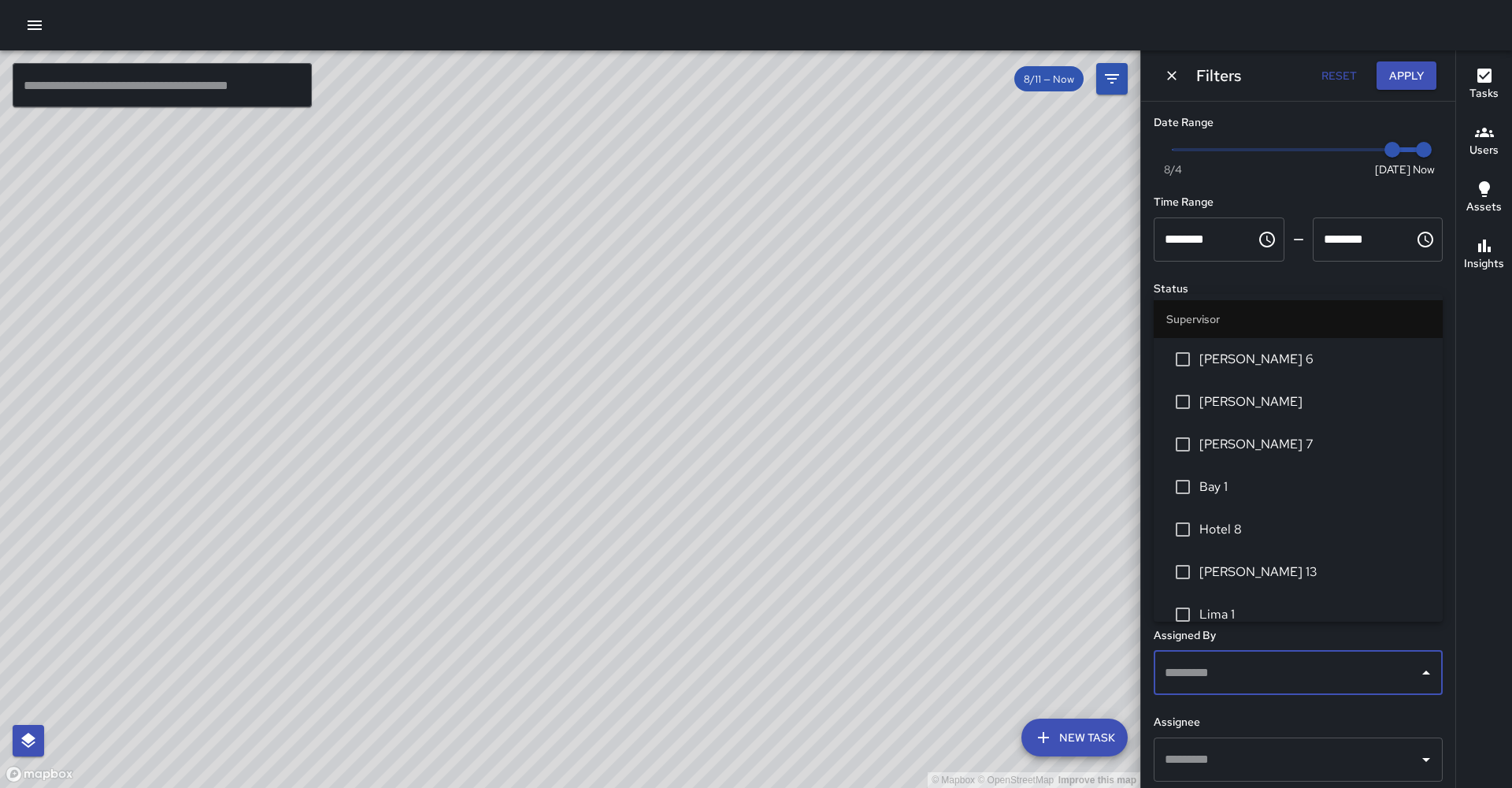
click at [1227, 658] on input "text" at bounding box center [1286, 673] width 251 height 30
type input "********"
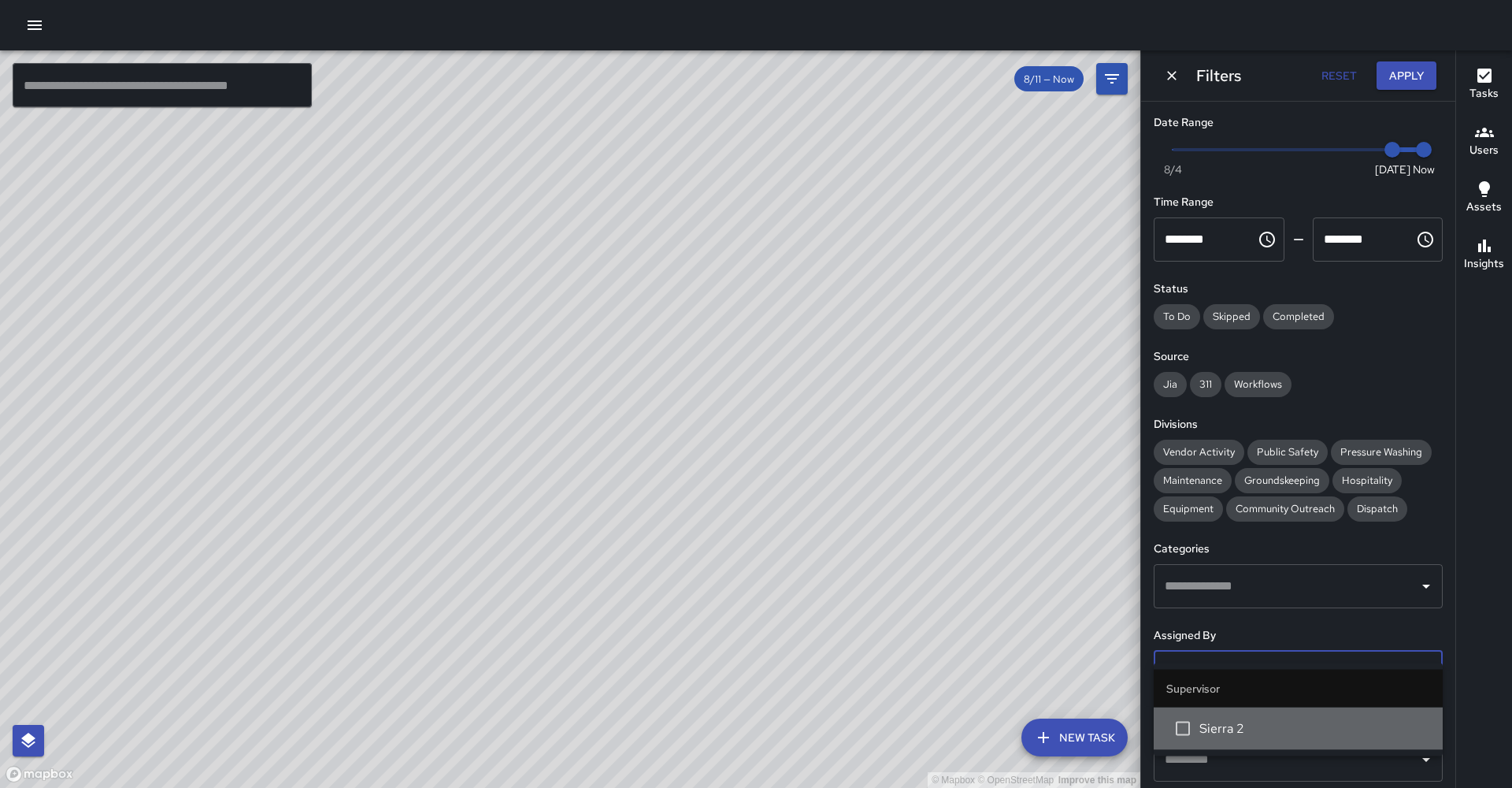
drag, startPoint x: 1201, startPoint y: 729, endPoint x: 1181, endPoint y: 712, distance: 26.2
click at [1201, 729] on span "Sierra 2" at bounding box center [1315, 729] width 231 height 19
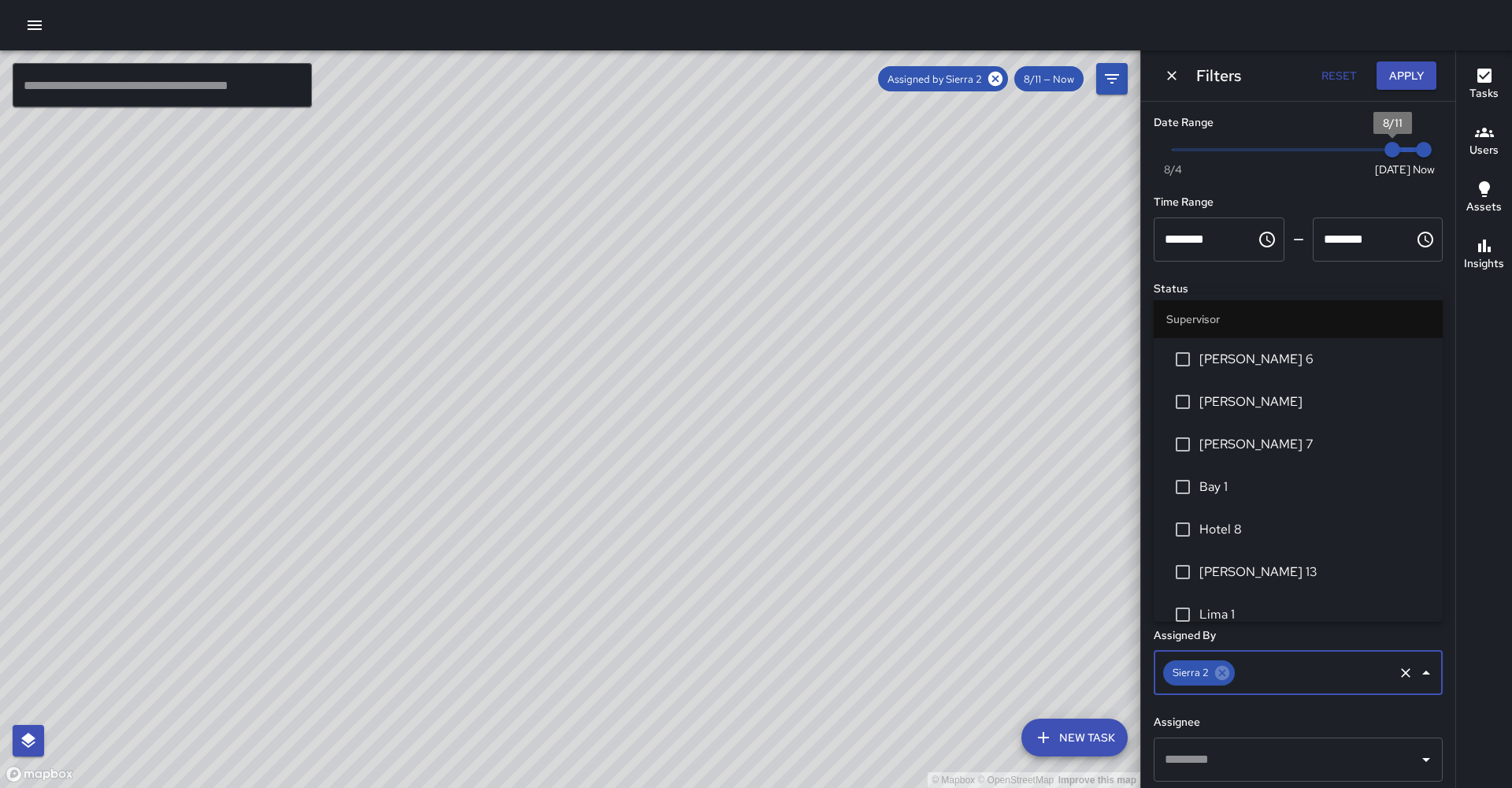
type input "*"
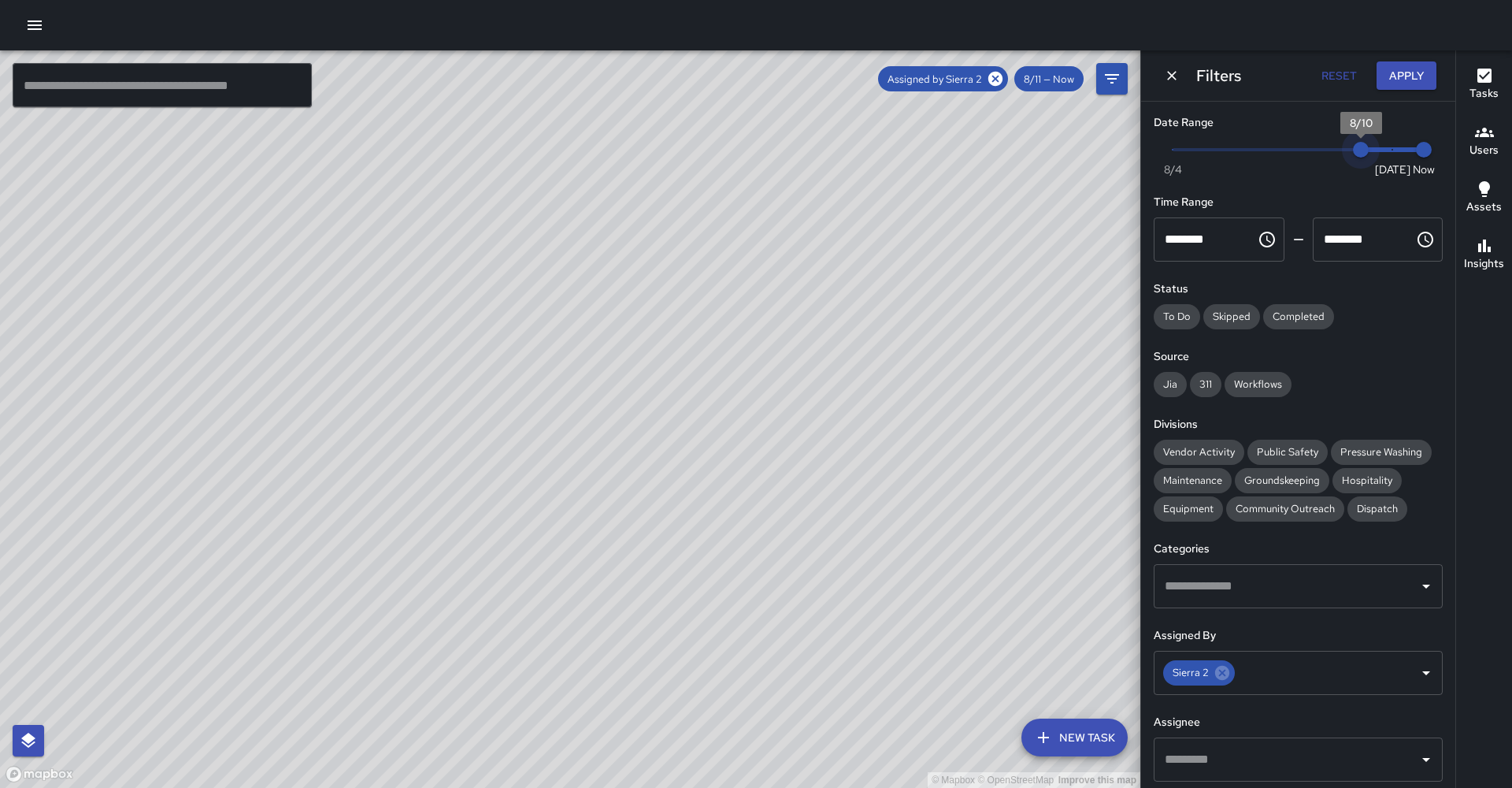
drag, startPoint x: 1388, startPoint y: 148, endPoint x: 1353, endPoint y: 150, distance: 35.1
click at [1354, 150] on span "8/10" at bounding box center [1361, 150] width 16 height 16
click at [1000, 79] on icon at bounding box center [991, 78] width 17 height 17
drag, startPoint x: 595, startPoint y: 230, endPoint x: 662, endPoint y: 372, distance: 157.0
click at [662, 372] on div "© Mapbox © OpenStreetMap Improve this map" at bounding box center [570, 419] width 1140 height 737
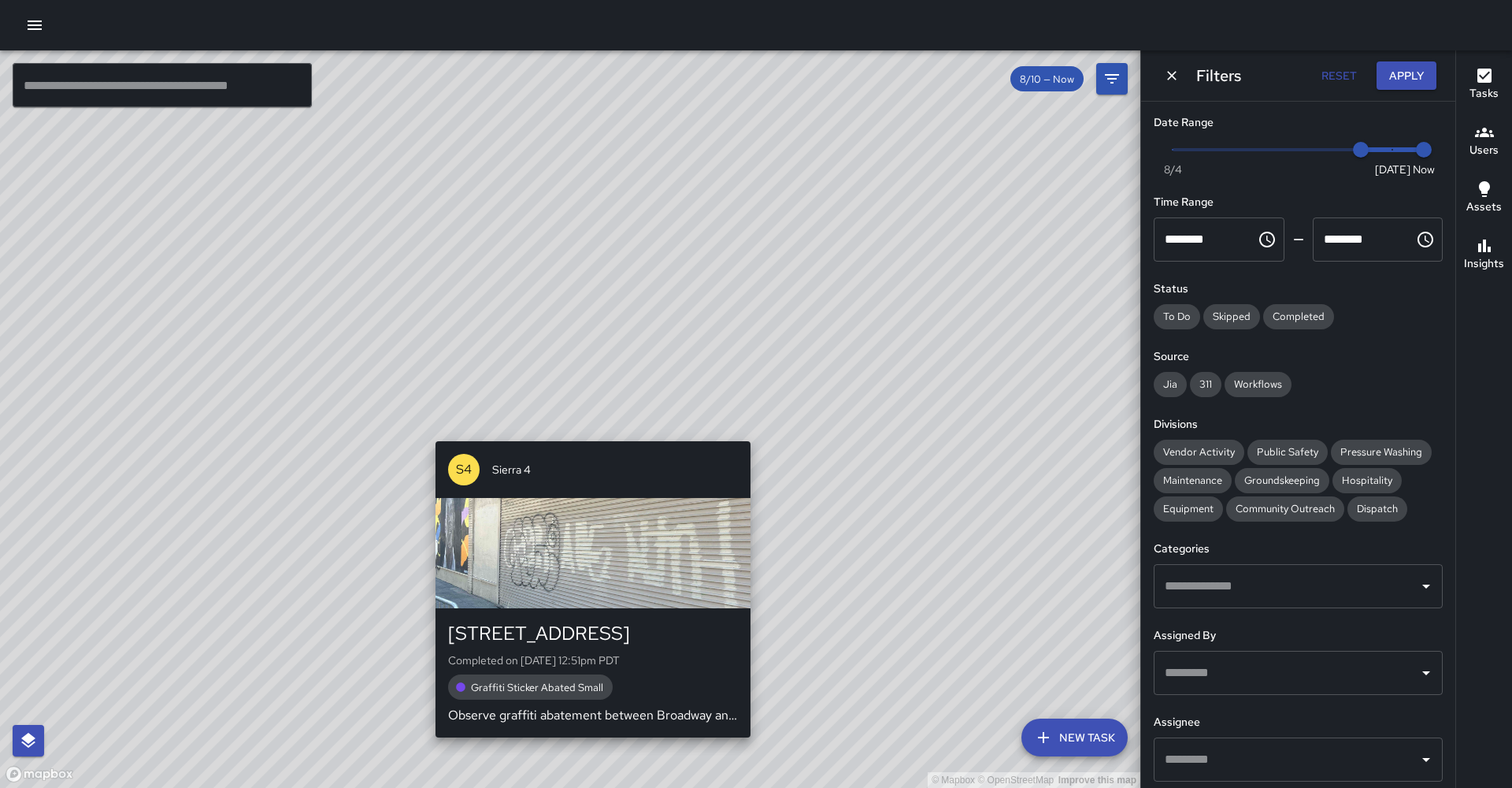
click at [573, 423] on div "© Mapbox © OpenStreetMap Improve this map S4 Sierra 4 1900 Telegraph Avenue Com…" at bounding box center [570, 419] width 1140 height 737
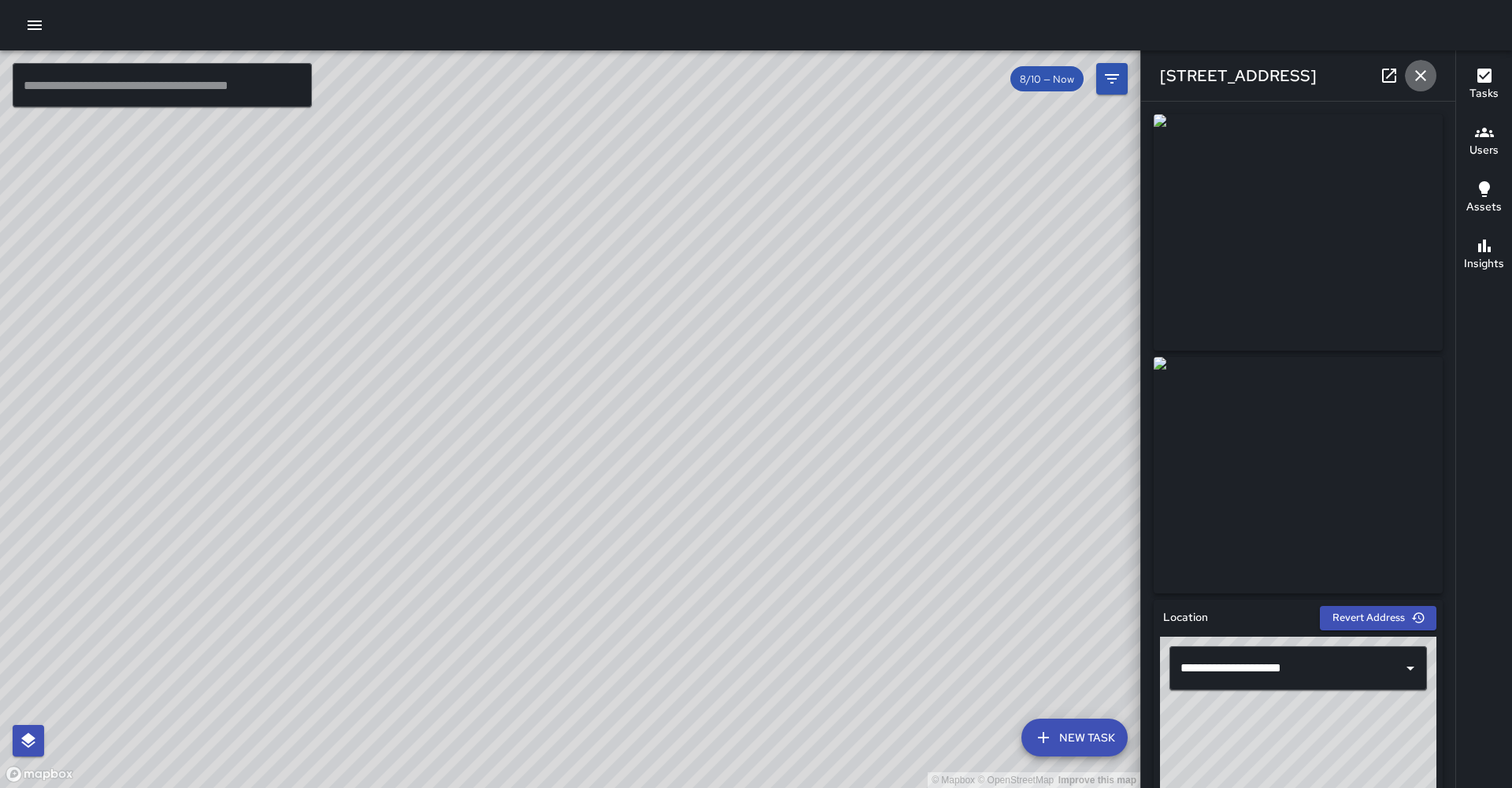
drag, startPoint x: 1415, startPoint y: 77, endPoint x: 1392, endPoint y: 86, distance: 24.7
click at [1415, 78] on icon "button" at bounding box center [1421, 75] width 19 height 19
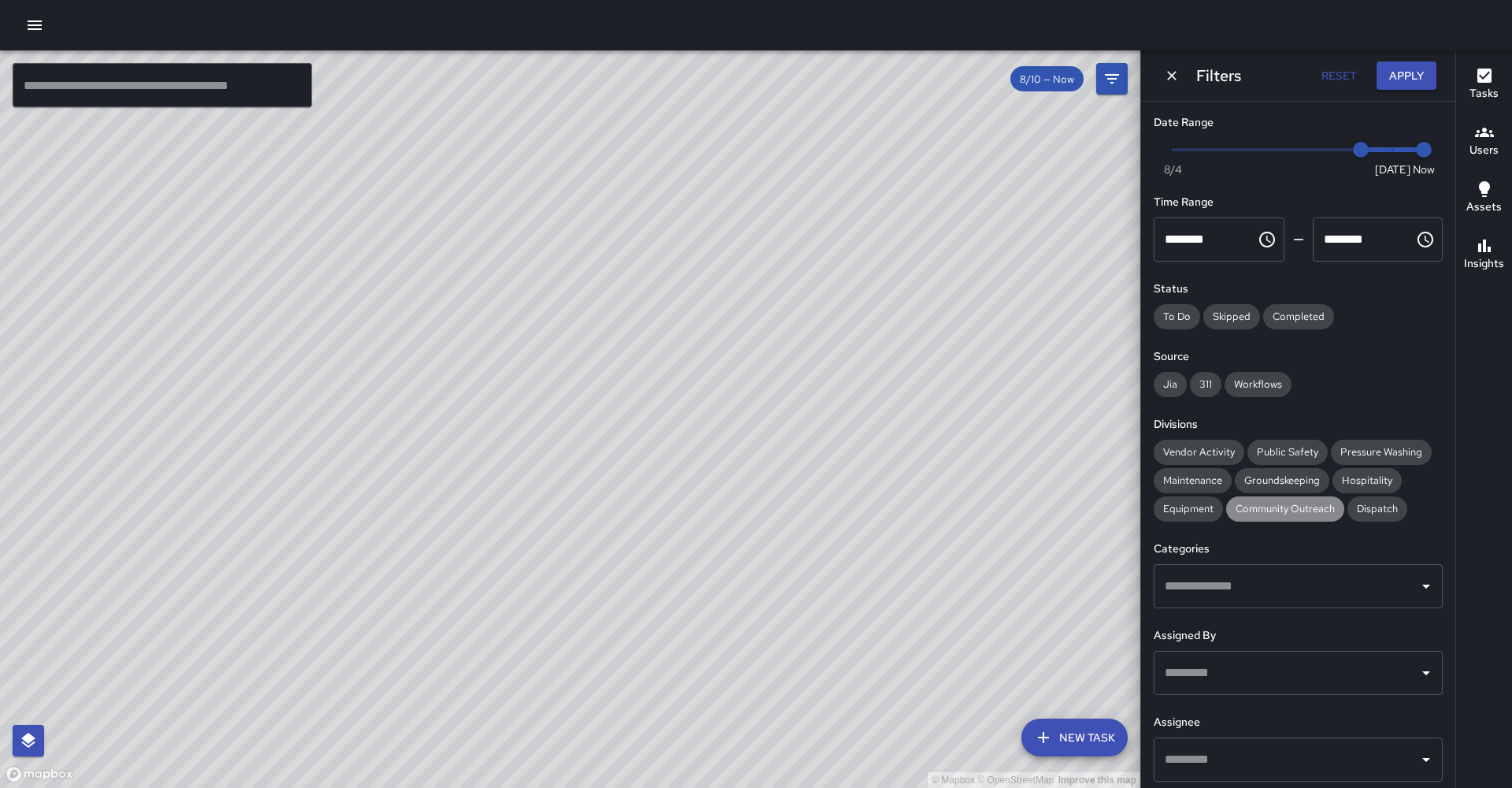
click at [1246, 502] on span "Community Outreach" at bounding box center [1285, 508] width 118 height 13
click at [1254, 446] on span "Public Safety" at bounding box center [1287, 452] width 80 height 13
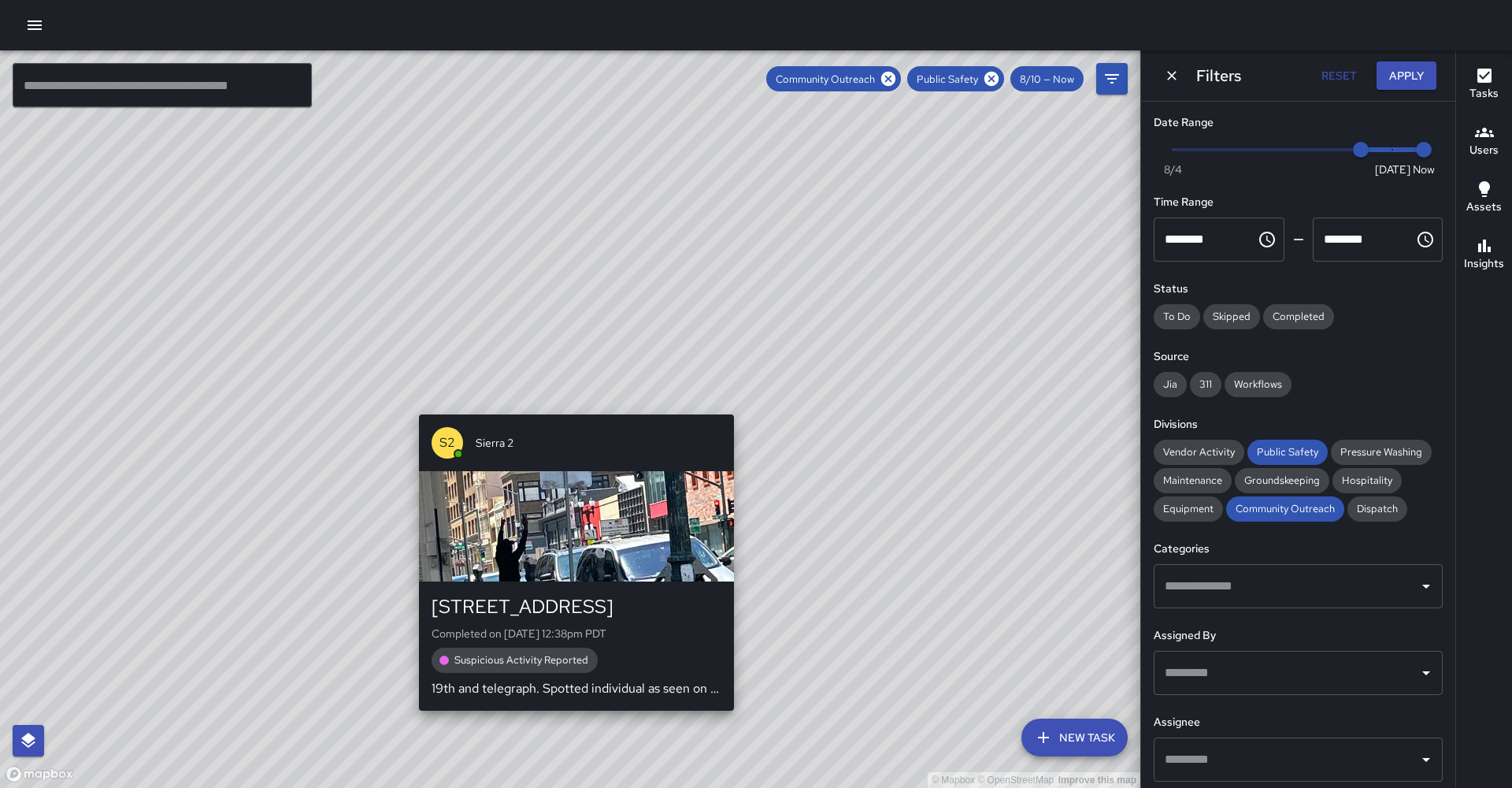
click at [568, 408] on div "S2 Sierra 2 1900 Telegraph Avenue Completed on 8/11/2025, 12:38pm PDT Suspiciou…" at bounding box center [576, 563] width 327 height 309
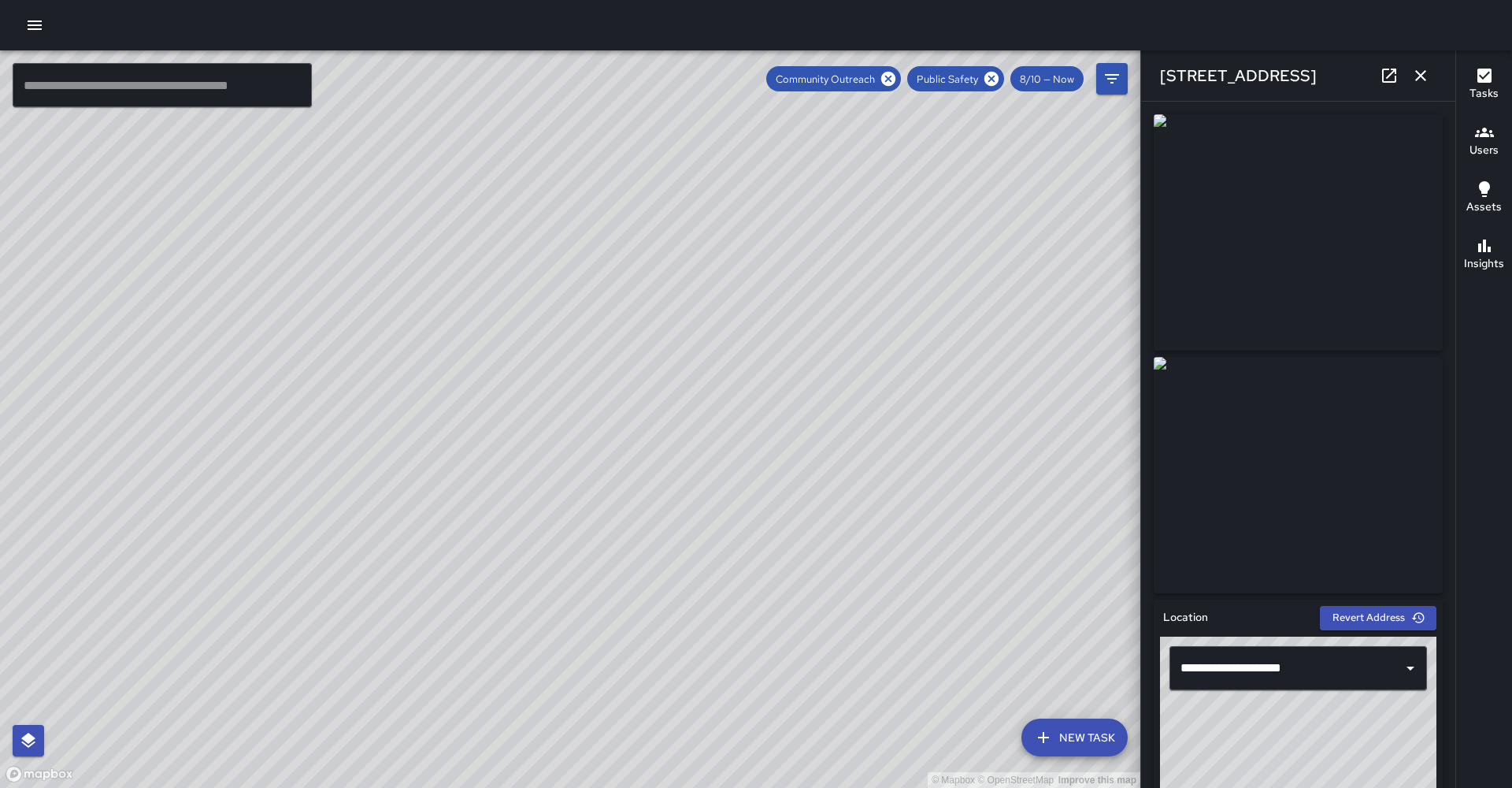
click at [1385, 75] on icon at bounding box center [1389, 75] width 19 height 19
drag, startPoint x: 902, startPoint y: 176, endPoint x: 730, endPoint y: 434, distance: 310.1
click at [730, 434] on div "© Mapbox © OpenStreetMap Improve this map" at bounding box center [570, 419] width 1140 height 737
drag, startPoint x: 820, startPoint y: 305, endPoint x: 768, endPoint y: 382, distance: 92.9
click at [768, 382] on div "© Mapbox © OpenStreetMap Improve this map" at bounding box center [570, 419] width 1140 height 737
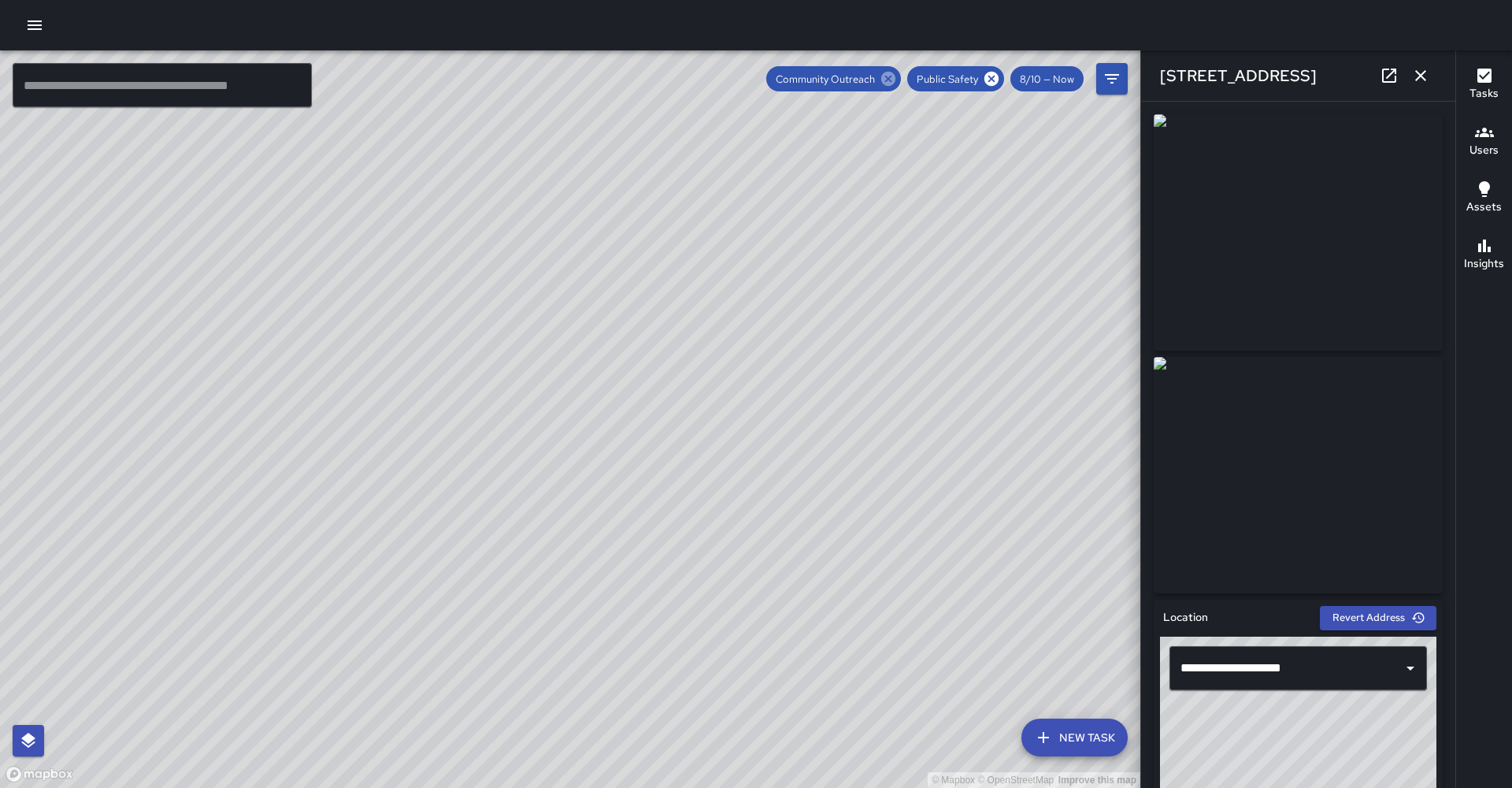
click at [897, 81] on icon at bounding box center [888, 78] width 17 height 17
click at [1000, 80] on icon at bounding box center [991, 78] width 17 height 17
drag, startPoint x: 781, startPoint y: 335, endPoint x: 622, endPoint y: 484, distance: 217.9
click at [621, 551] on div "© Mapbox © OpenStreetMap Improve this map" at bounding box center [570, 419] width 1140 height 737
click at [655, 289] on div "© Mapbox © OpenStreetMap Improve this map S5 Sierra 5 2630 Broadway Completed o…" at bounding box center [570, 419] width 1140 height 737
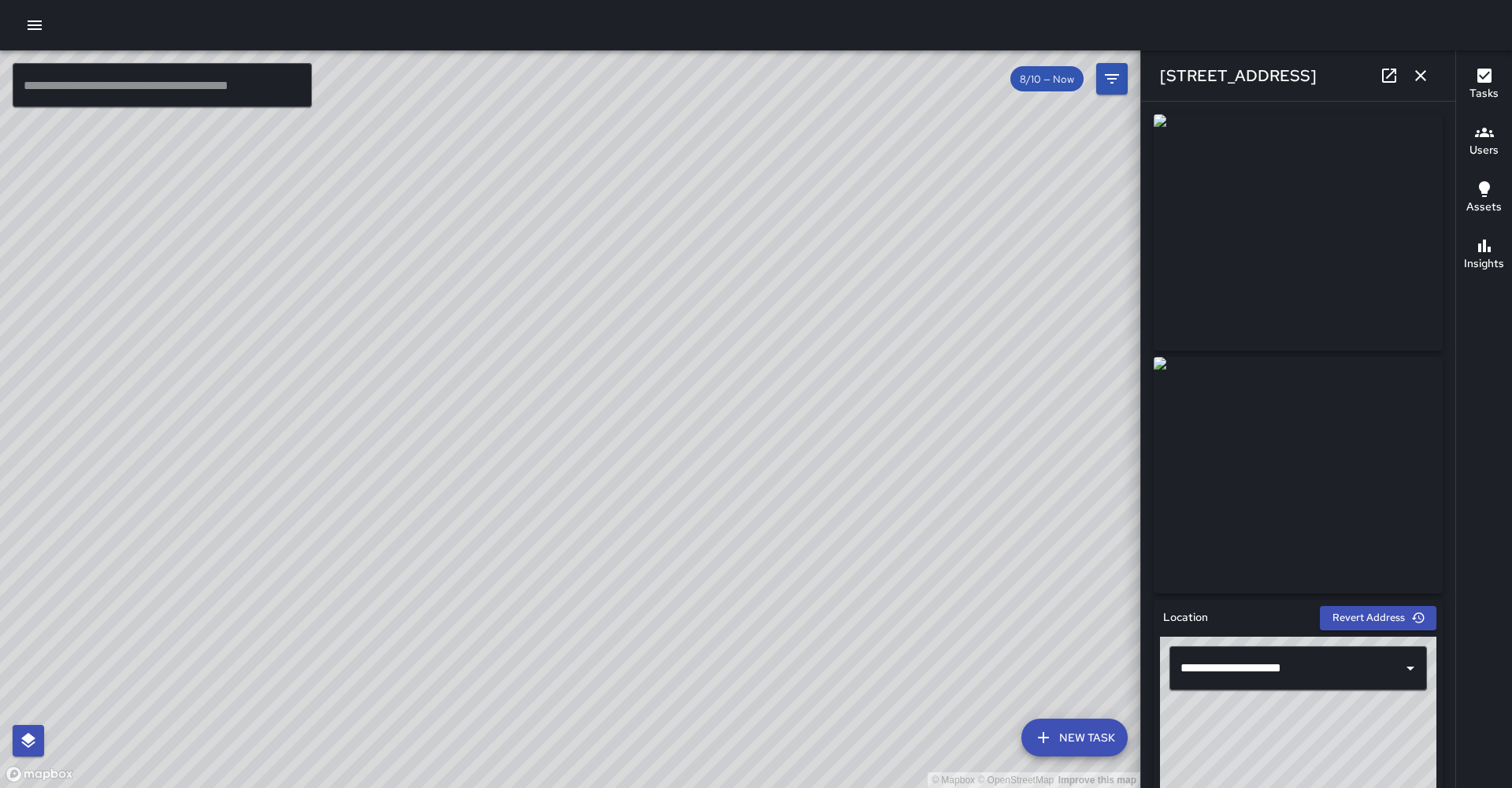
click at [1393, 70] on icon at bounding box center [1389, 75] width 14 height 14
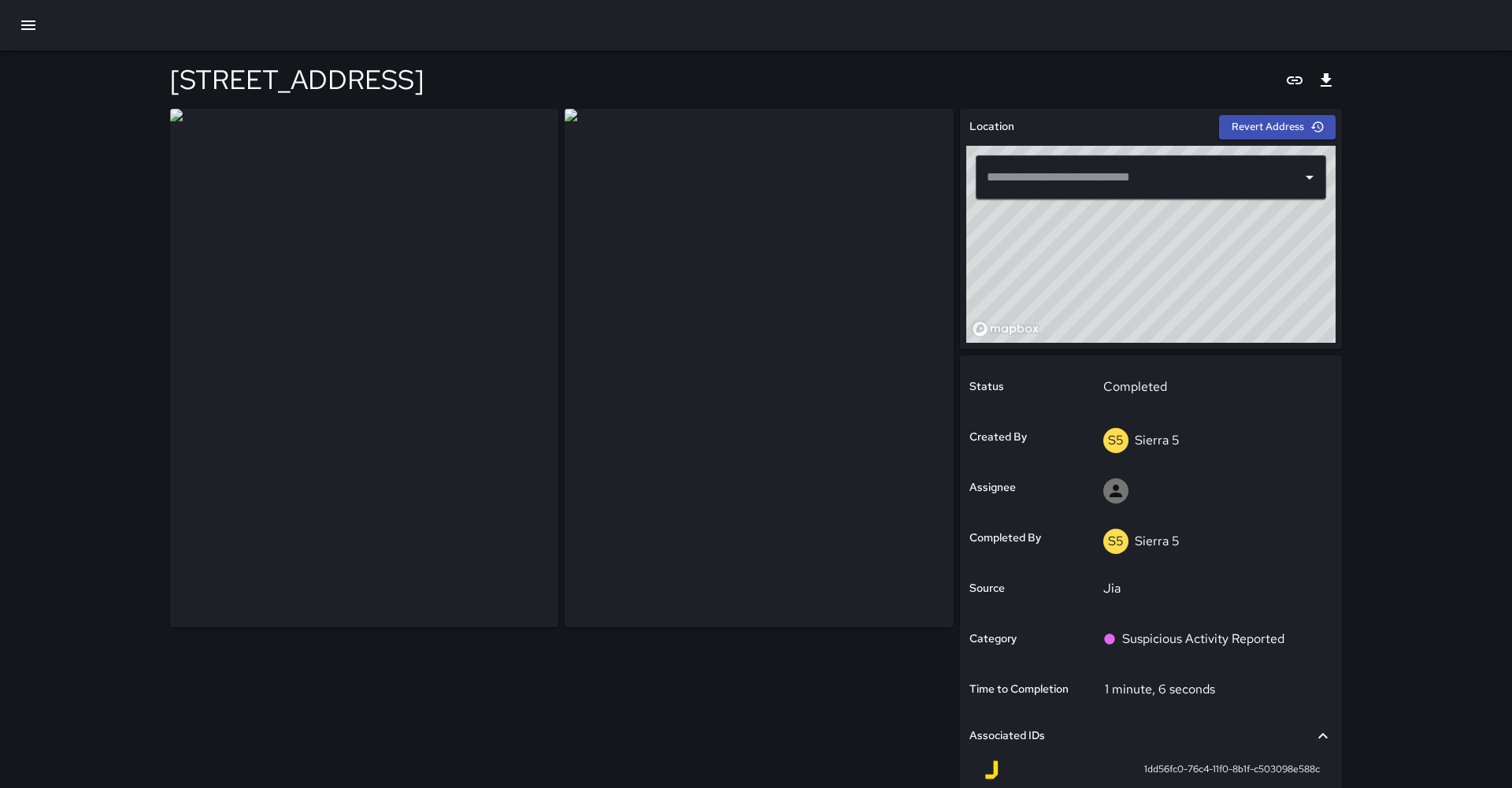
type input "**********"
